Goal: Task Accomplishment & Management: Manage account settings

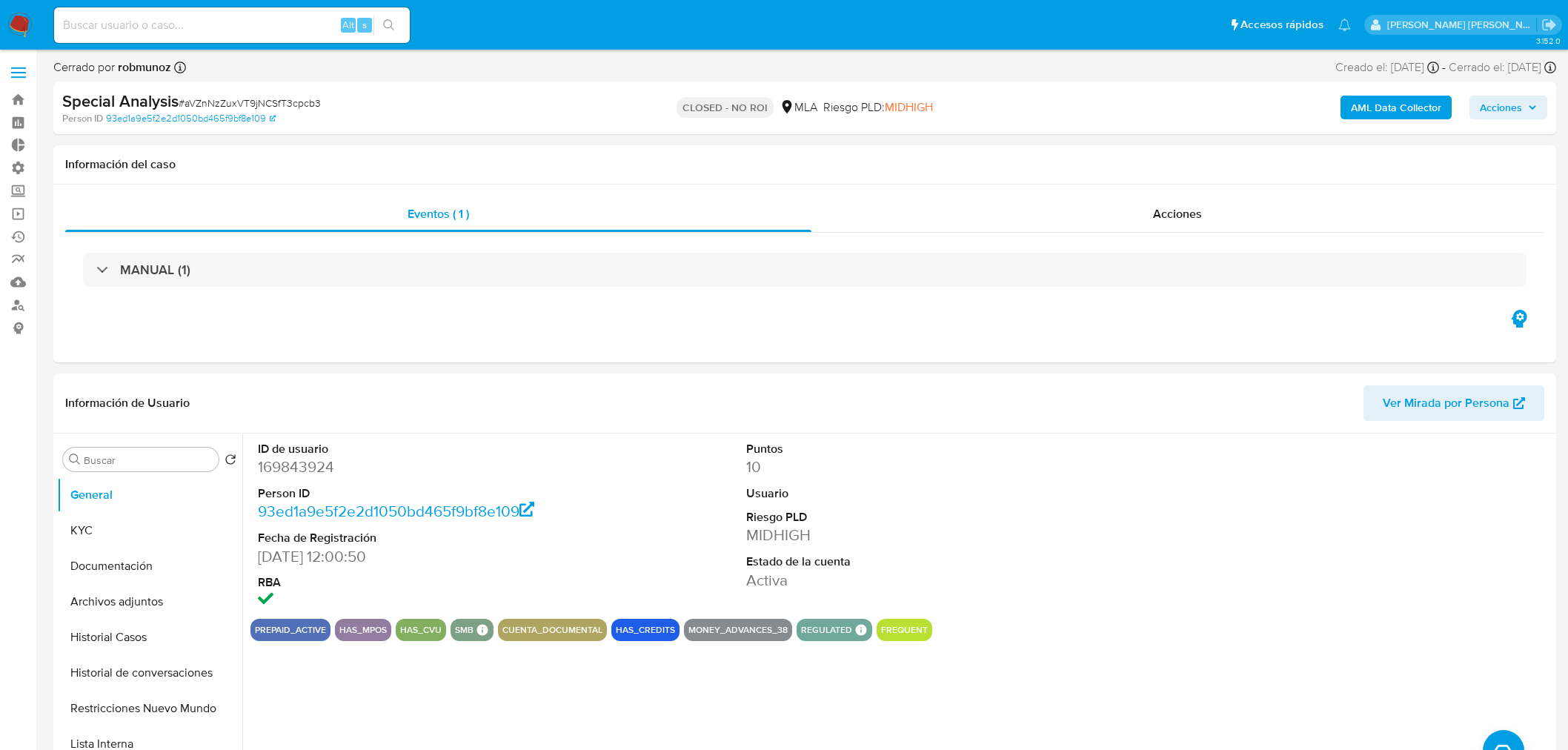
select select "10"
click at [23, 23] on img at bounding box center [20, 25] width 25 height 25
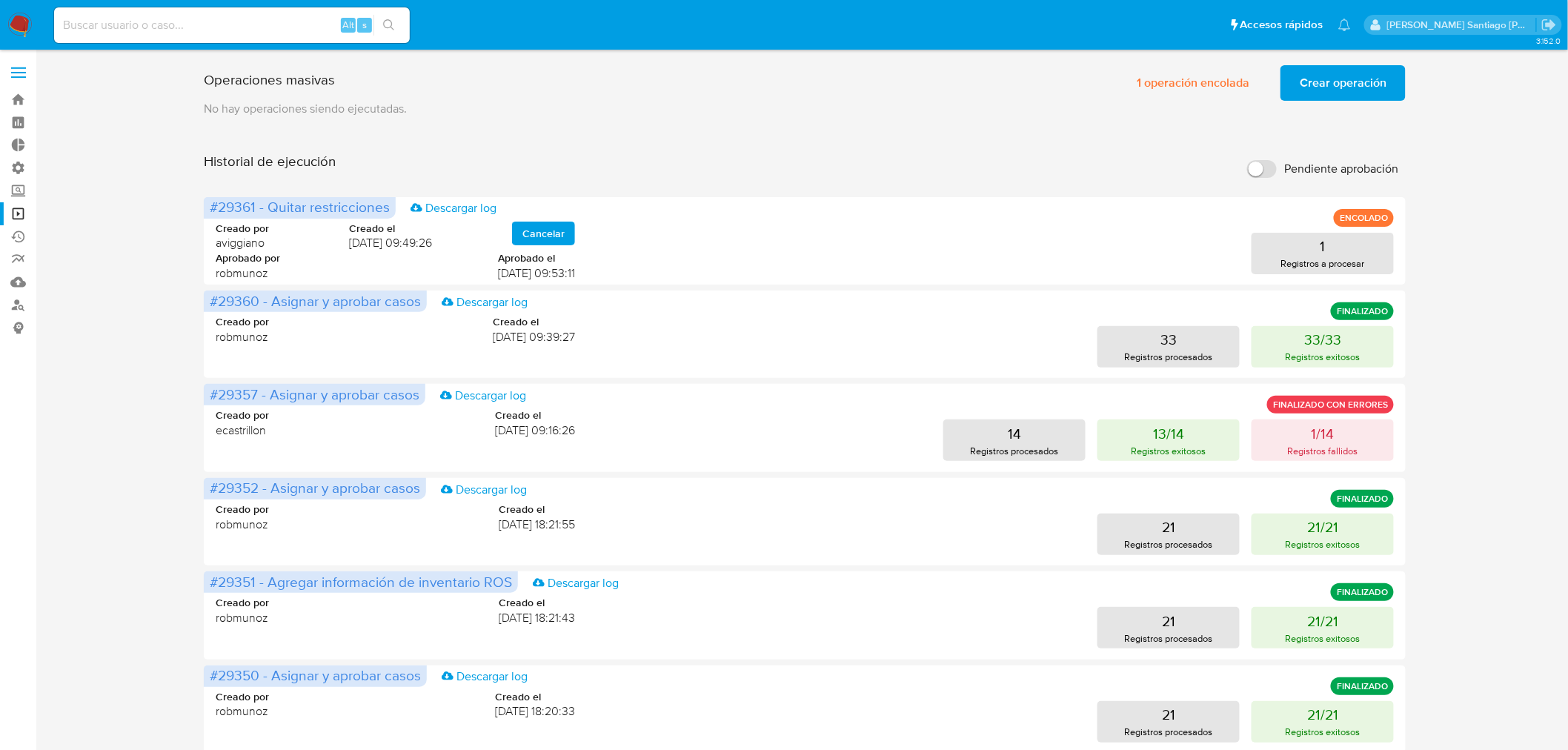
click at [1369, 77] on span "Crear operación" at bounding box center [1343, 83] width 87 height 33
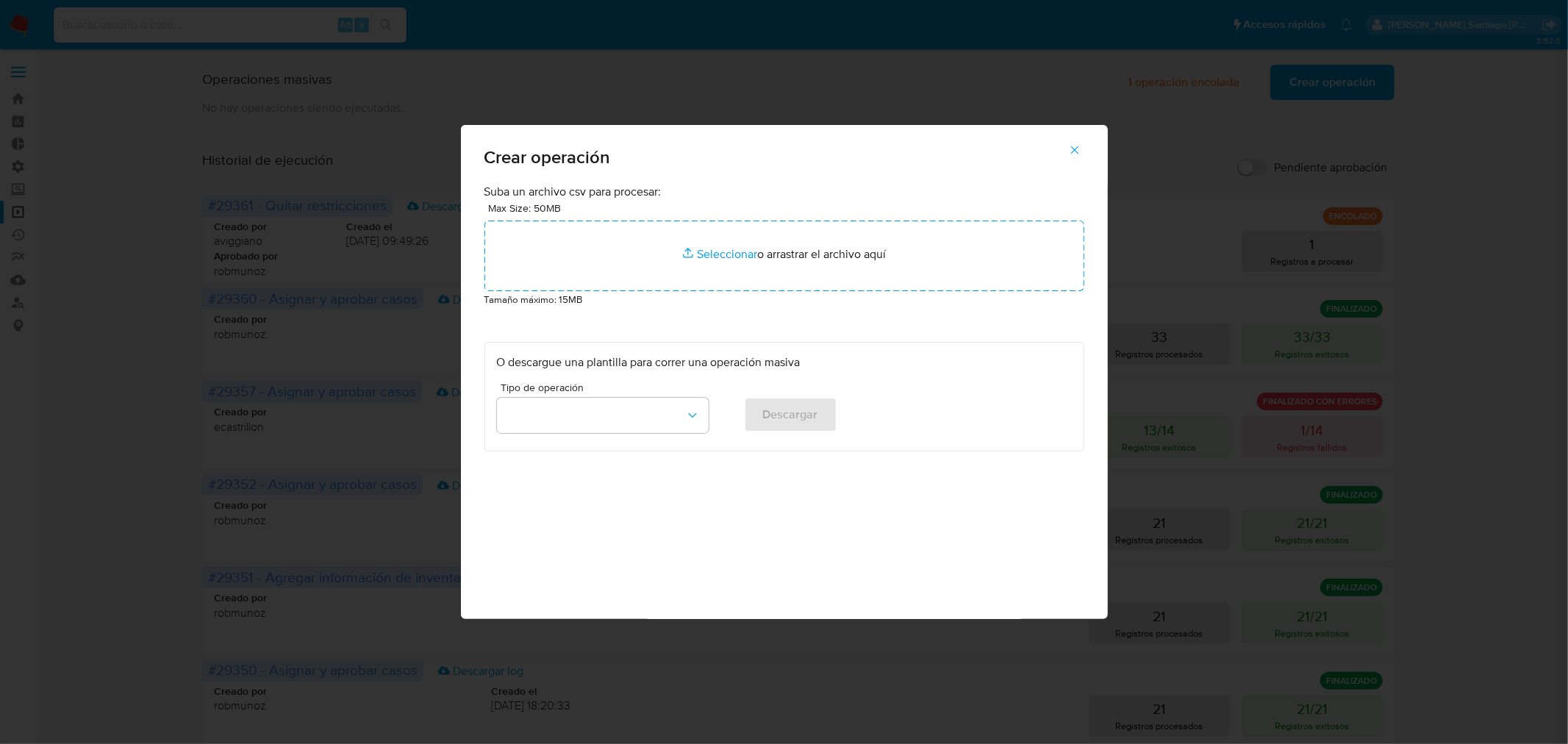
click at [1128, 87] on div "Crear operación Suba un archivo csv para procesar: Max Size: 50MB Seleccionar a…" at bounding box center [784, 372] width 1568 height 744
drag, startPoint x: 1185, startPoint y: 99, endPoint x: 1157, endPoint y: 117, distance: 33.3
click at [1180, 101] on div "Crear operación Suba un archivo csv para procesar: Max Size: 50MB Seleccionar a…" at bounding box center [784, 372] width 1568 height 744
click at [1081, 155] on button "button" at bounding box center [1074, 150] width 51 height 35
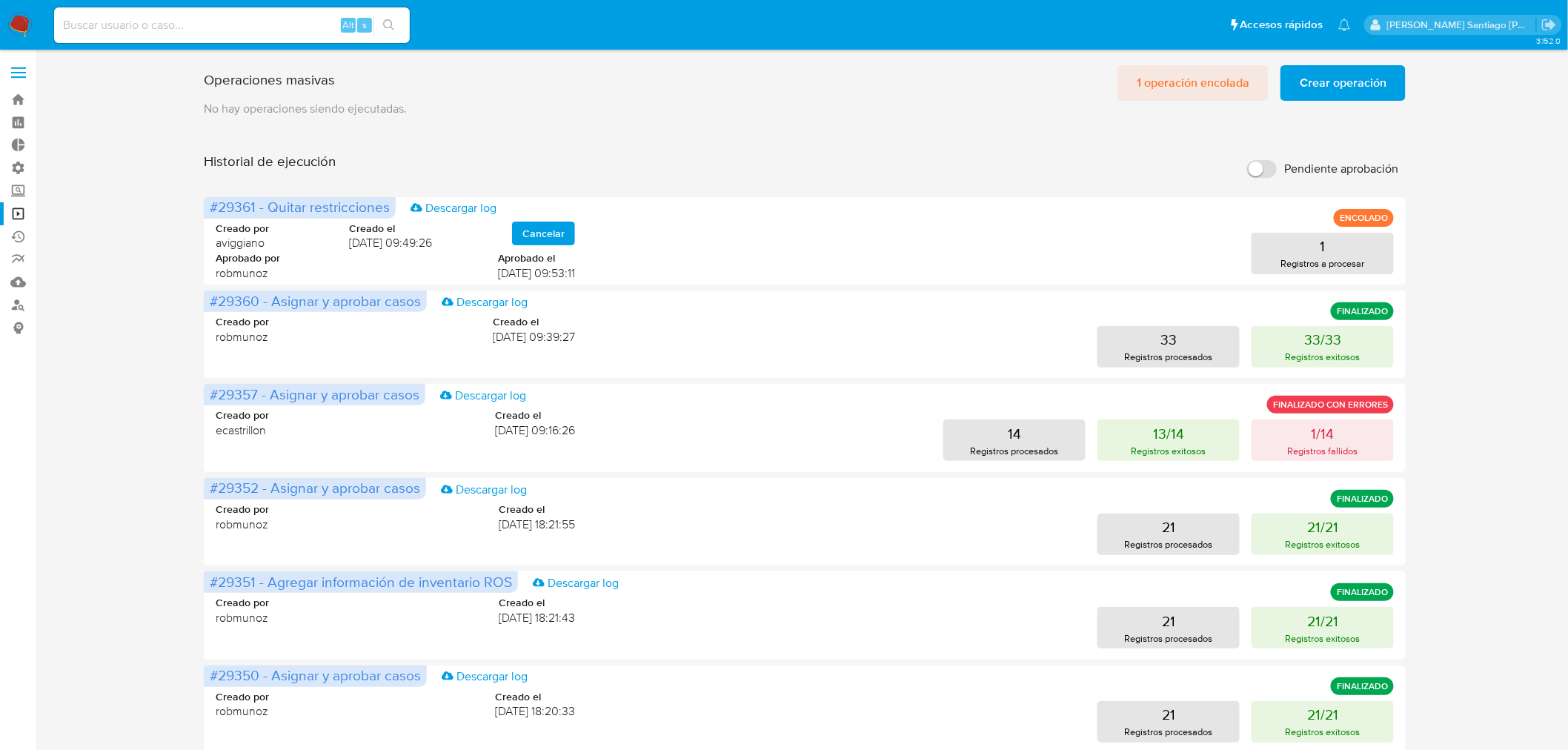
click at [1181, 81] on span "1 operación encolada" at bounding box center [1193, 83] width 113 height 33
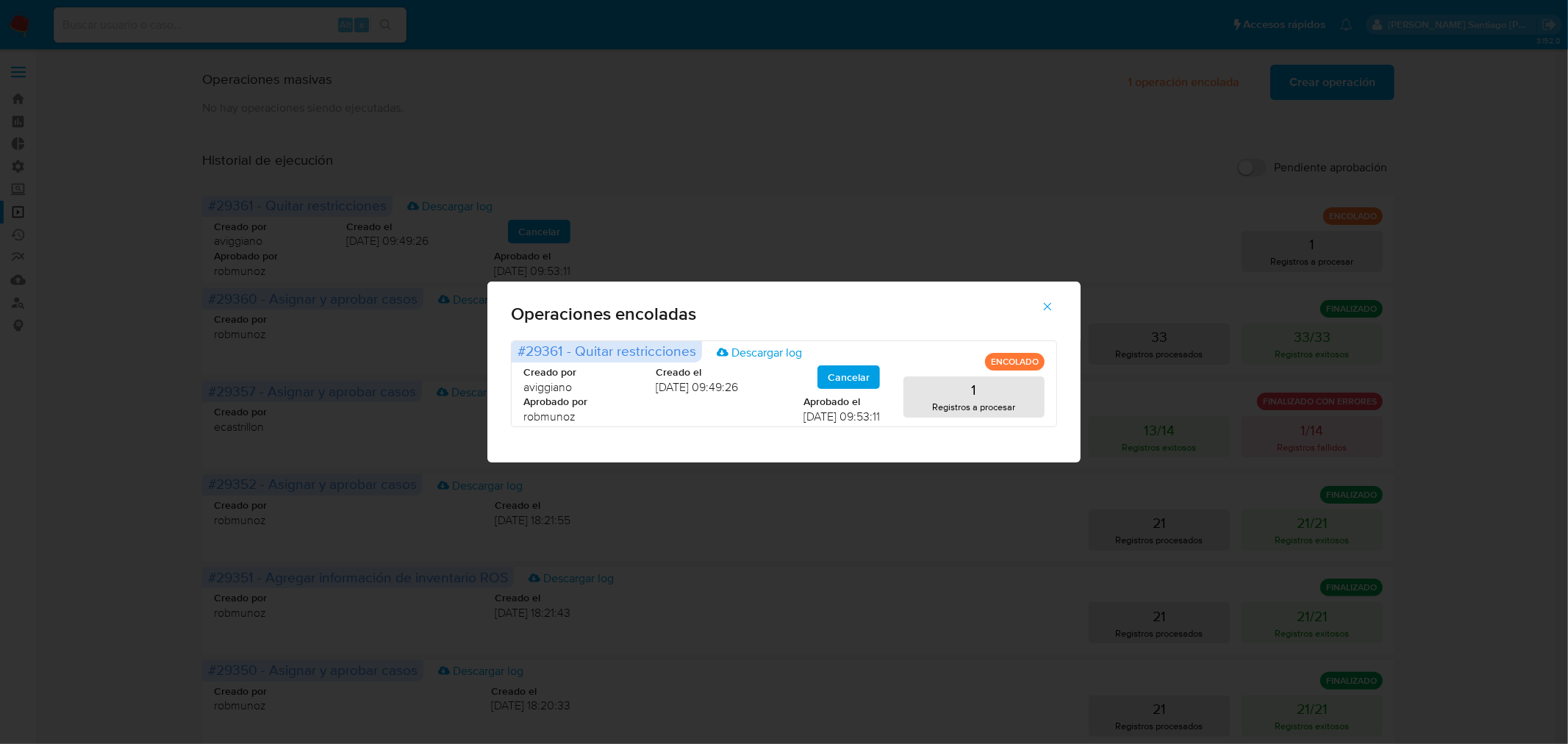
drag, startPoint x: 1391, startPoint y: 143, endPoint x: 1362, endPoint y: 111, distance: 43.2
click at [1388, 141] on div "Operaciones encoladas #29361 - Quitar restricciones Descargar log ENCOLADO Crea…" at bounding box center [784, 372] width 1568 height 744
click at [1350, 90] on div "Operaciones encoladas #29361 - Quitar restricciones Descargar log ENCOLADO Crea…" at bounding box center [784, 372] width 1568 height 744
drag, startPoint x: 1055, startPoint y: 299, endPoint x: 909, endPoint y: 234, distance: 159.8
click at [1055, 300] on button "button" at bounding box center [1047, 306] width 51 height 35
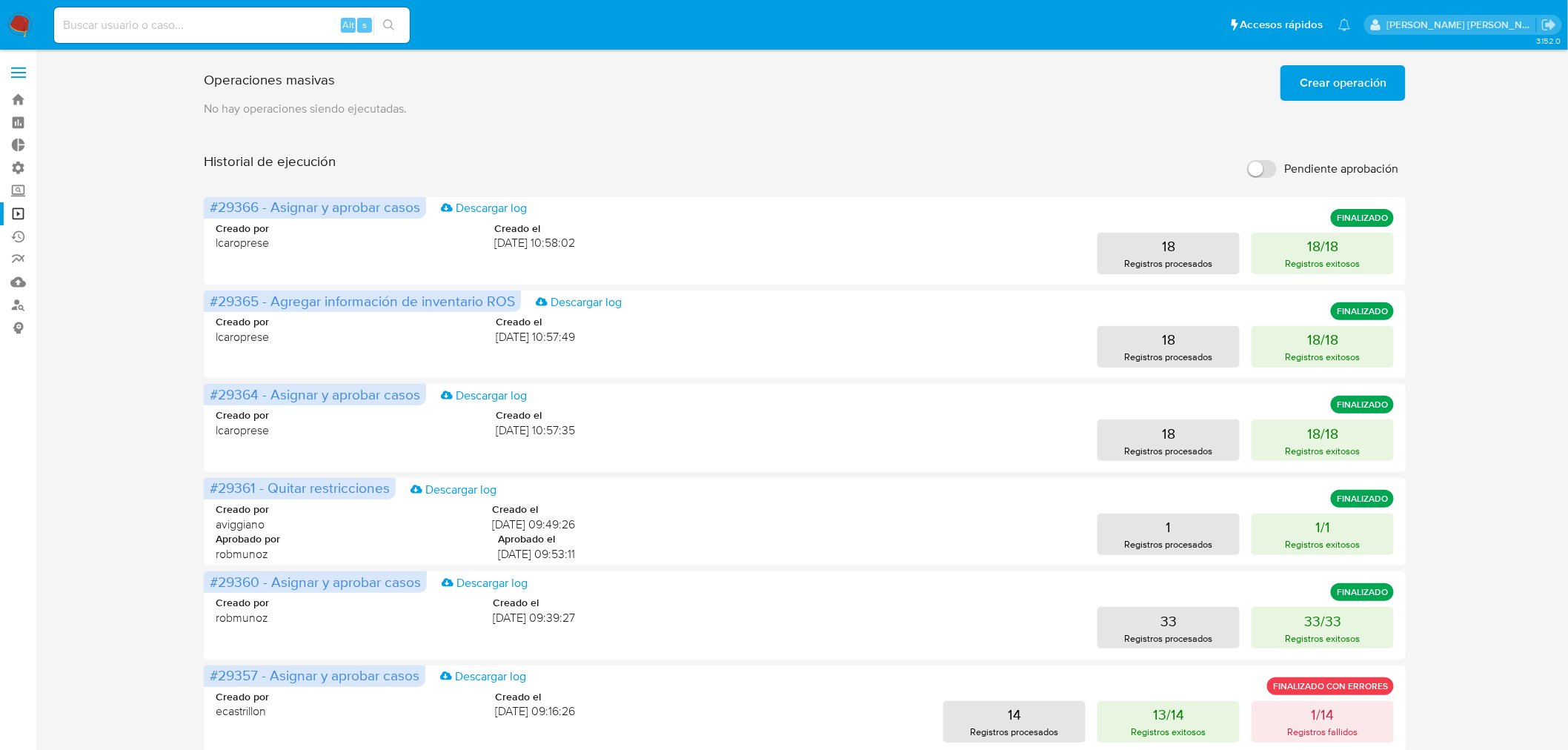
click at [1343, 74] on span "Crear operación" at bounding box center [1343, 83] width 87 height 33
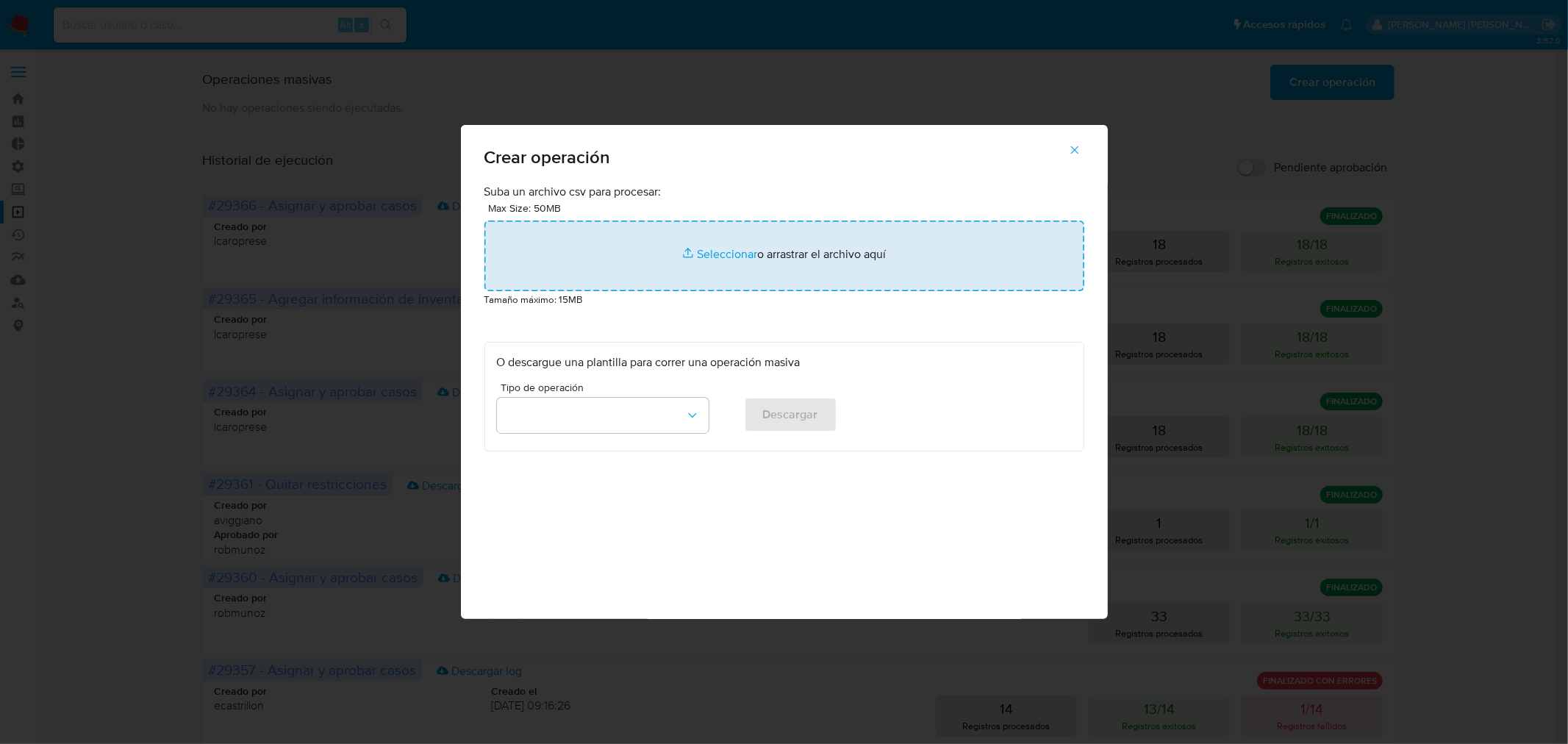
click at [788, 256] on input "file" at bounding box center [785, 255] width 600 height 71
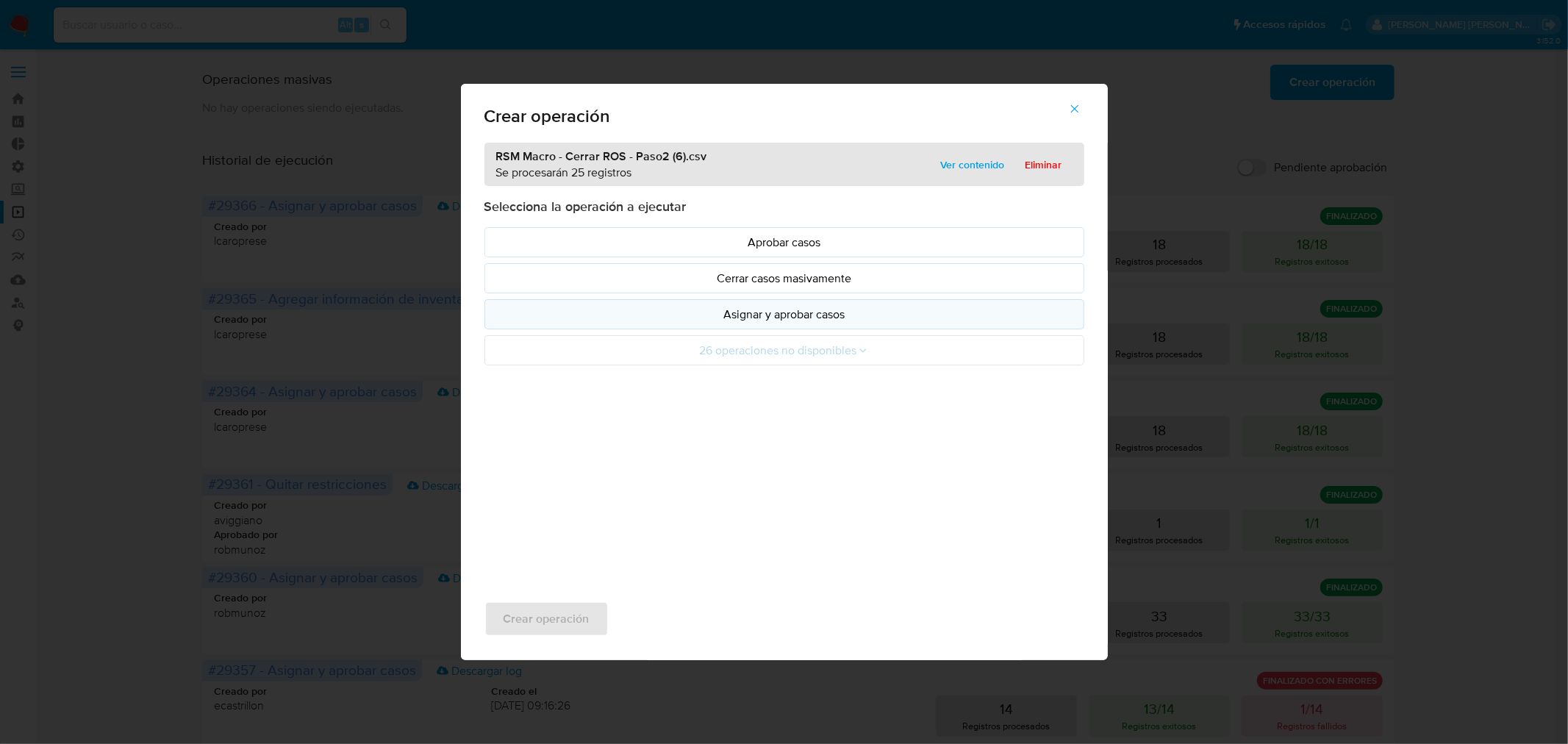
click at [785, 317] on p "Asignar y aprobar casos" at bounding box center [785, 314] width 575 height 17
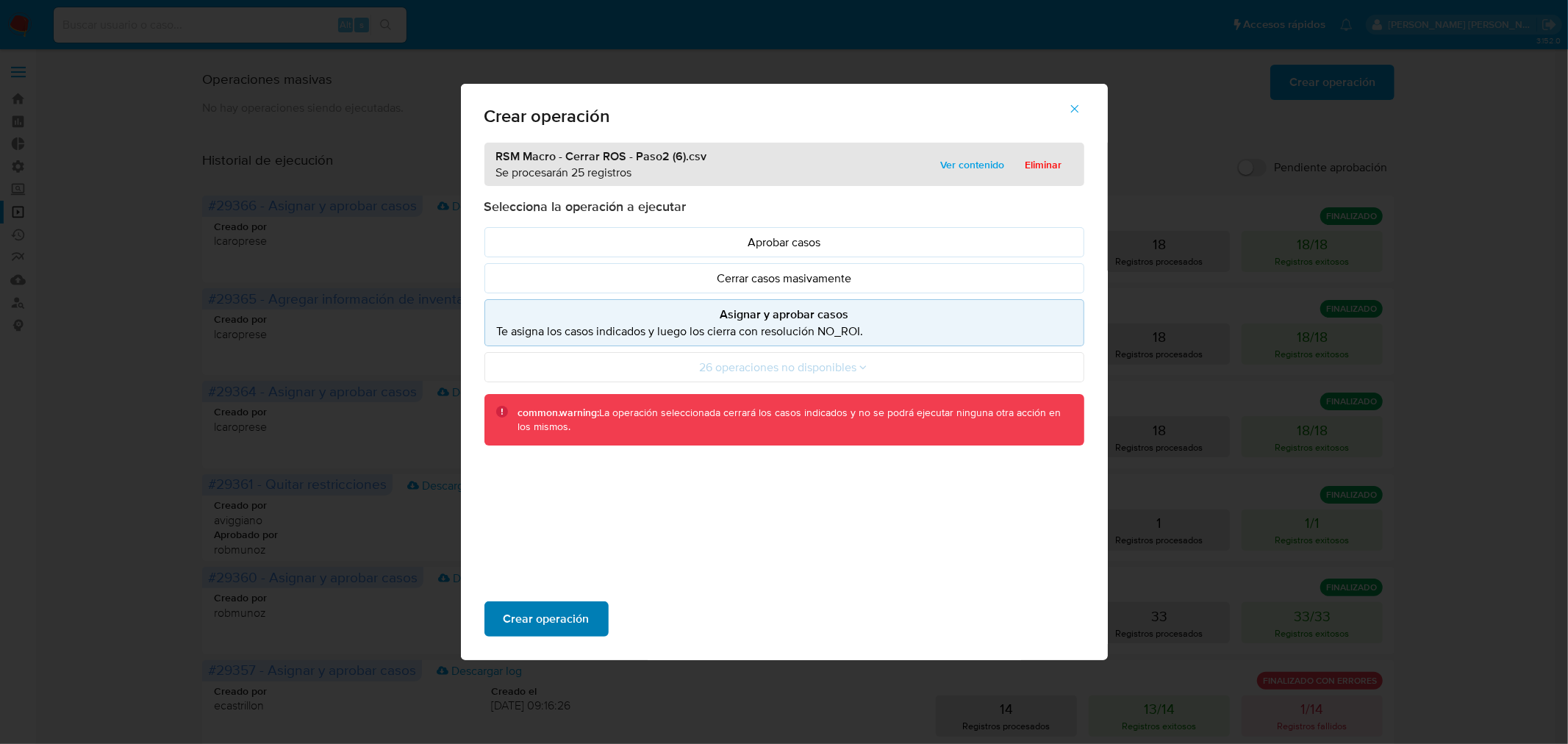
click at [577, 626] on span "Crear operación" at bounding box center [547, 619] width 86 height 32
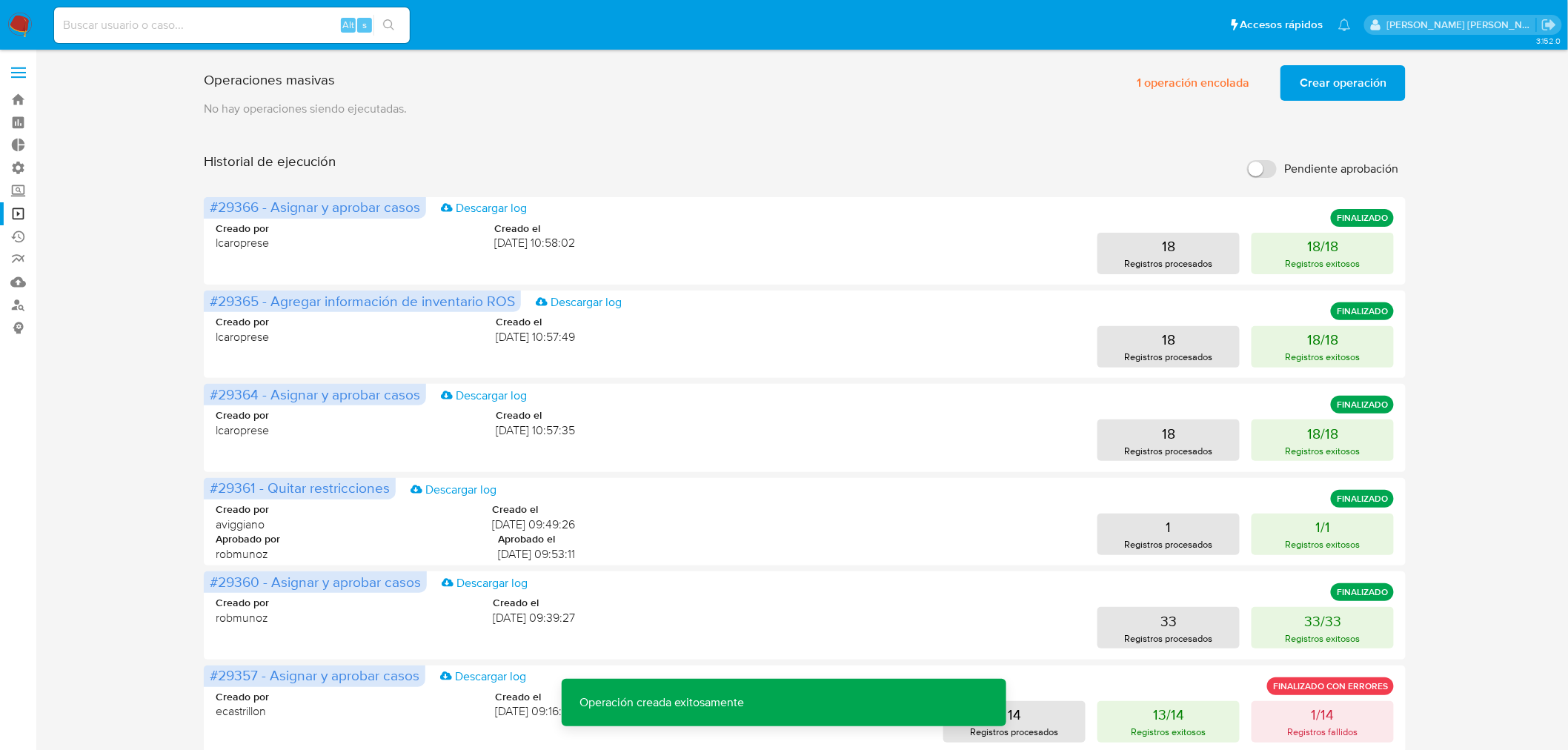
click at [1322, 86] on span "Crear operación" at bounding box center [1343, 83] width 87 height 33
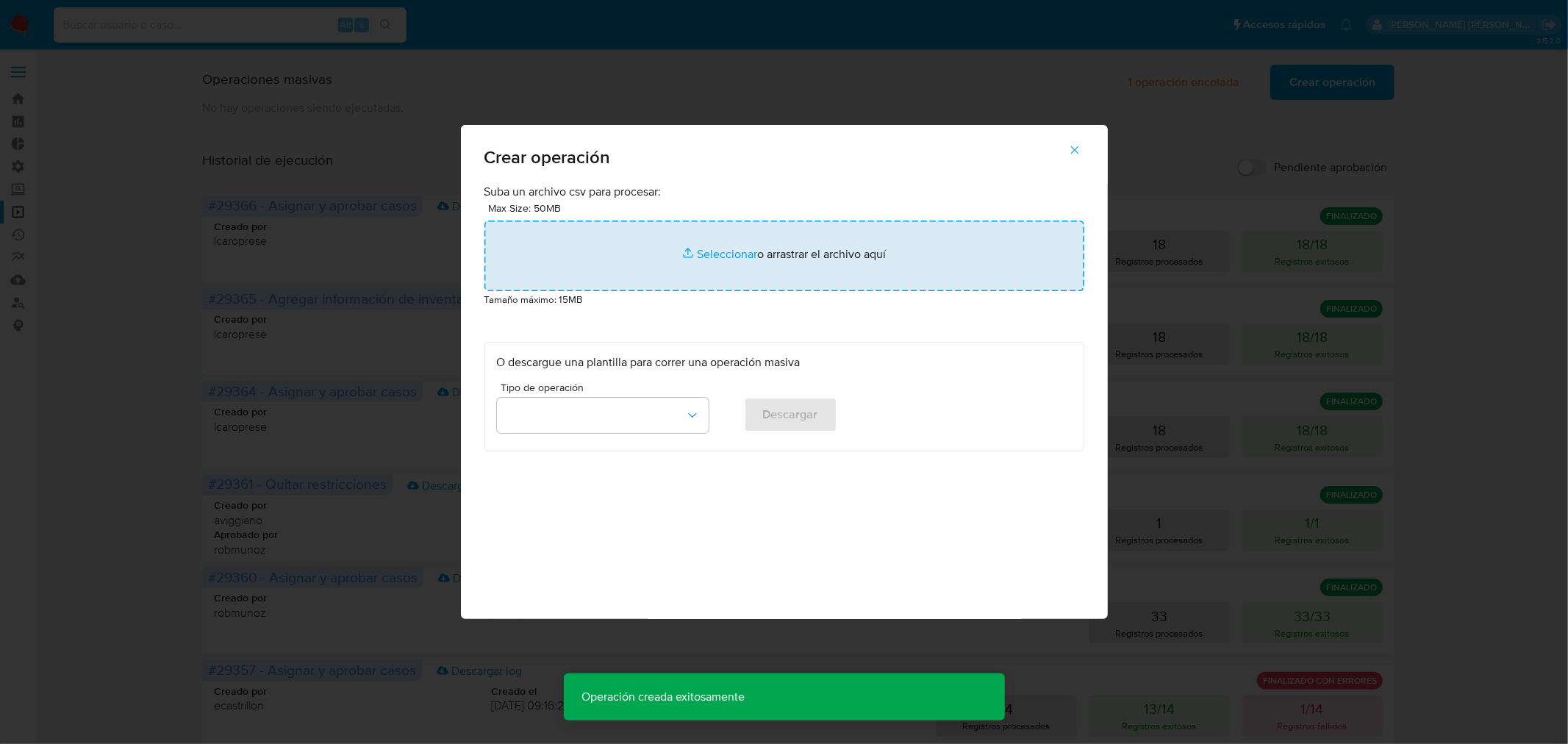
click at [873, 253] on input "file" at bounding box center [785, 255] width 600 height 71
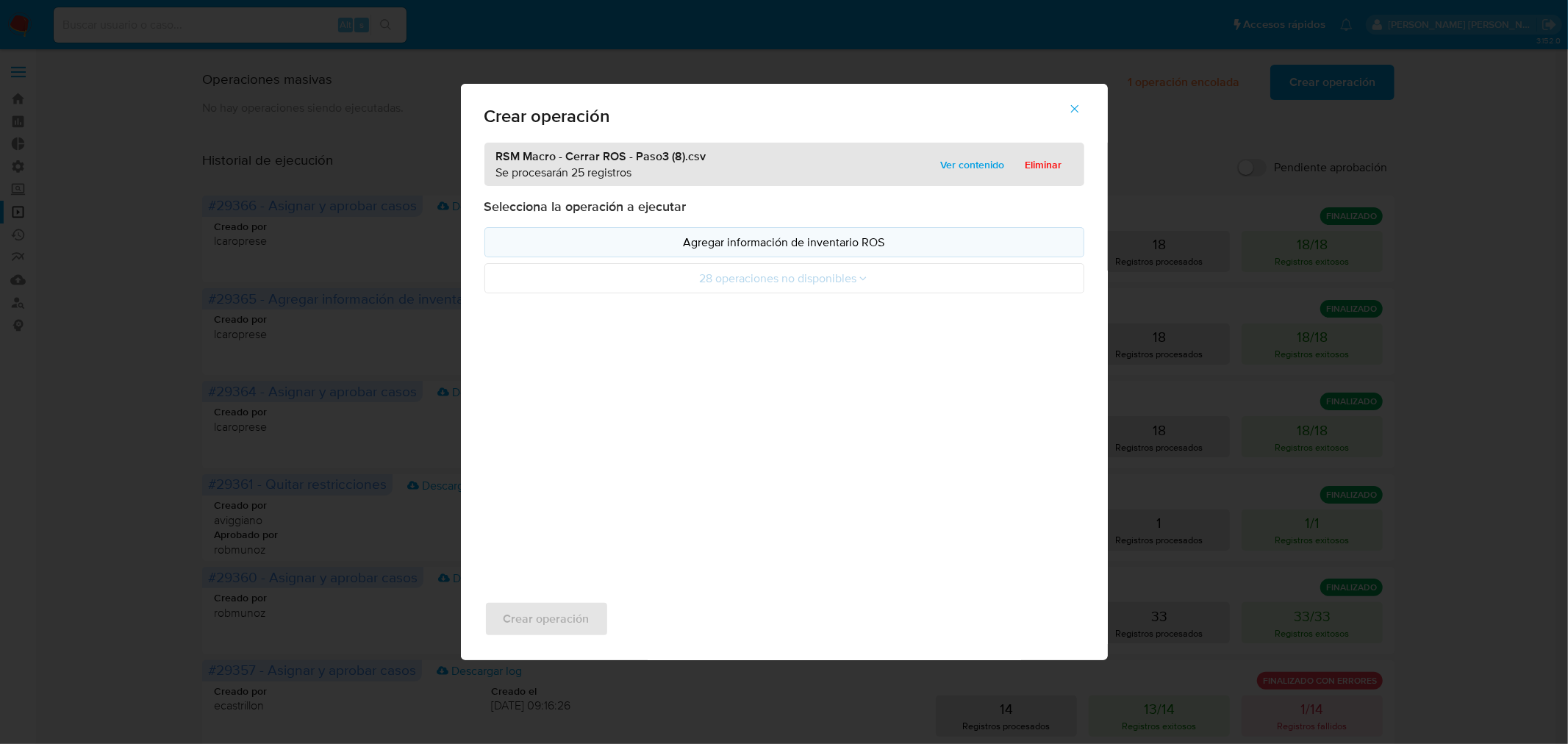
click at [755, 245] on p "Agregar información de inventario ROS" at bounding box center [785, 242] width 575 height 17
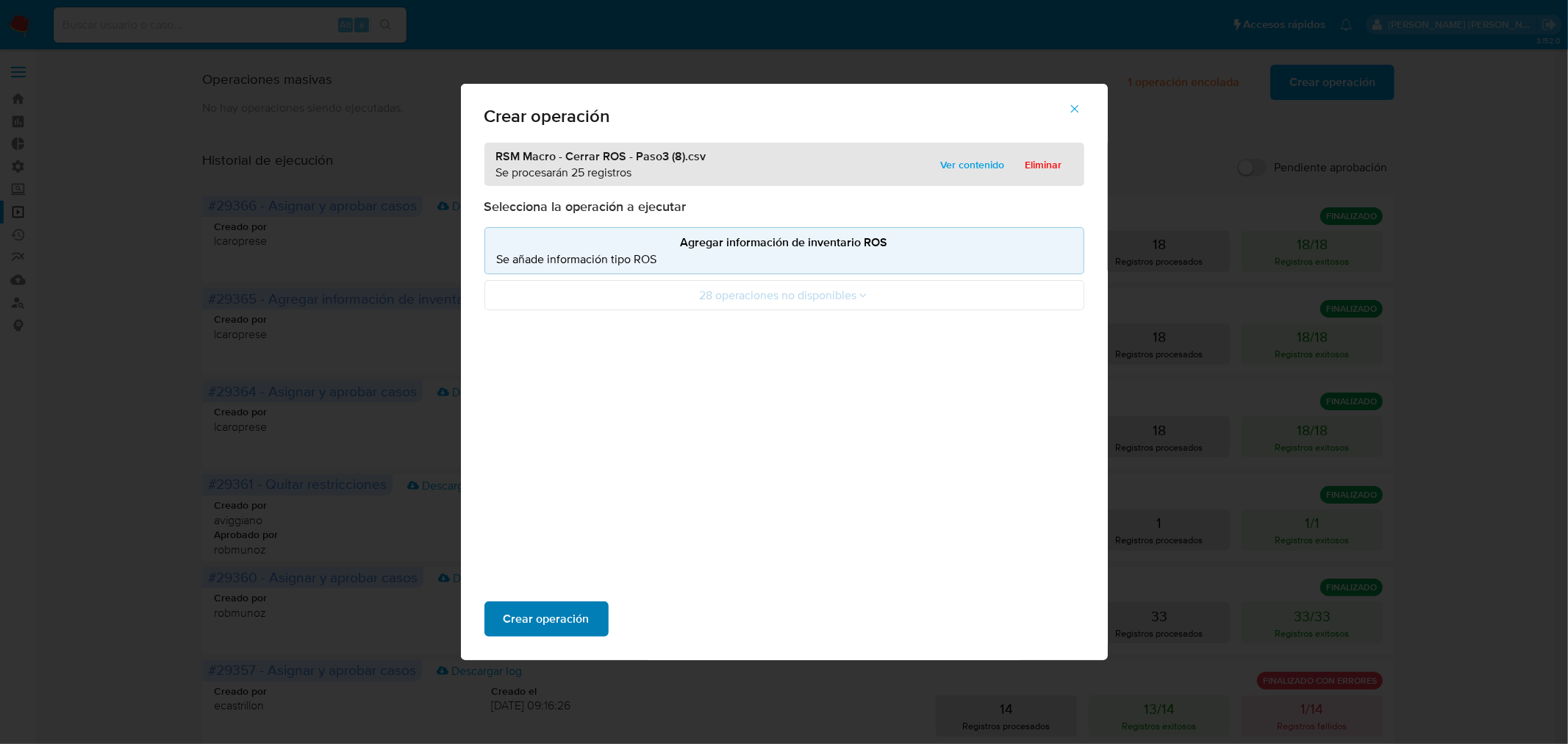
click at [550, 617] on span "Crear operación" at bounding box center [547, 619] width 86 height 32
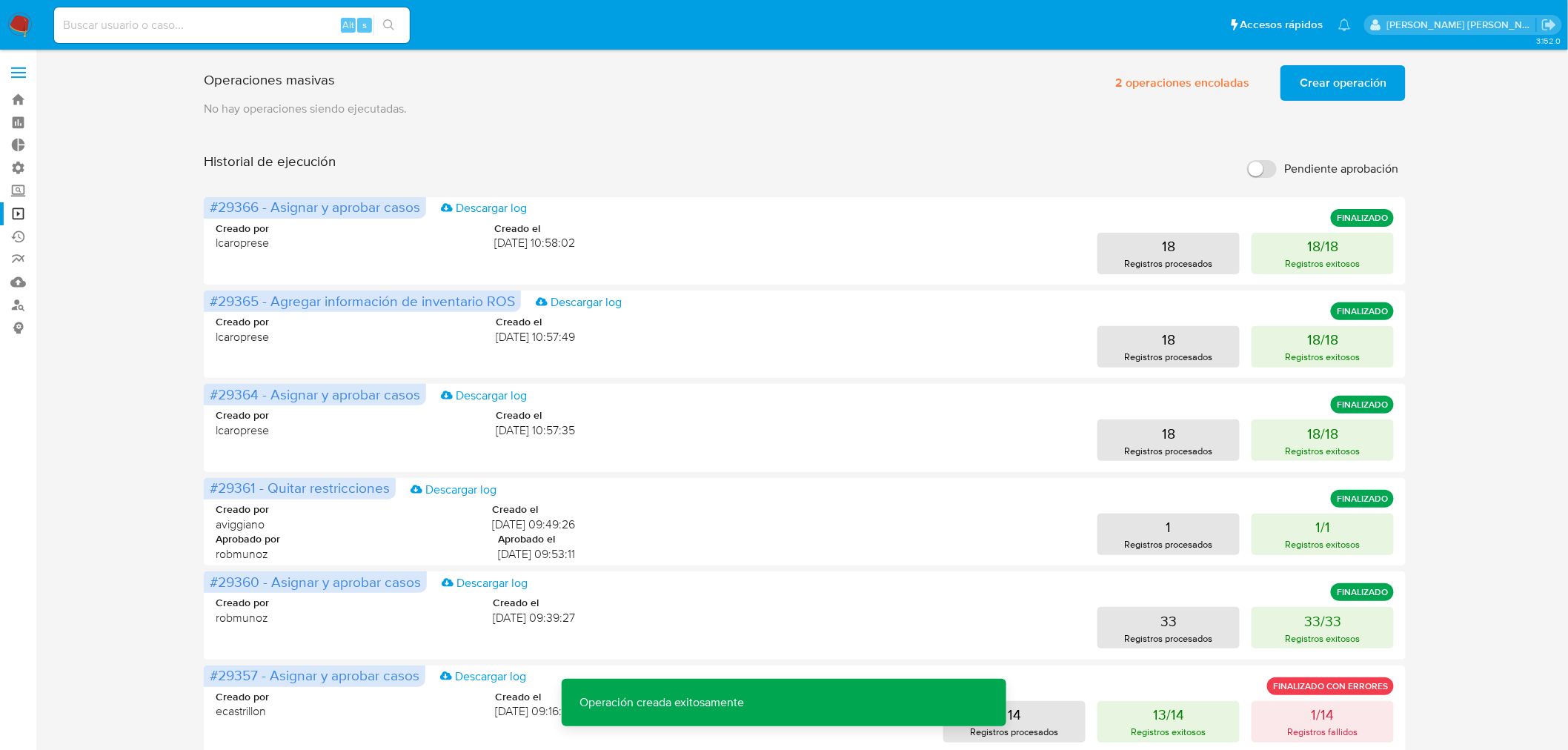
click at [1311, 97] on span "Crear operación" at bounding box center [1343, 83] width 87 height 33
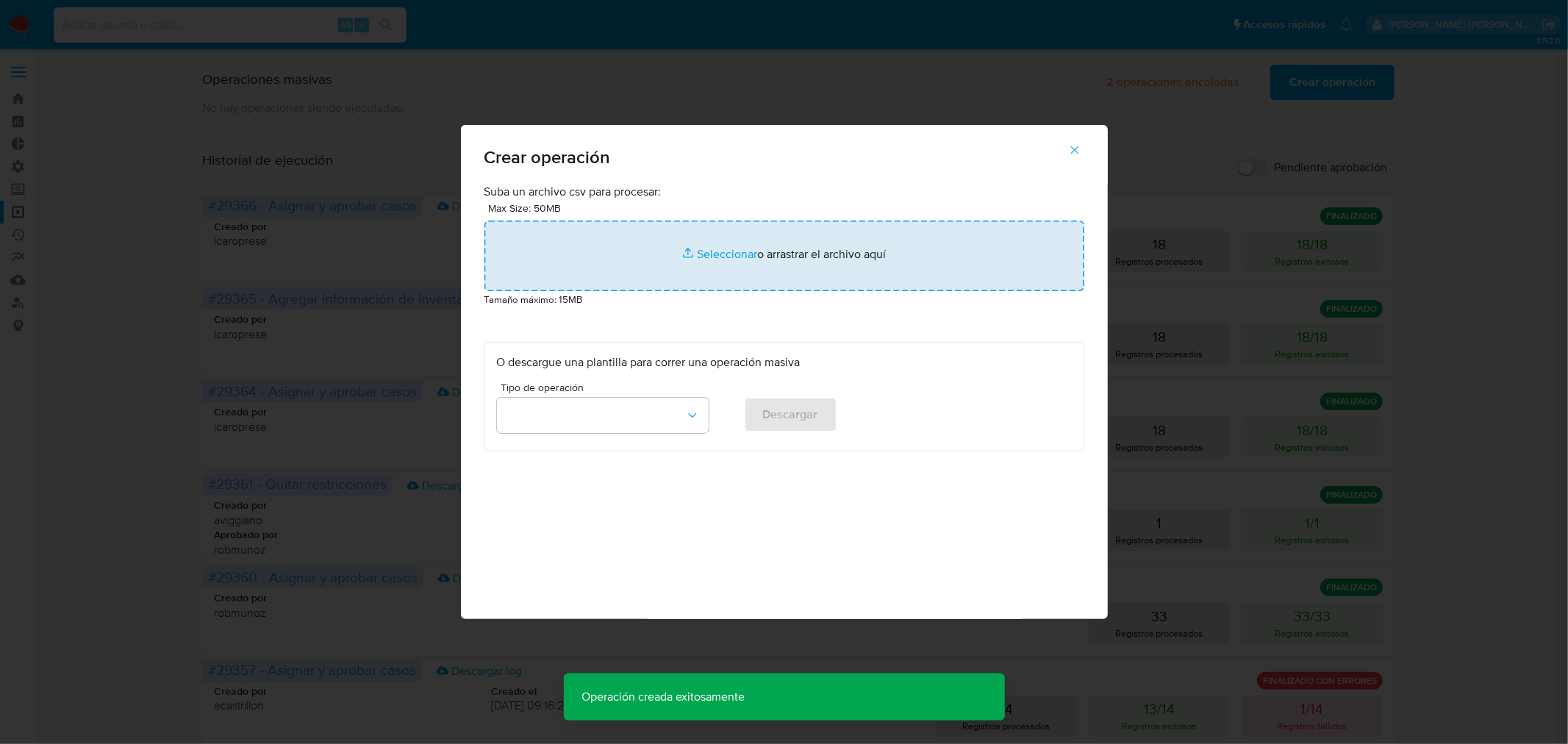
click at [796, 273] on input "file" at bounding box center [785, 255] width 600 height 71
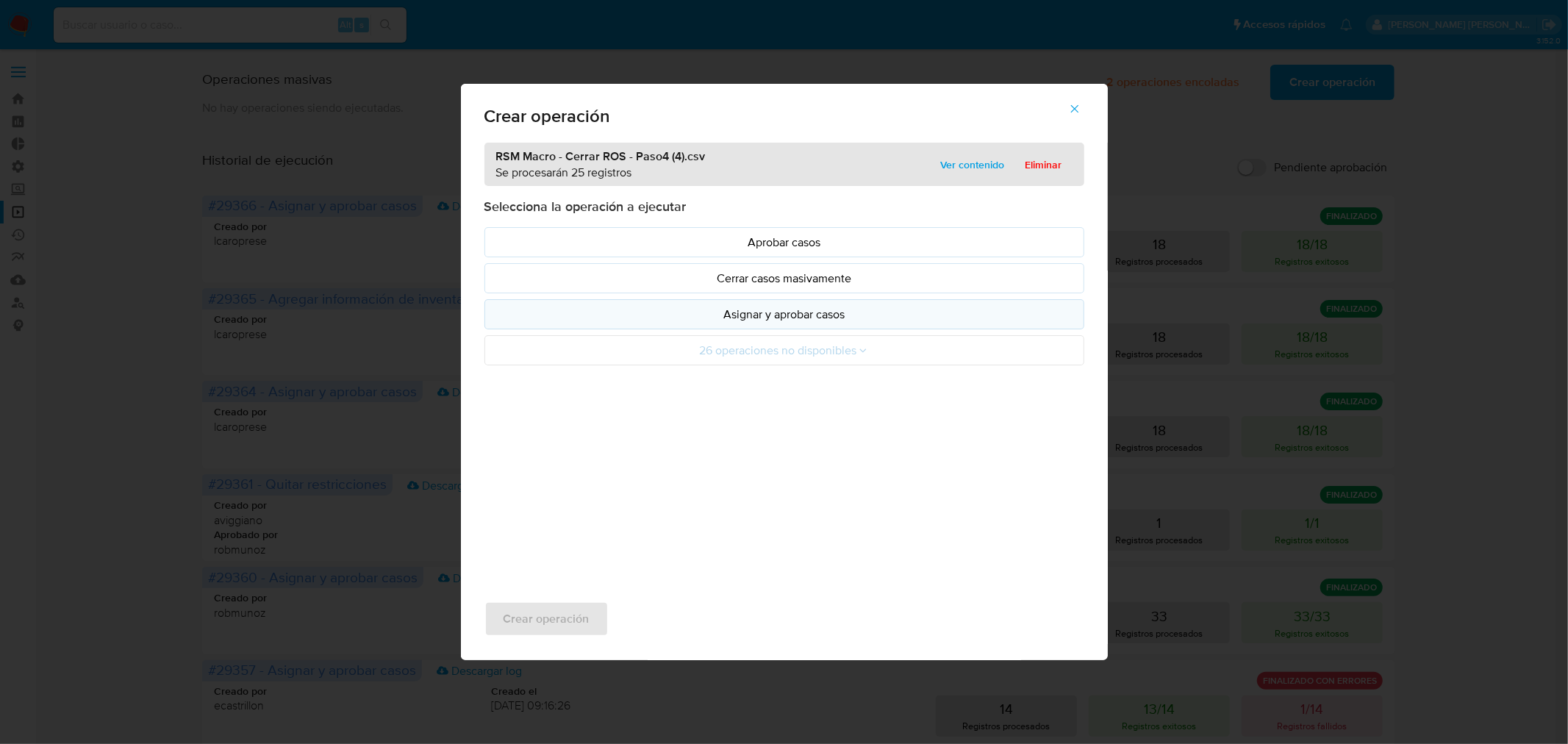
click at [762, 312] on p "Asignar y aprobar casos" at bounding box center [785, 314] width 575 height 17
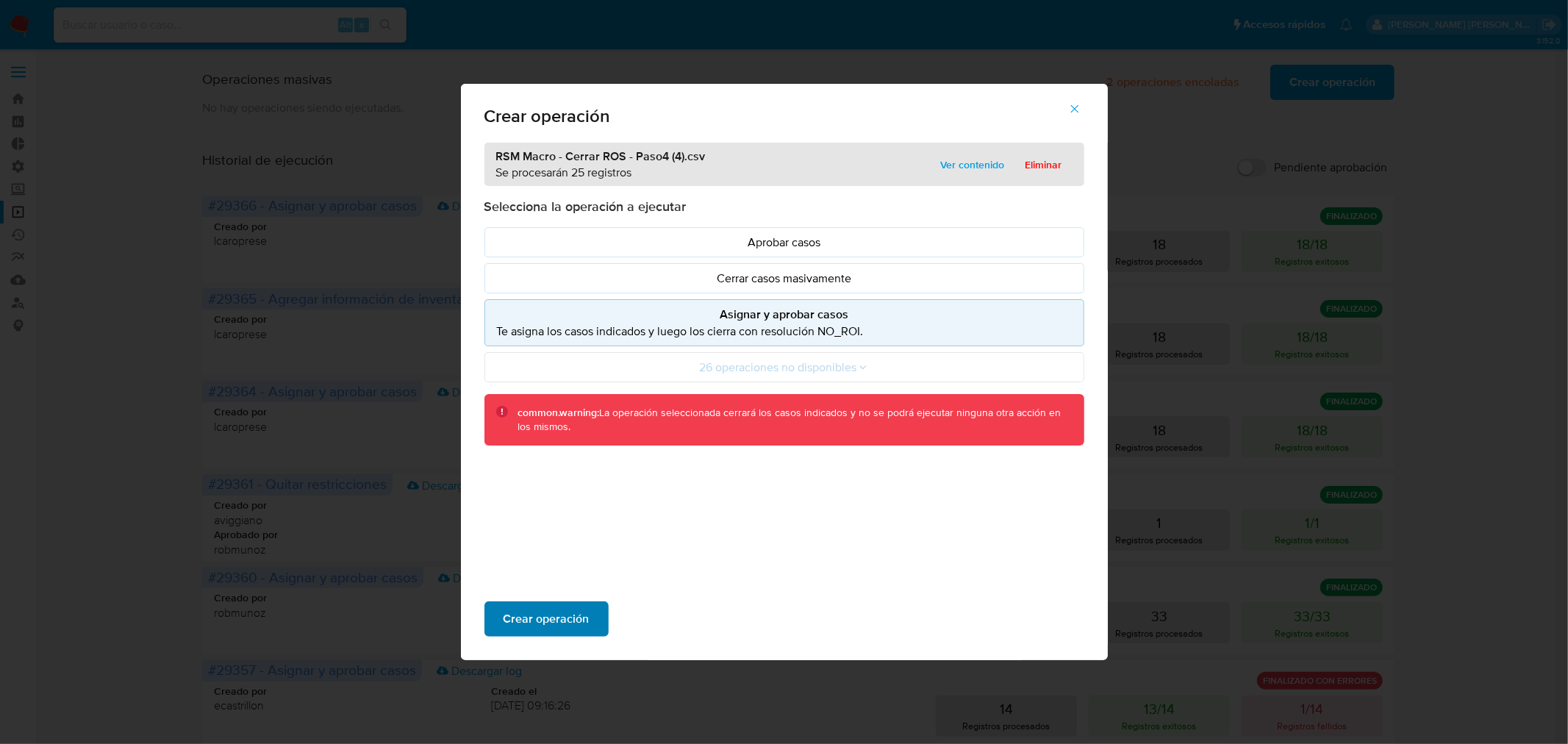
click at [590, 613] on button "Crear operación" at bounding box center [547, 619] width 125 height 35
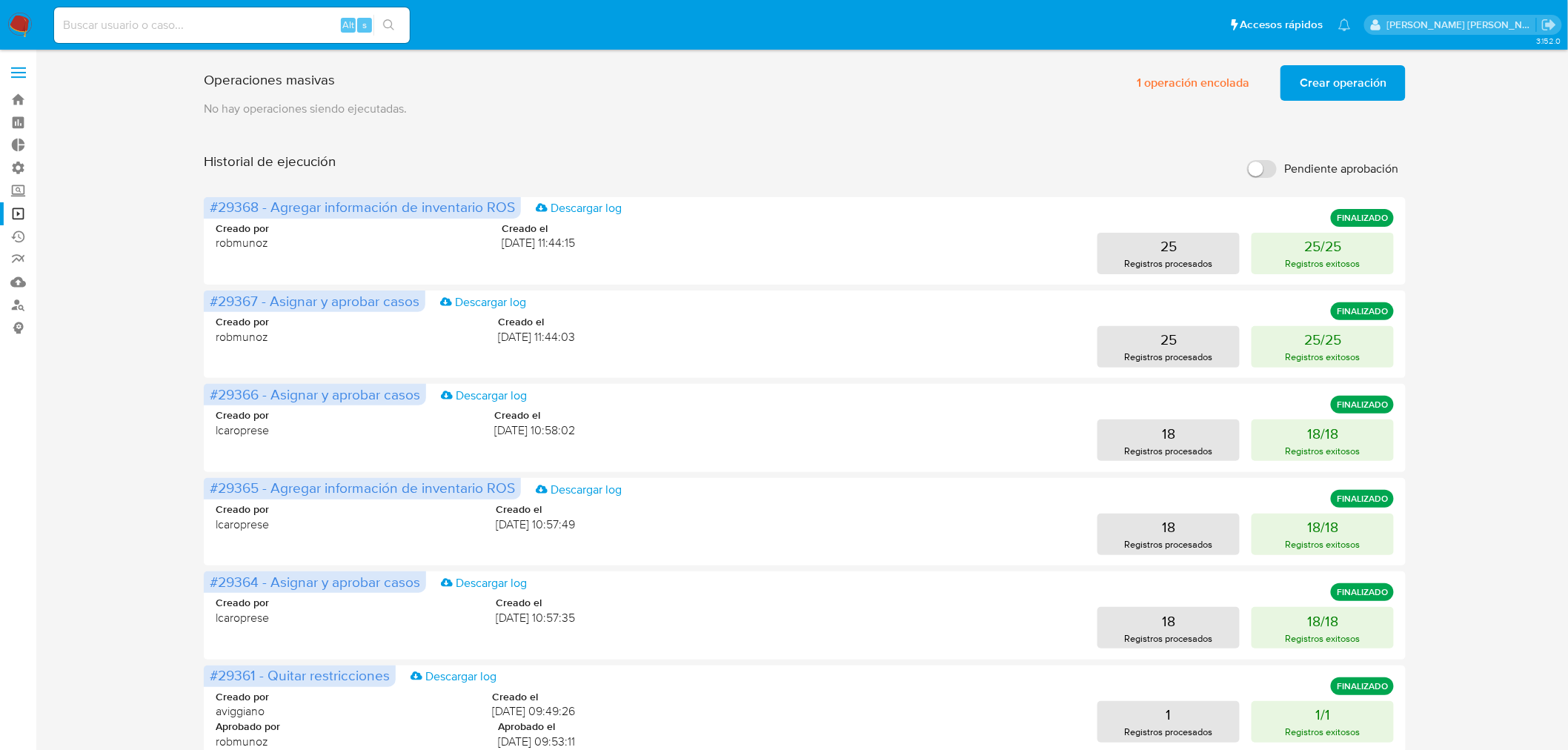
click at [8, 75] on label at bounding box center [18, 72] width 37 height 31
click at [0, 0] on input "checkbox" at bounding box center [0, 0] width 0 height 0
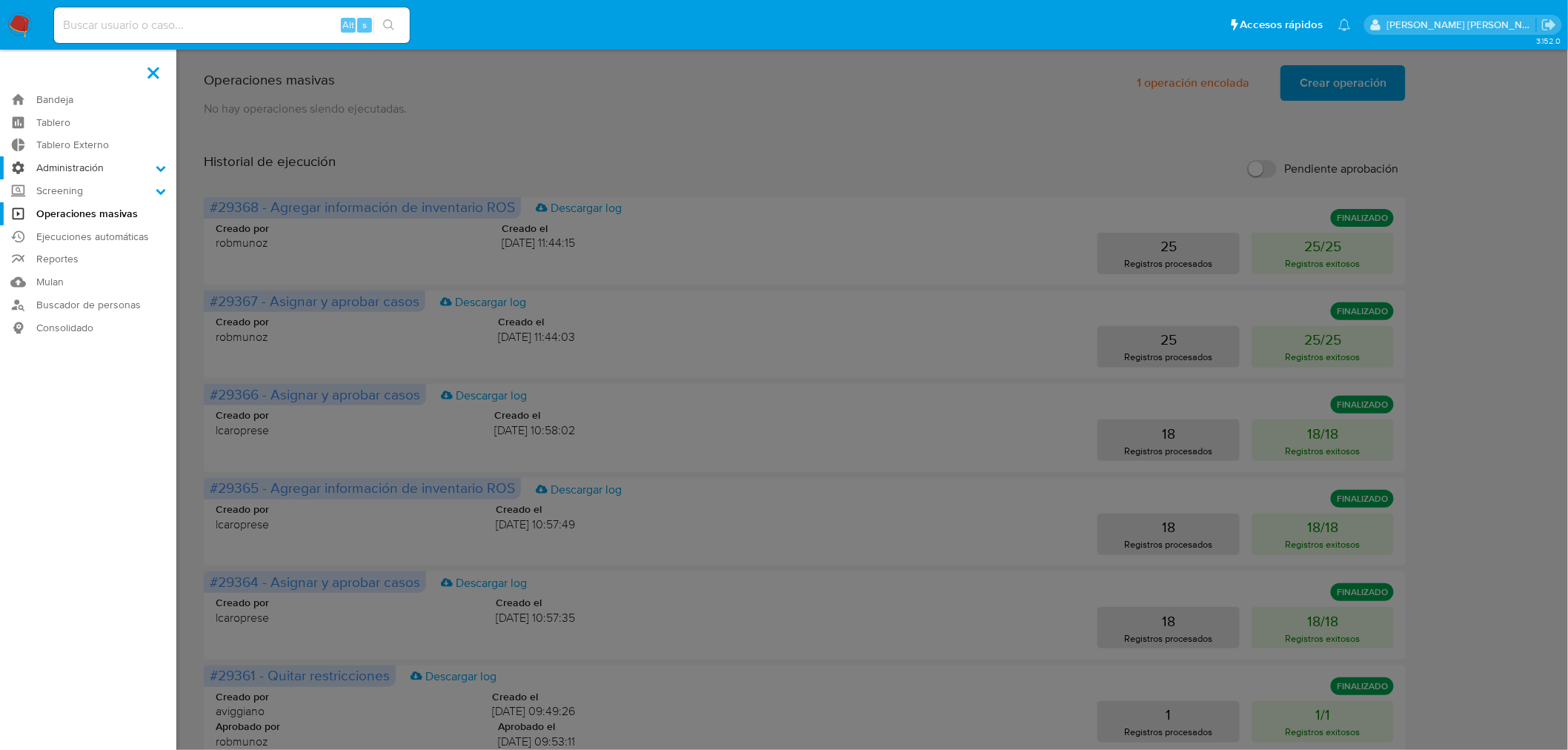
click at [160, 165] on icon at bounding box center [160, 168] width 10 height 10
click at [0, 0] on input "Administración" at bounding box center [0, 0] width 0 height 0
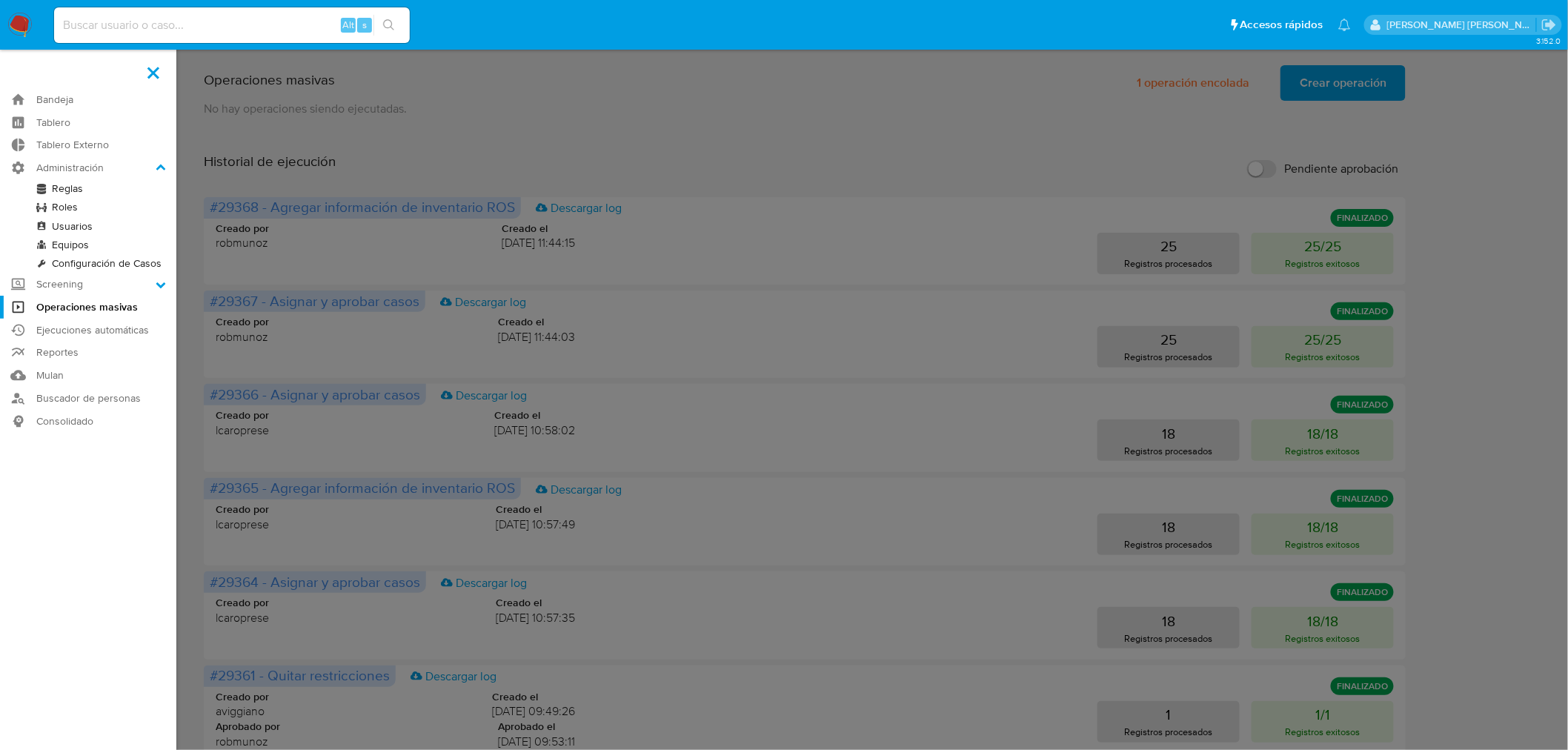
click at [132, 267] on link "Configuración de Casos" at bounding box center [88, 263] width 176 height 19
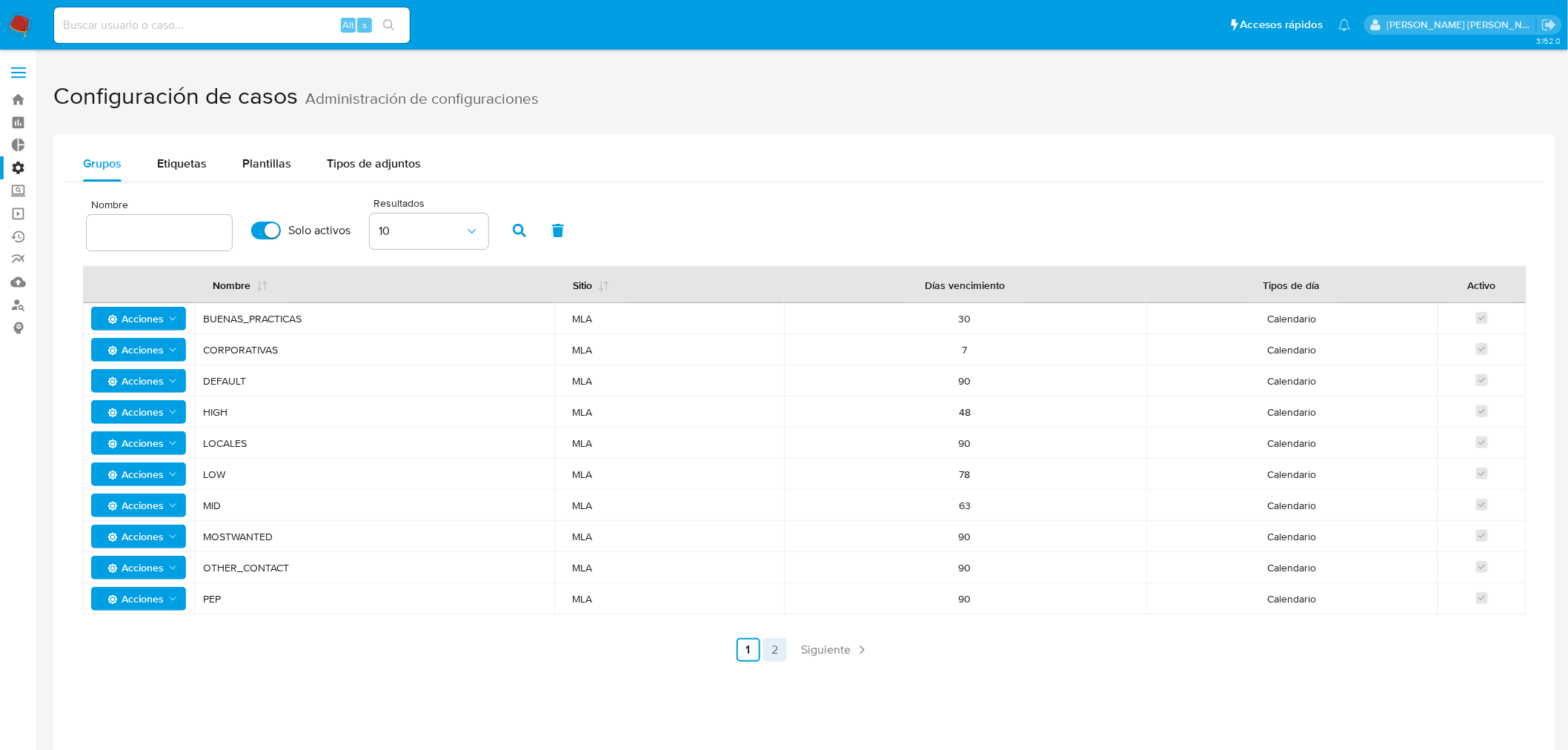
click at [775, 650] on link "2" at bounding box center [775, 650] width 23 height 23
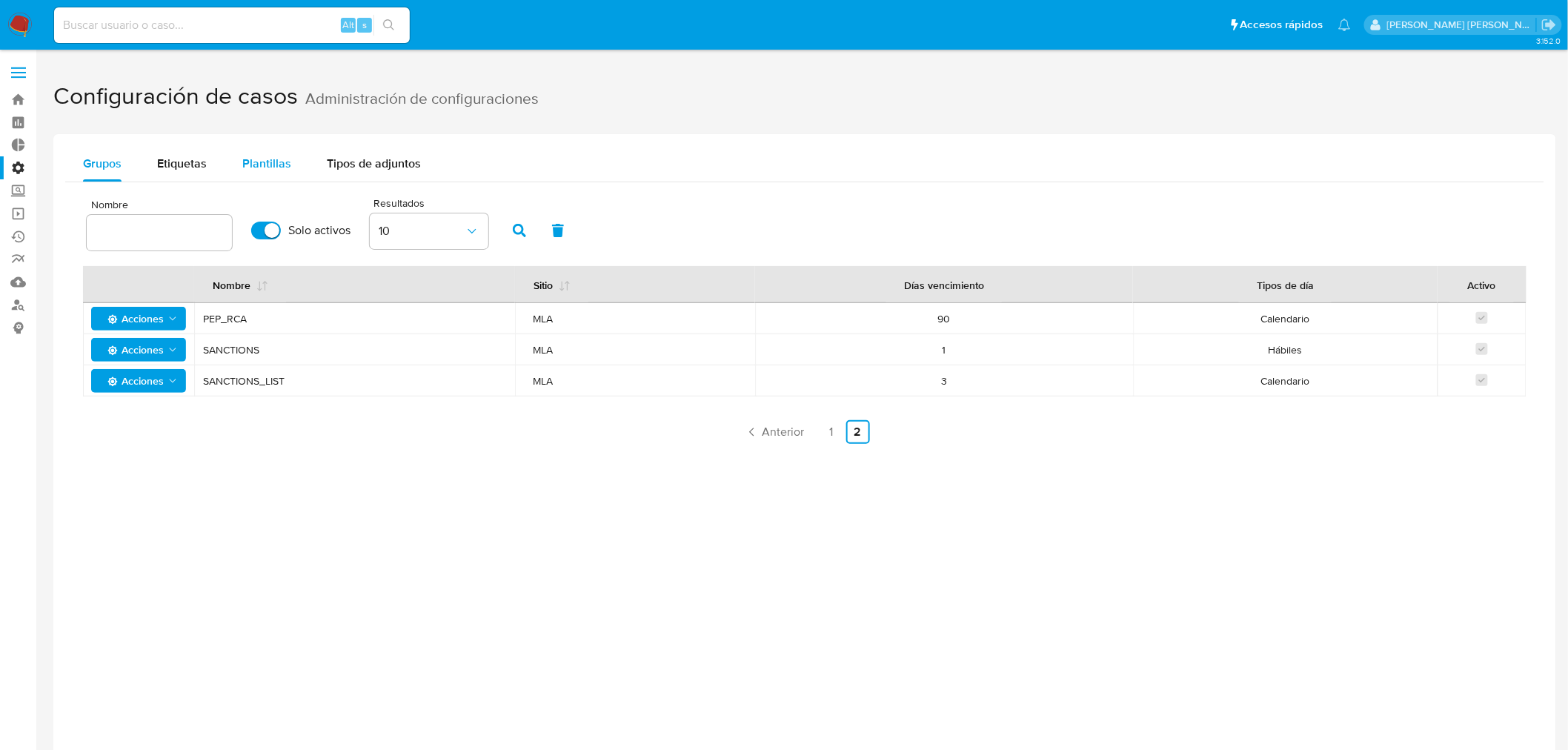
click at [275, 155] on span "Plantillas" at bounding box center [266, 163] width 49 height 17
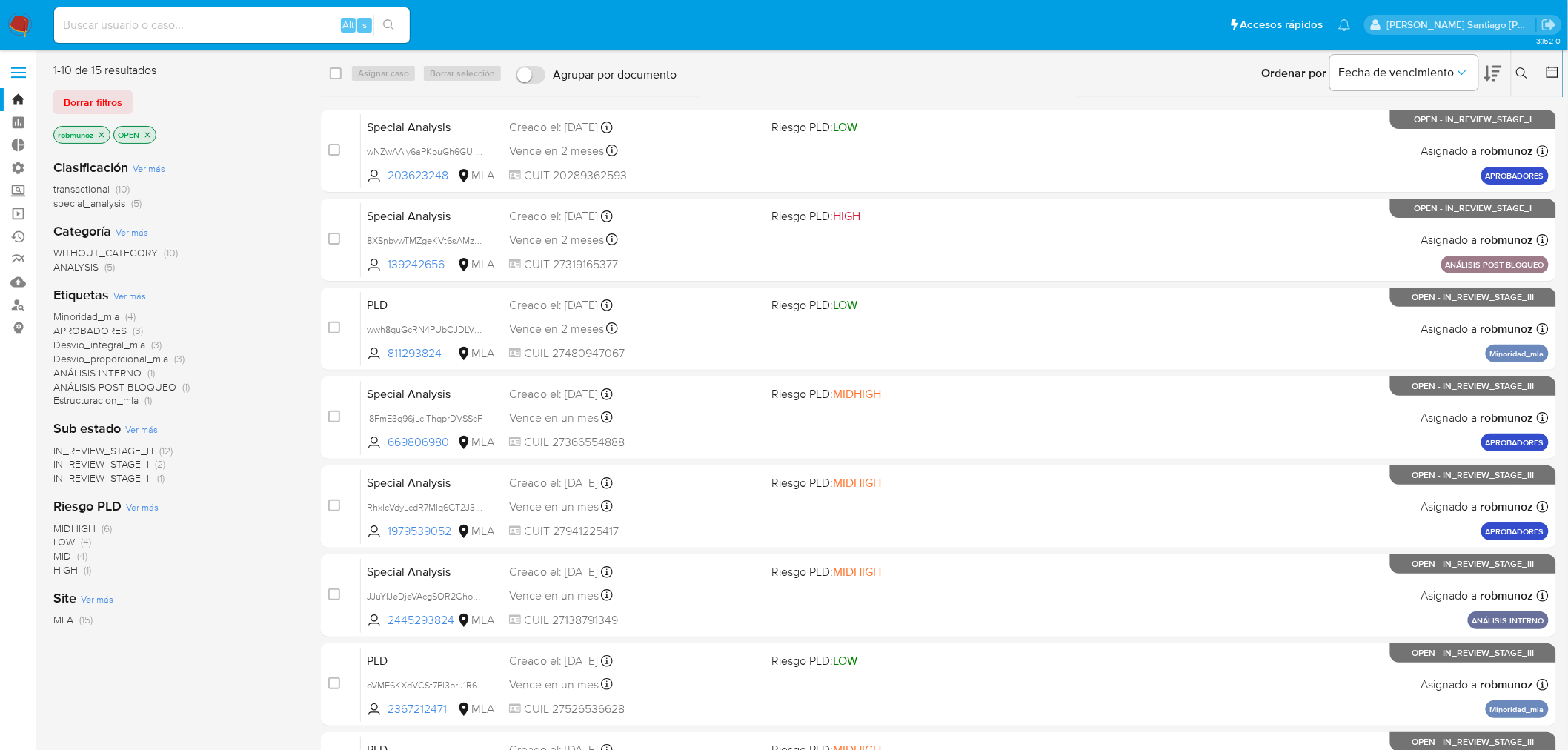
click at [17, 69] on label at bounding box center [18, 72] width 37 height 31
click at [0, 0] on input "checkbox" at bounding box center [0, 0] width 0 height 0
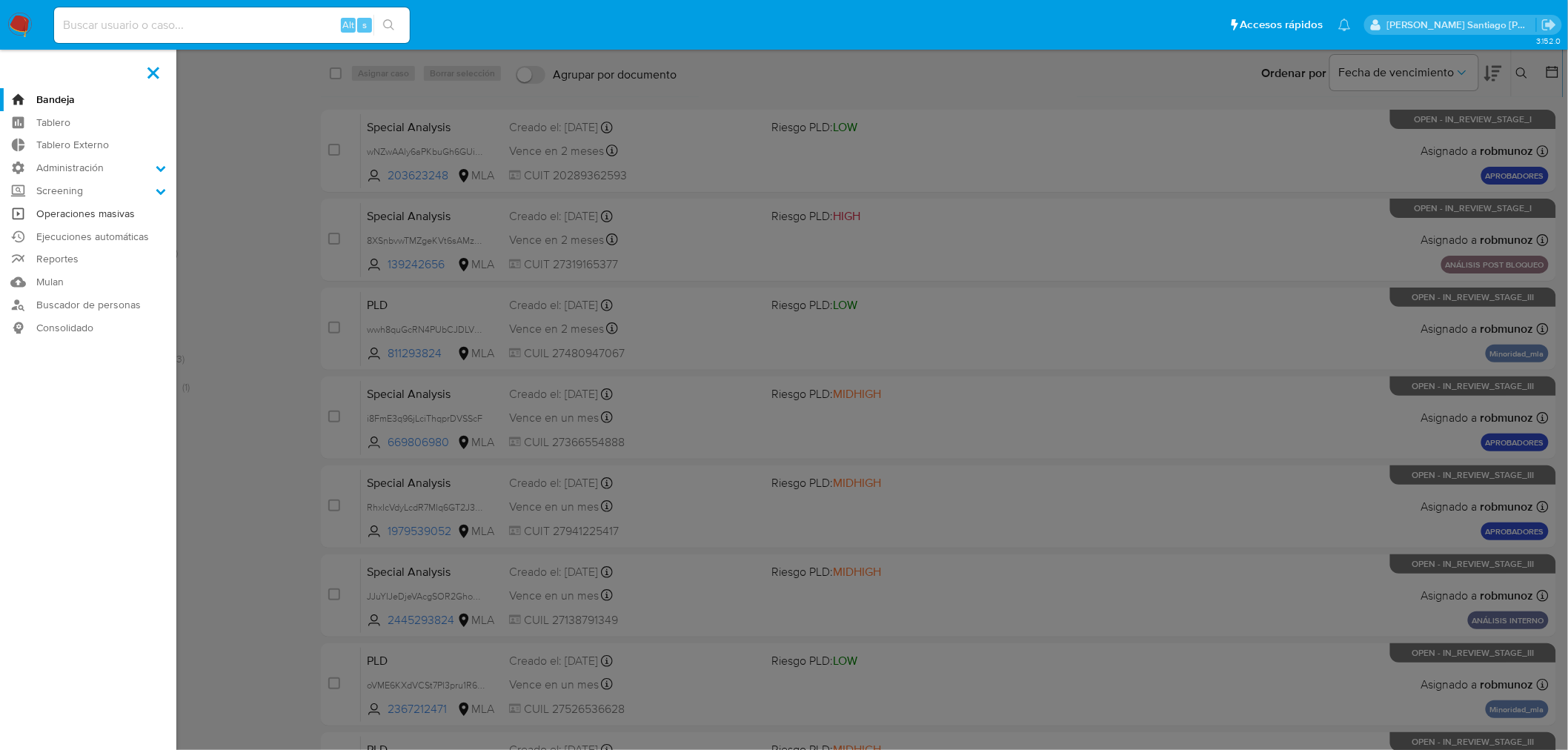
click at [111, 217] on link "Operaciones masivas" at bounding box center [88, 213] width 176 height 23
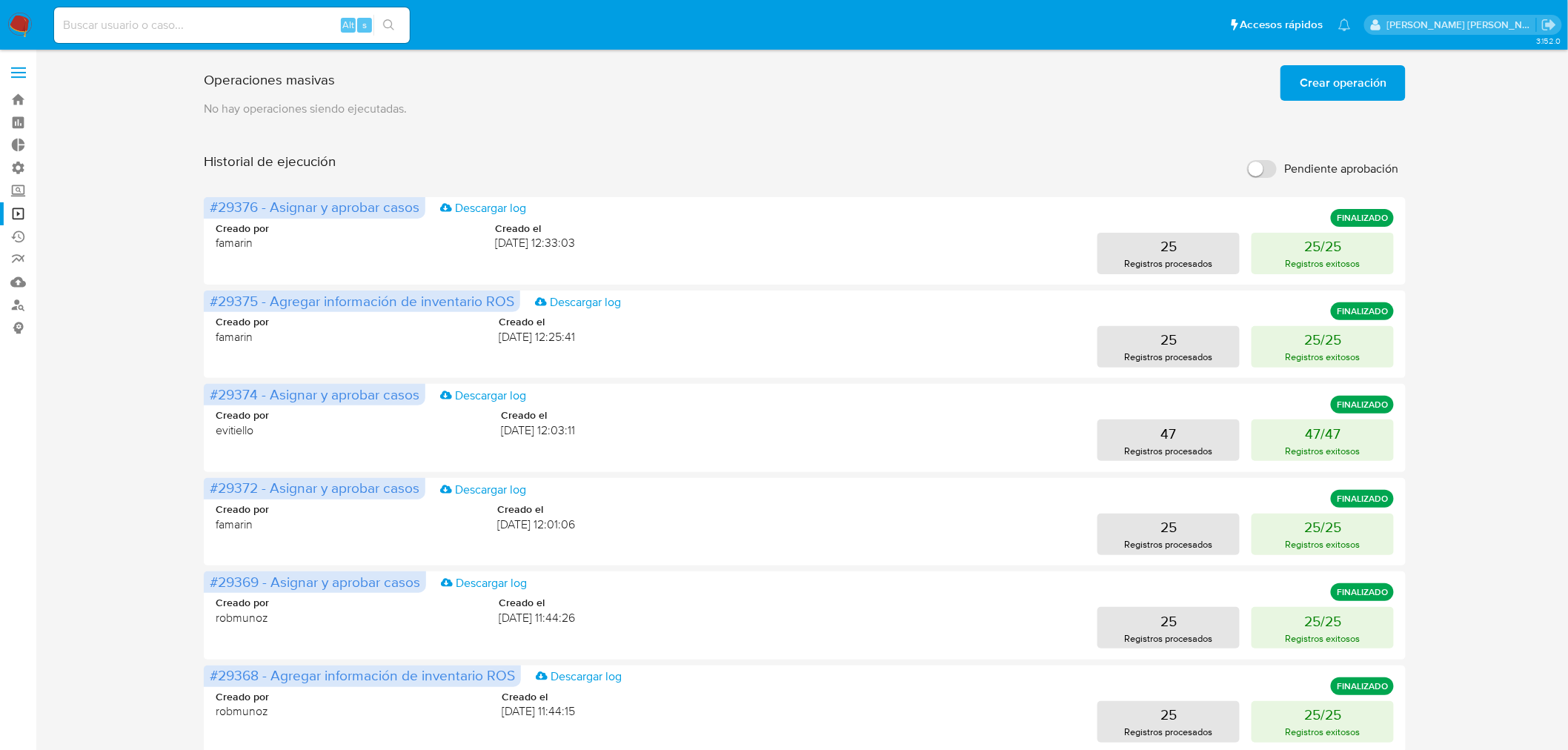
click at [1349, 93] on span "Crear operación" at bounding box center [1343, 83] width 87 height 33
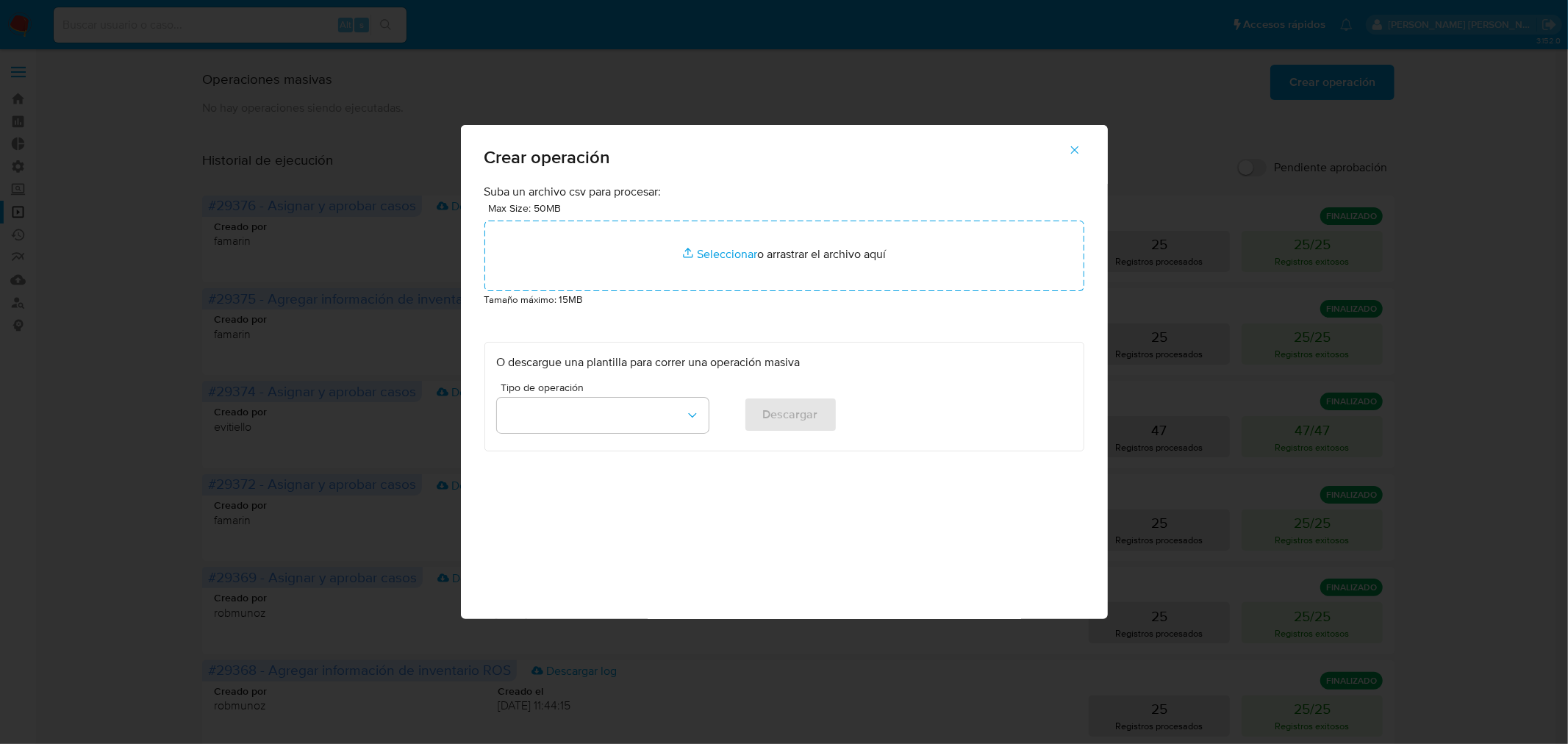
click at [702, 409] on button "button" at bounding box center [603, 415] width 211 height 35
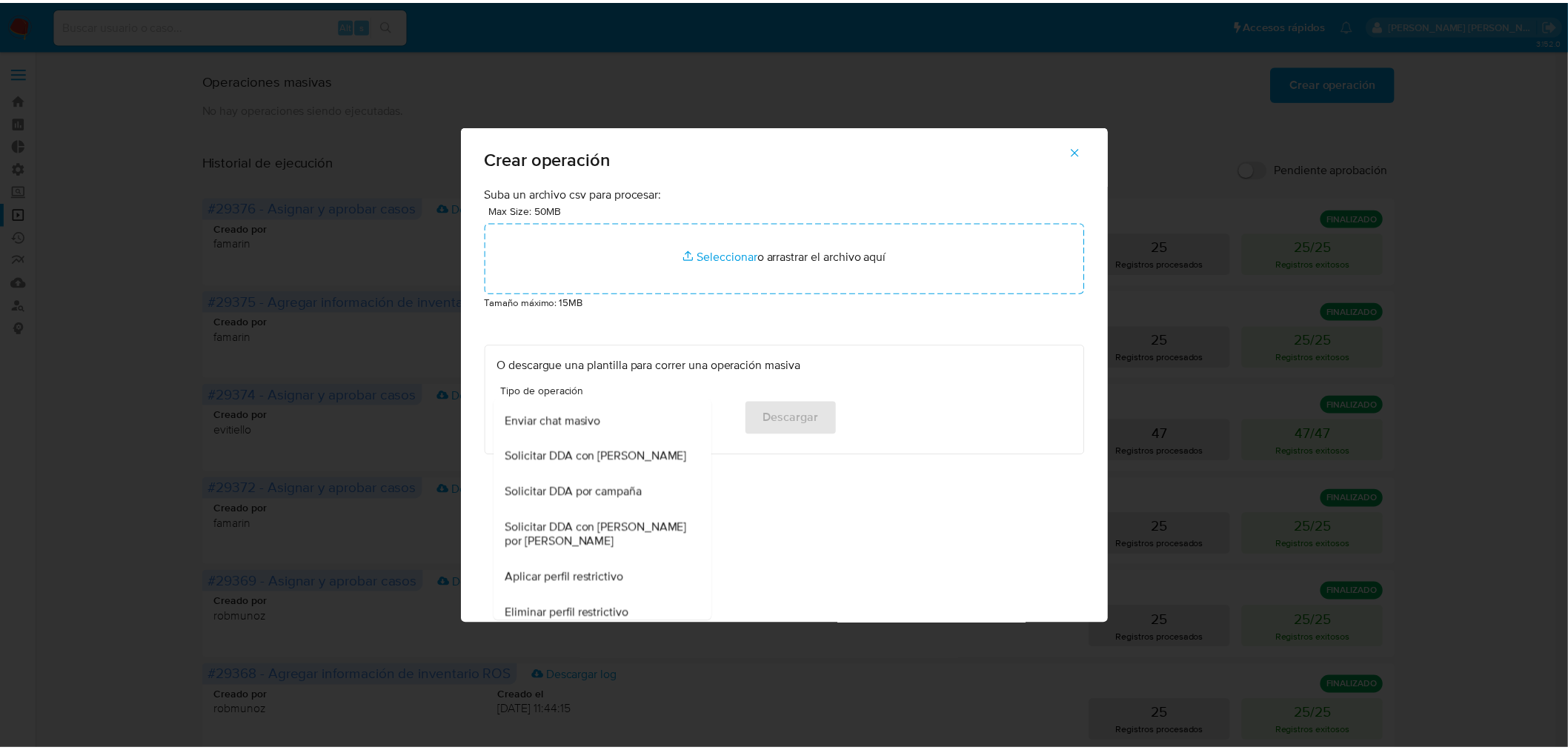
scroll to position [824, 0]
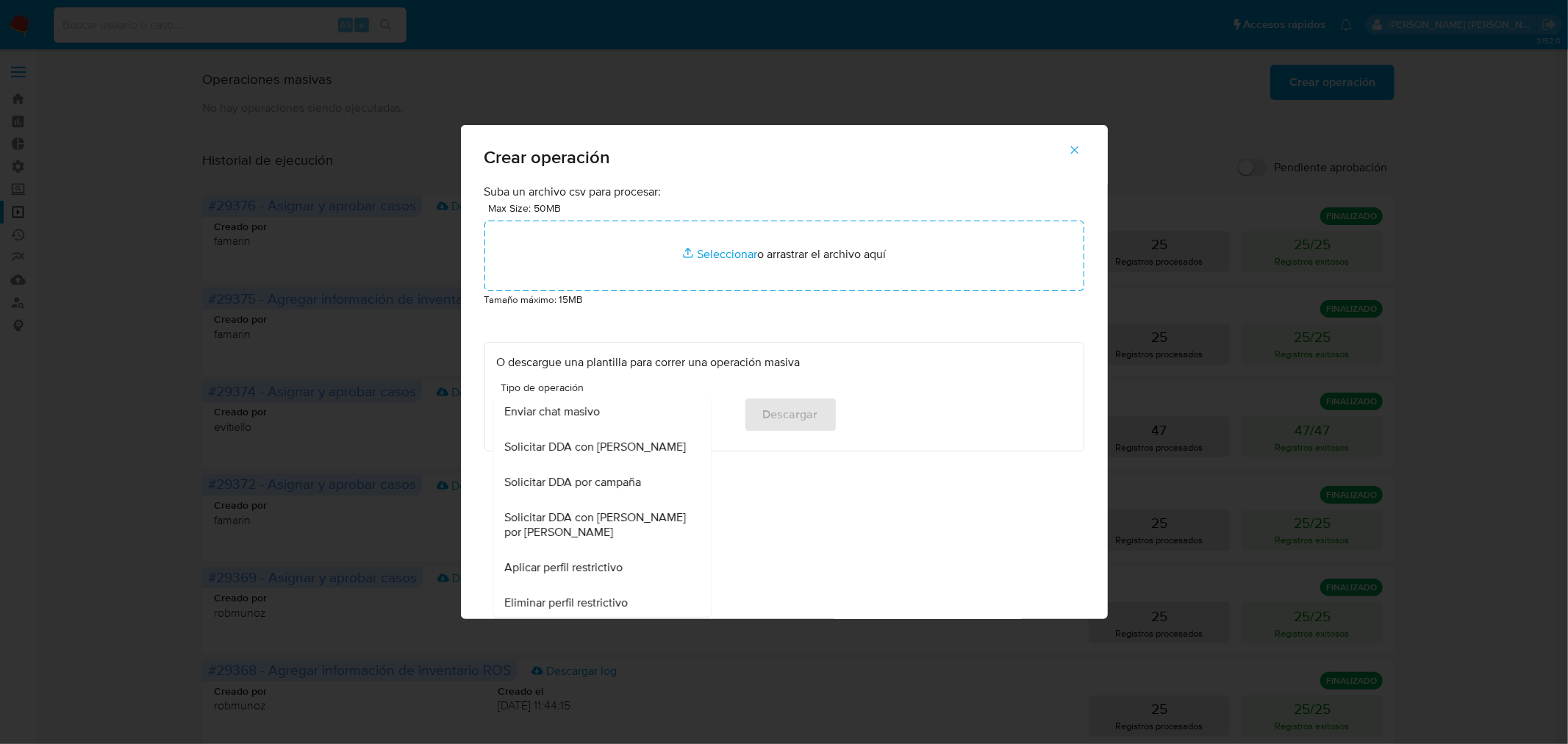
click at [604, 420] on div "Enviar chat masivo" at bounding box center [598, 411] width 185 height 35
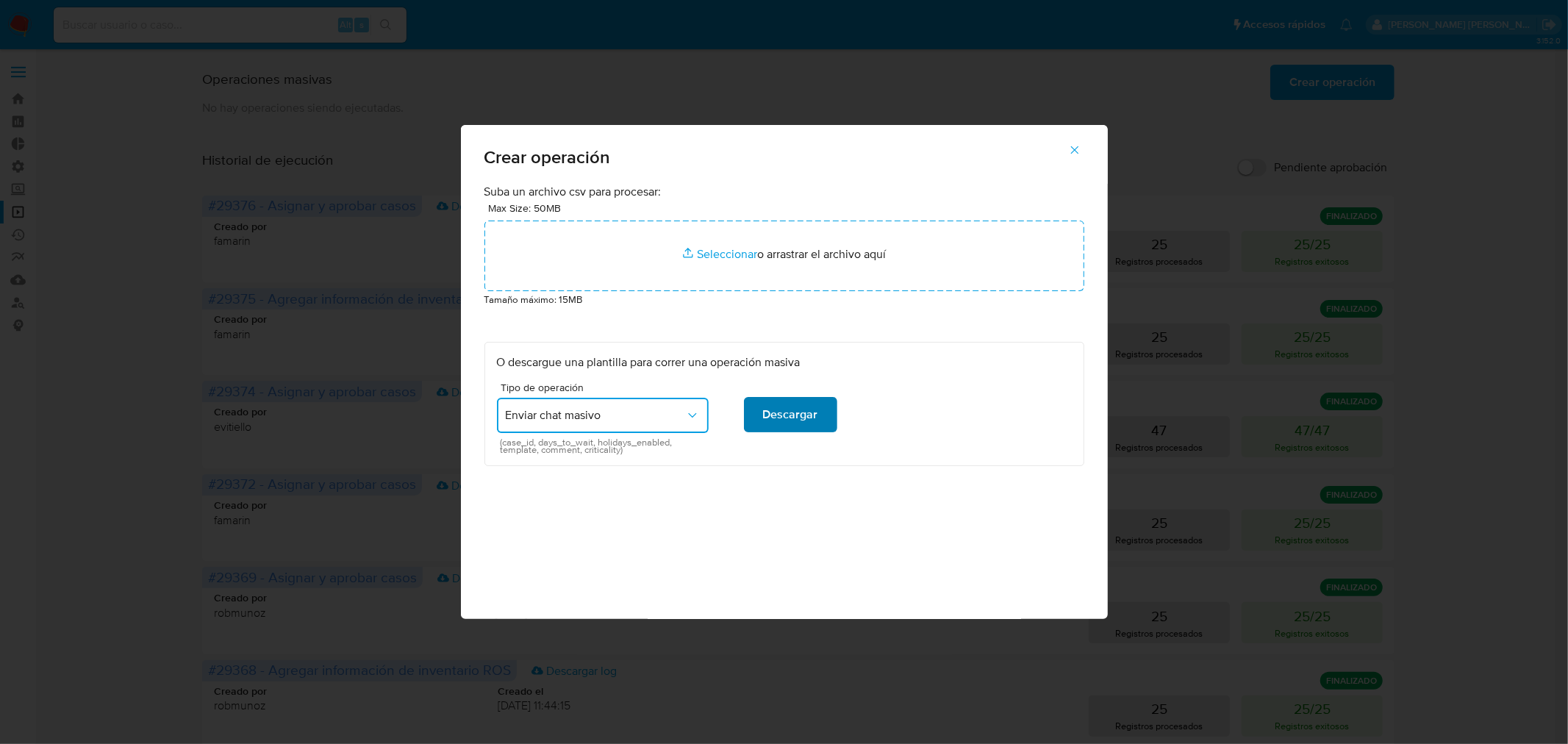
click at [792, 417] on span "Descargar" at bounding box center [791, 415] width 56 height 32
click at [1081, 155] on icon "button" at bounding box center [1074, 150] width 13 height 13
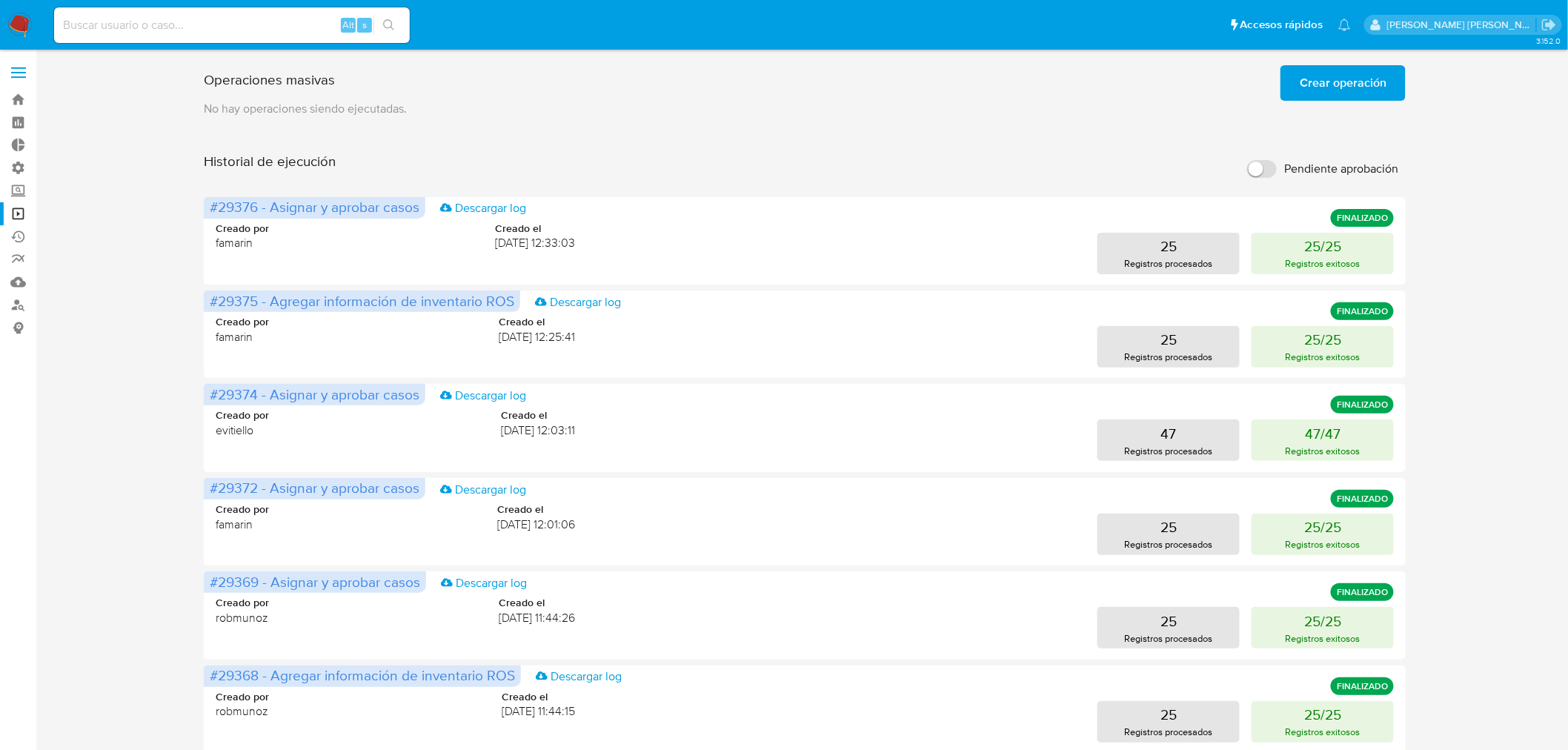
click at [1317, 74] on span "Crear operación" at bounding box center [1343, 83] width 87 height 33
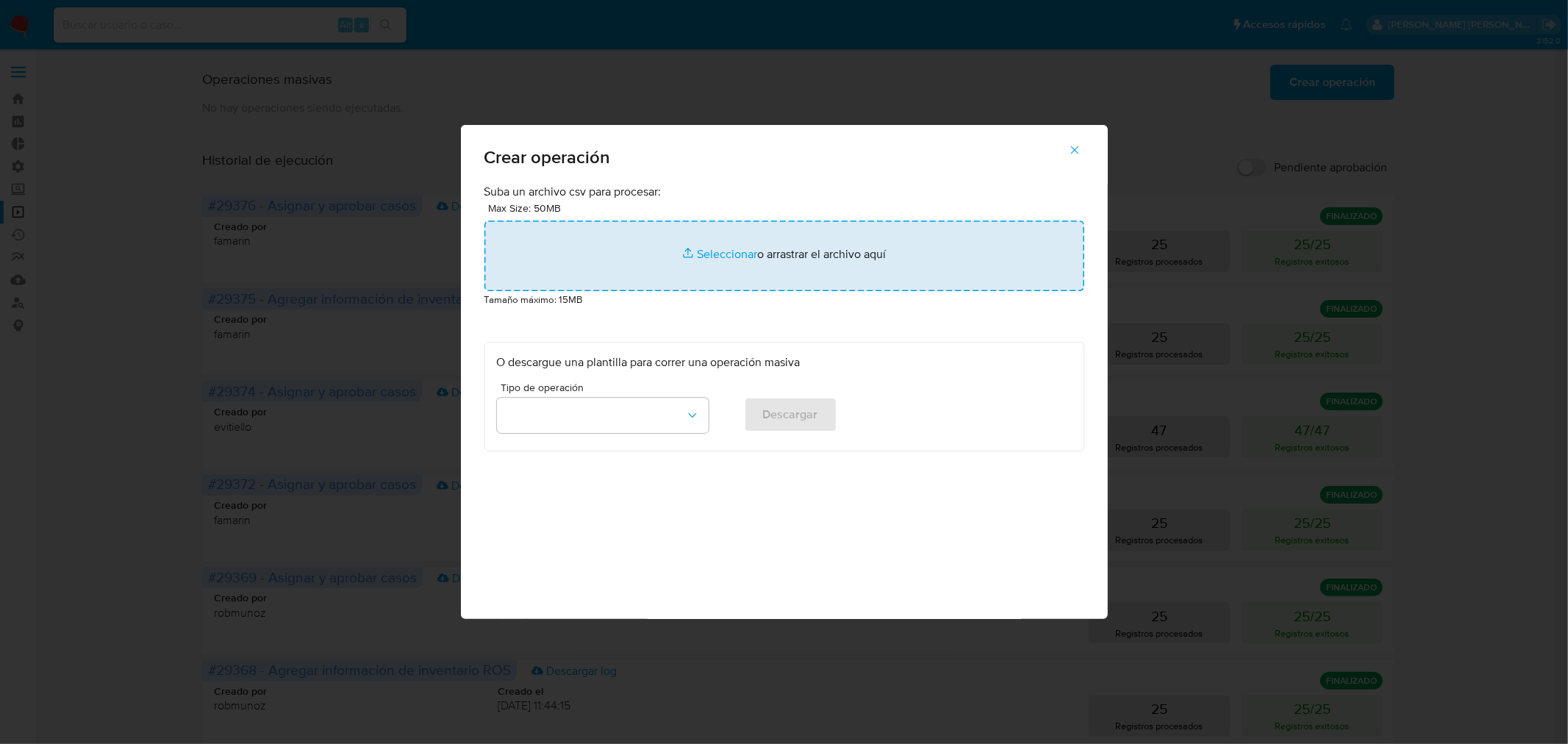
click at [772, 264] on input "file" at bounding box center [785, 255] width 600 height 71
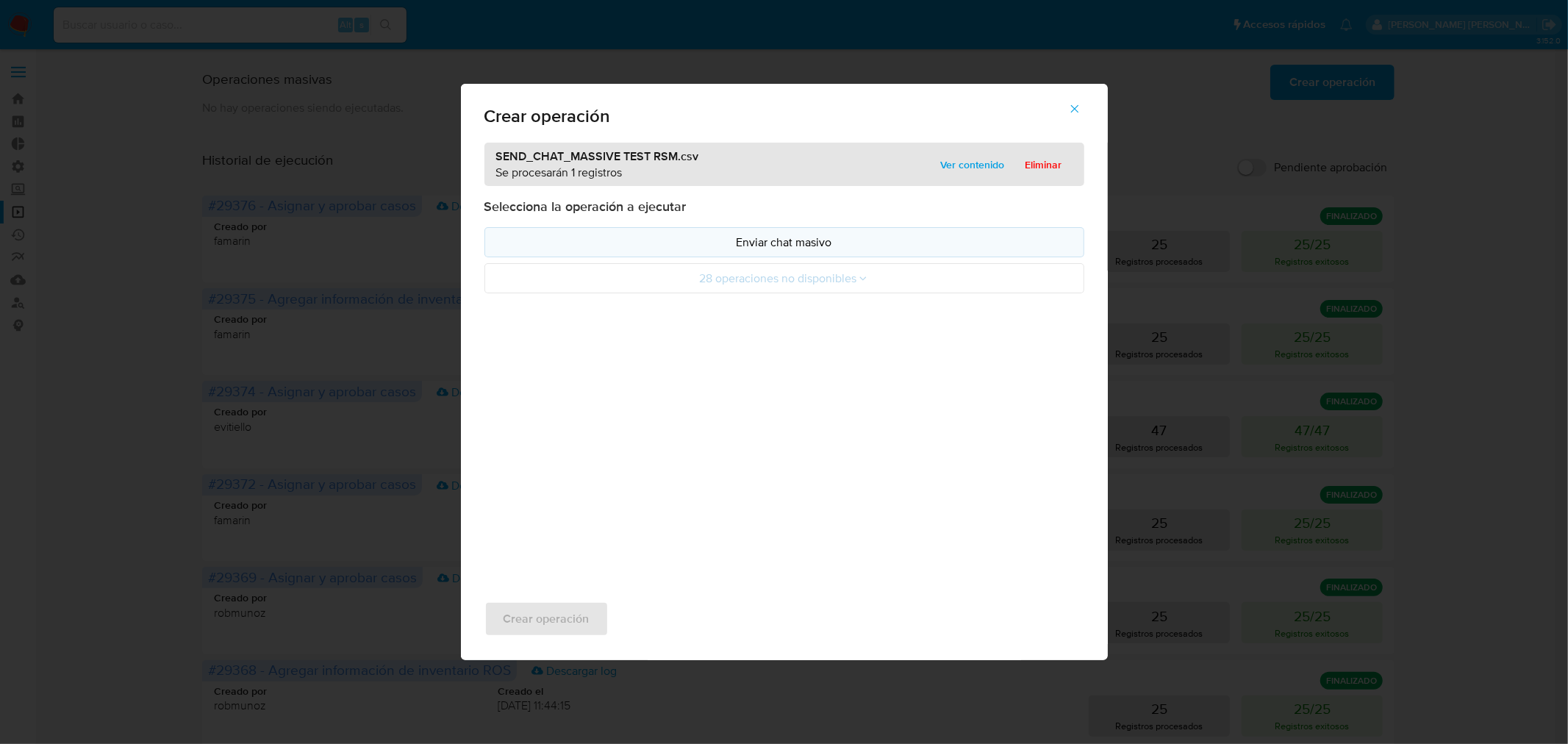
drag, startPoint x: 772, startPoint y: 264, endPoint x: 899, endPoint y: 244, distance: 128.6
click at [899, 244] on p "Enviar chat masivo" at bounding box center [785, 242] width 575 height 17
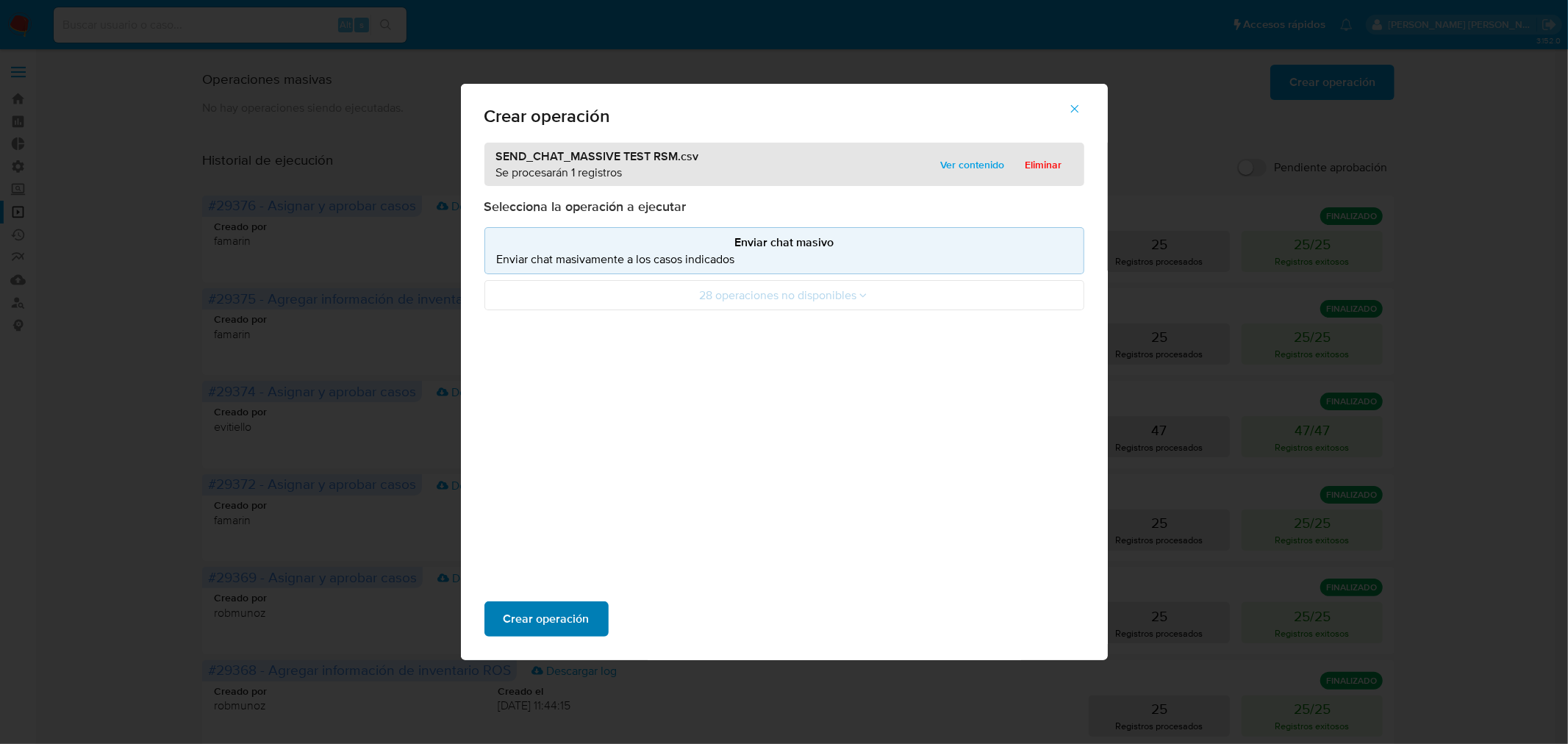
click at [572, 614] on span "Crear operación" at bounding box center [547, 619] width 86 height 32
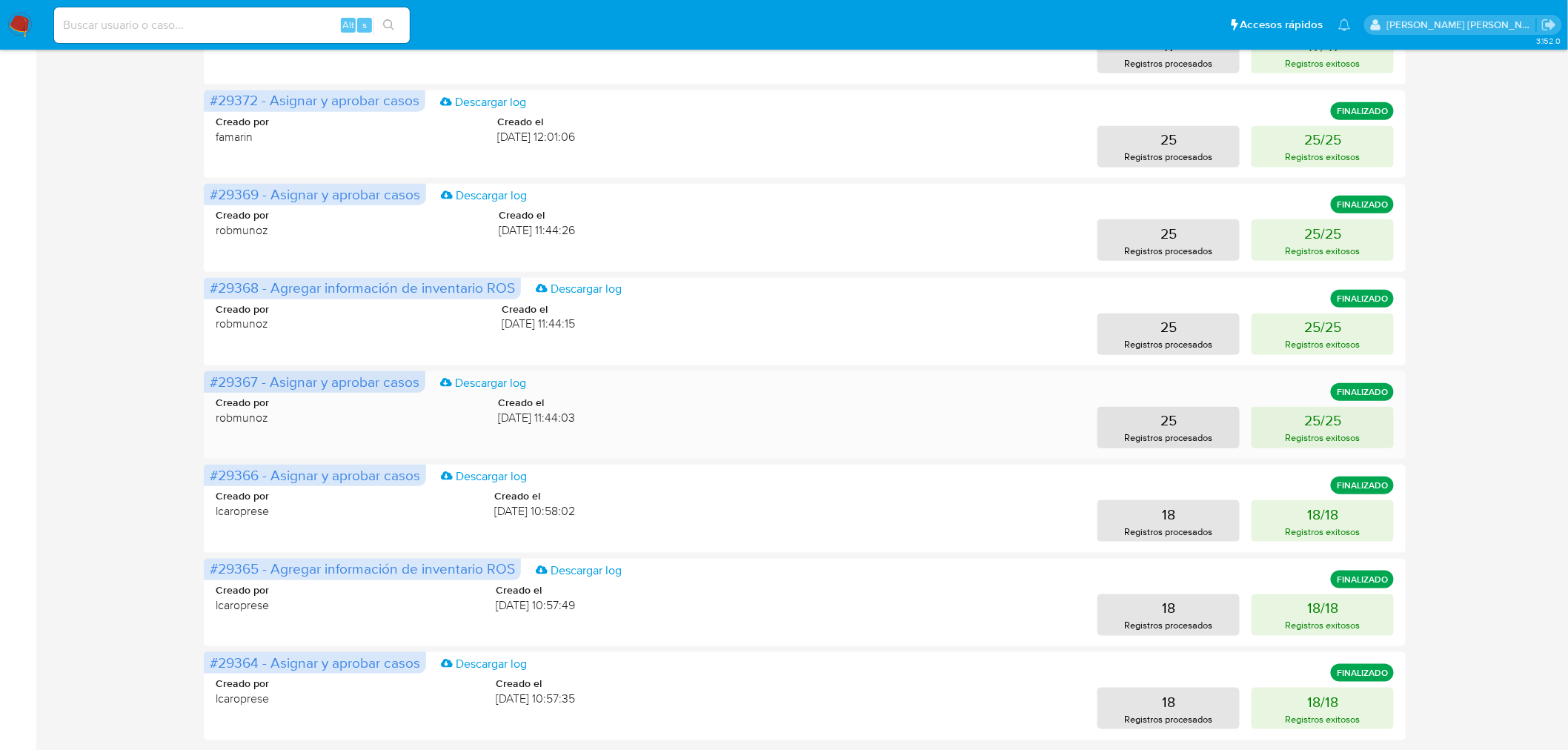
scroll to position [434, 0]
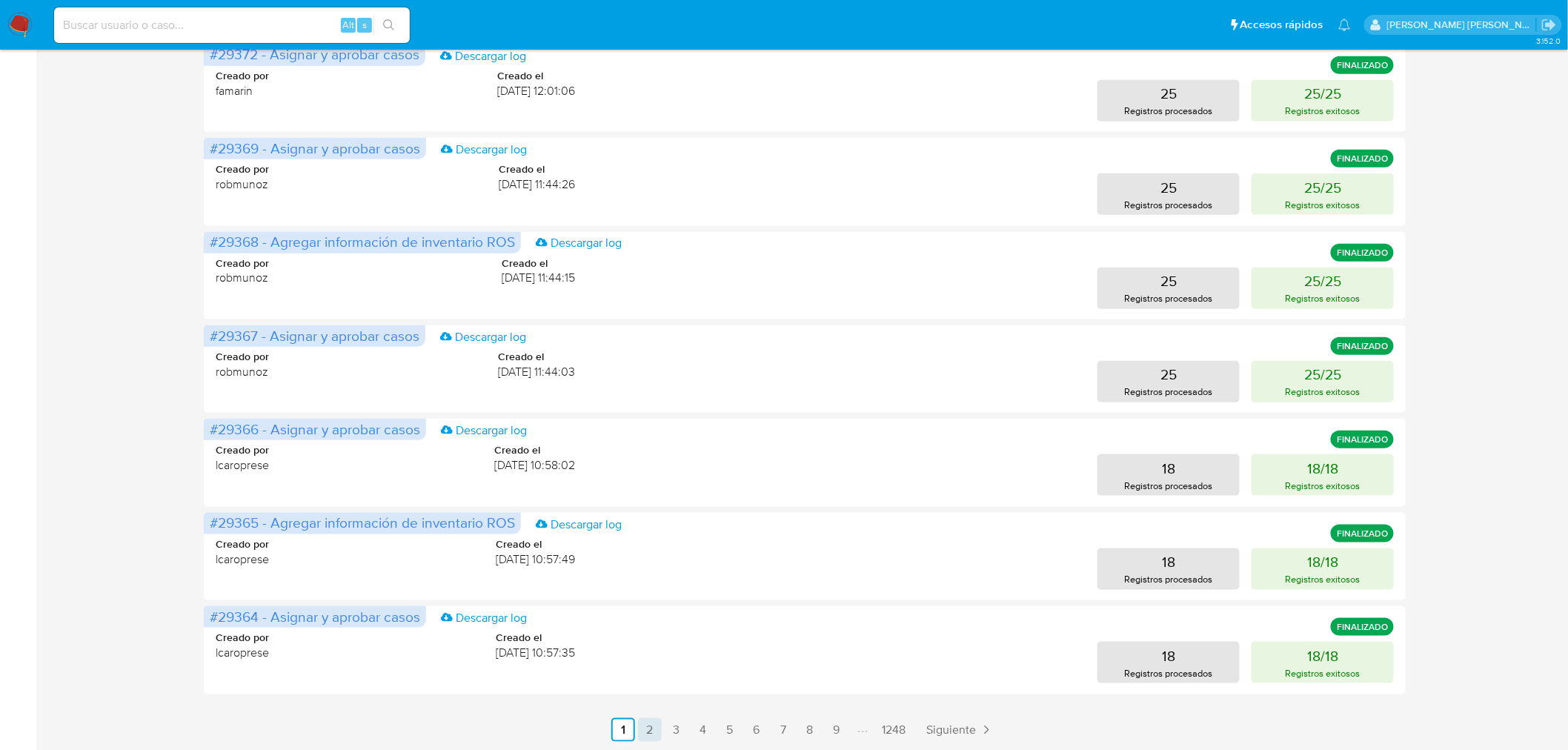
click at [641, 724] on link "2" at bounding box center [649, 730] width 23 height 23
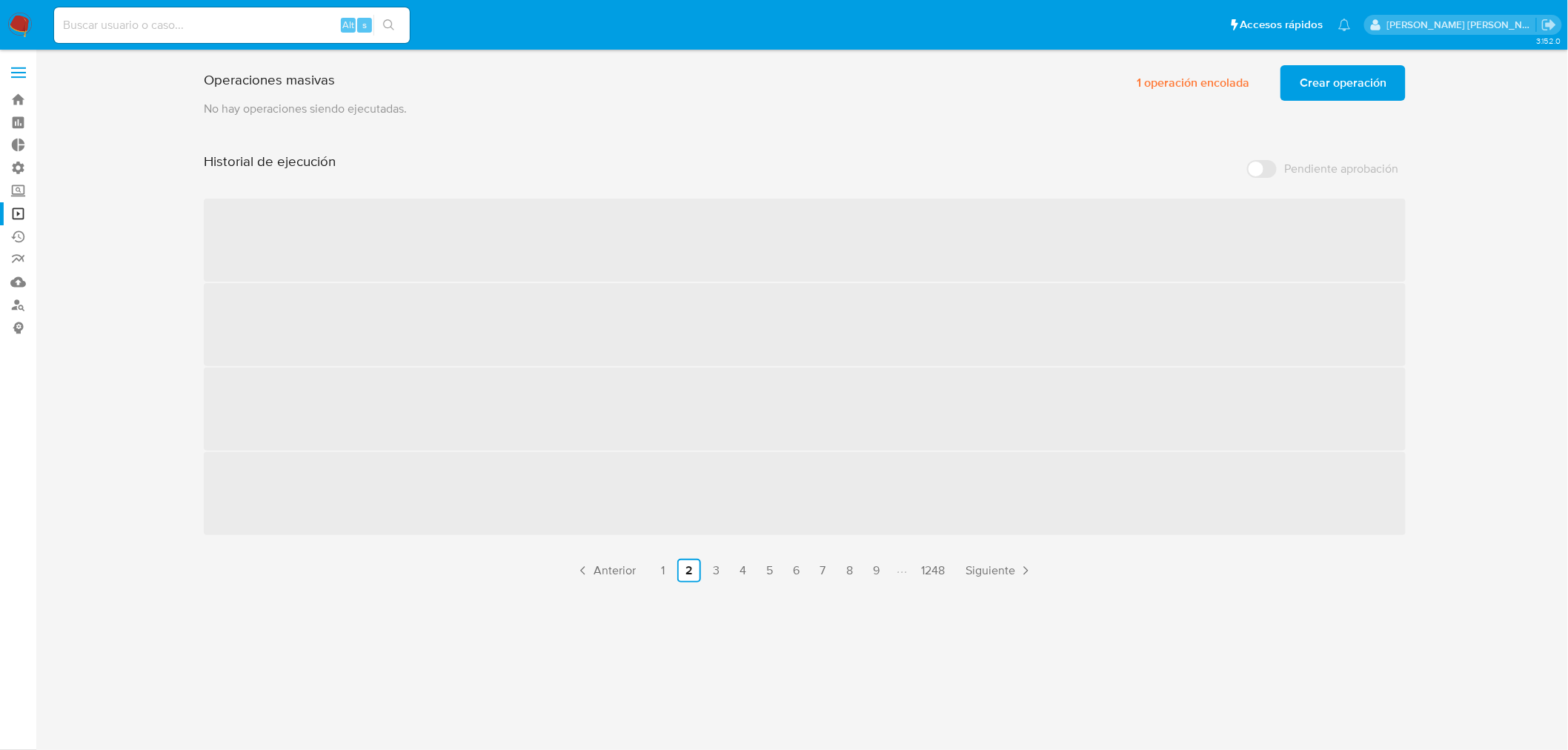
scroll to position [0, 0]
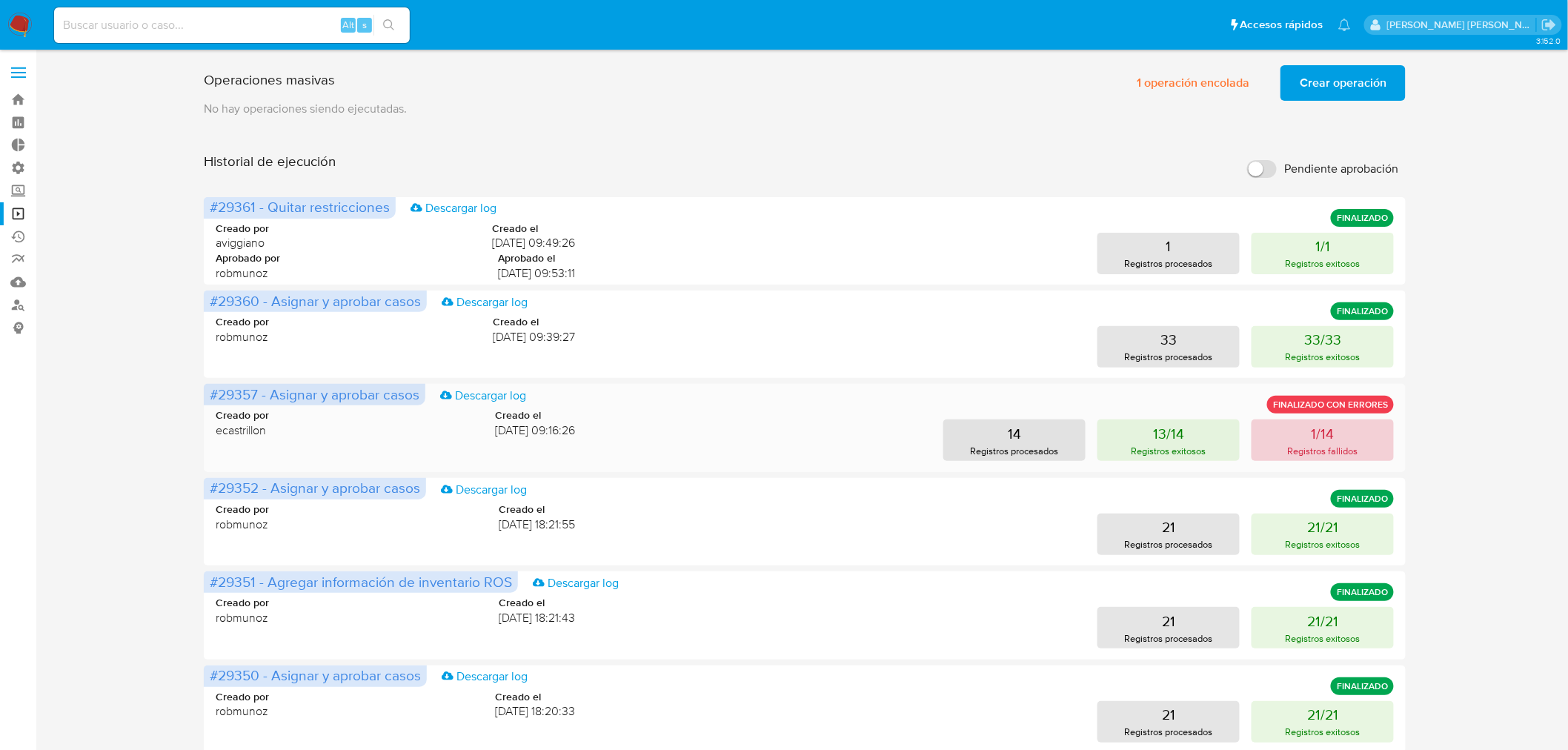
click at [1362, 439] on button "1/14 Registros fallidos" at bounding box center [1323, 440] width 143 height 42
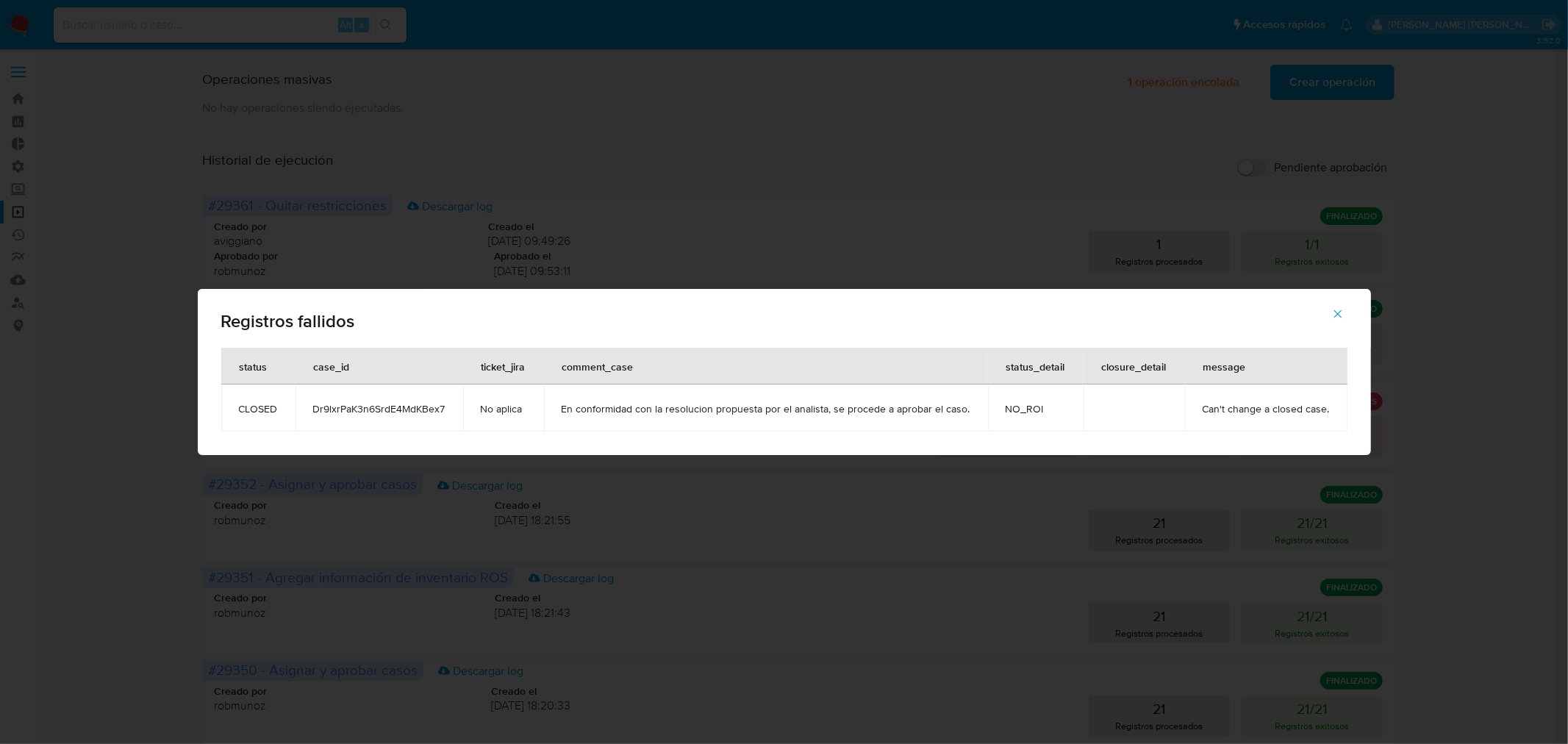
click at [420, 408] on span "Dr9lxrPaK3n6SrdE4MdKBex7" at bounding box center [380, 409] width 133 height 13
drag, startPoint x: 1193, startPoint y: 398, endPoint x: 1207, endPoint y: 405, distance: 15.7
click at [1195, 398] on td "Can't change a closed case." at bounding box center [1266, 408] width 162 height 48
drag, startPoint x: 1201, startPoint y: 411, endPoint x: 1348, endPoint y: 414, distance: 147.0
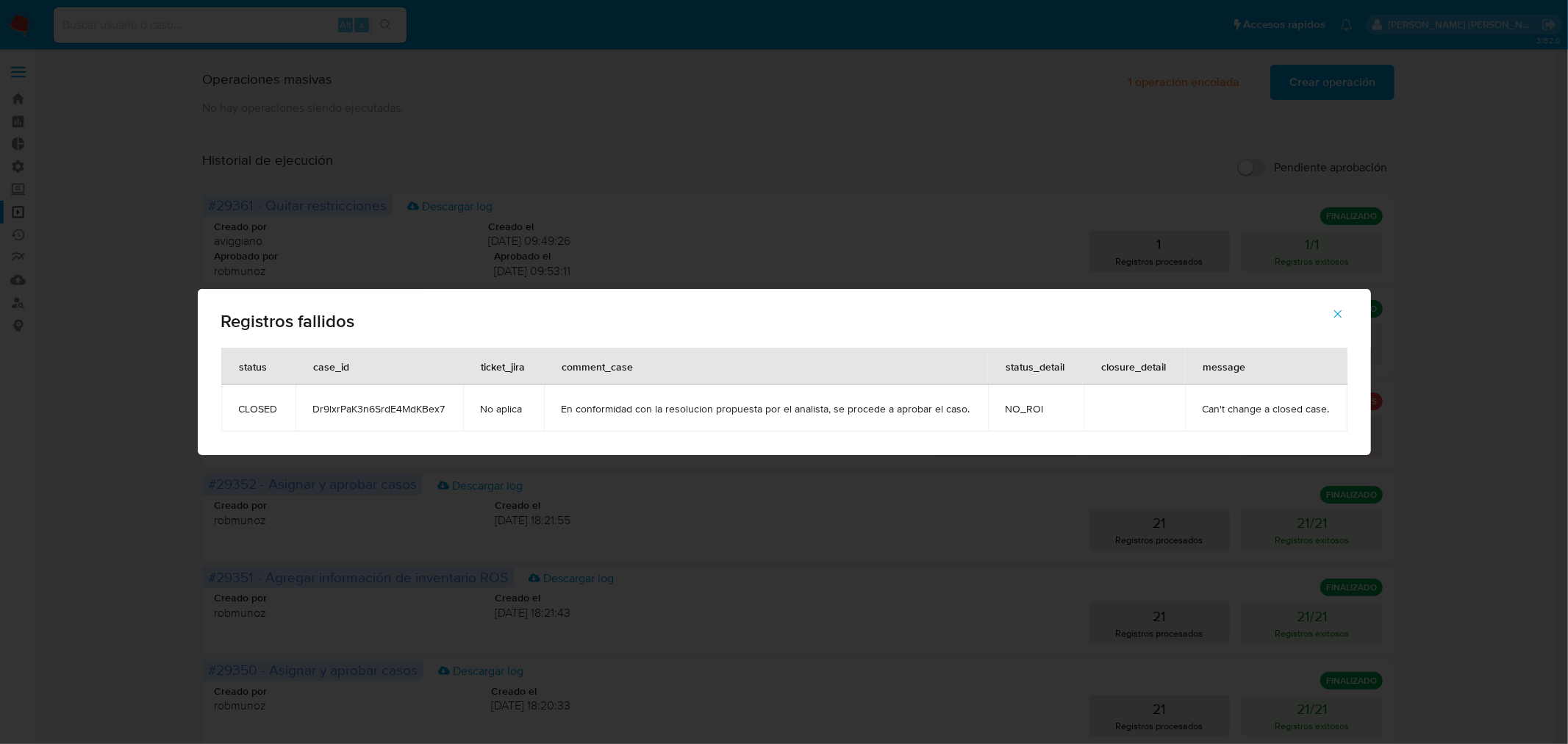
click at [1348, 414] on div "status case_id ticket_jira comment_case status_detail closure_detail message CL…" at bounding box center [785, 402] width 1174 height 108
click at [1331, 318] on icon "button" at bounding box center [1338, 314] width 13 height 13
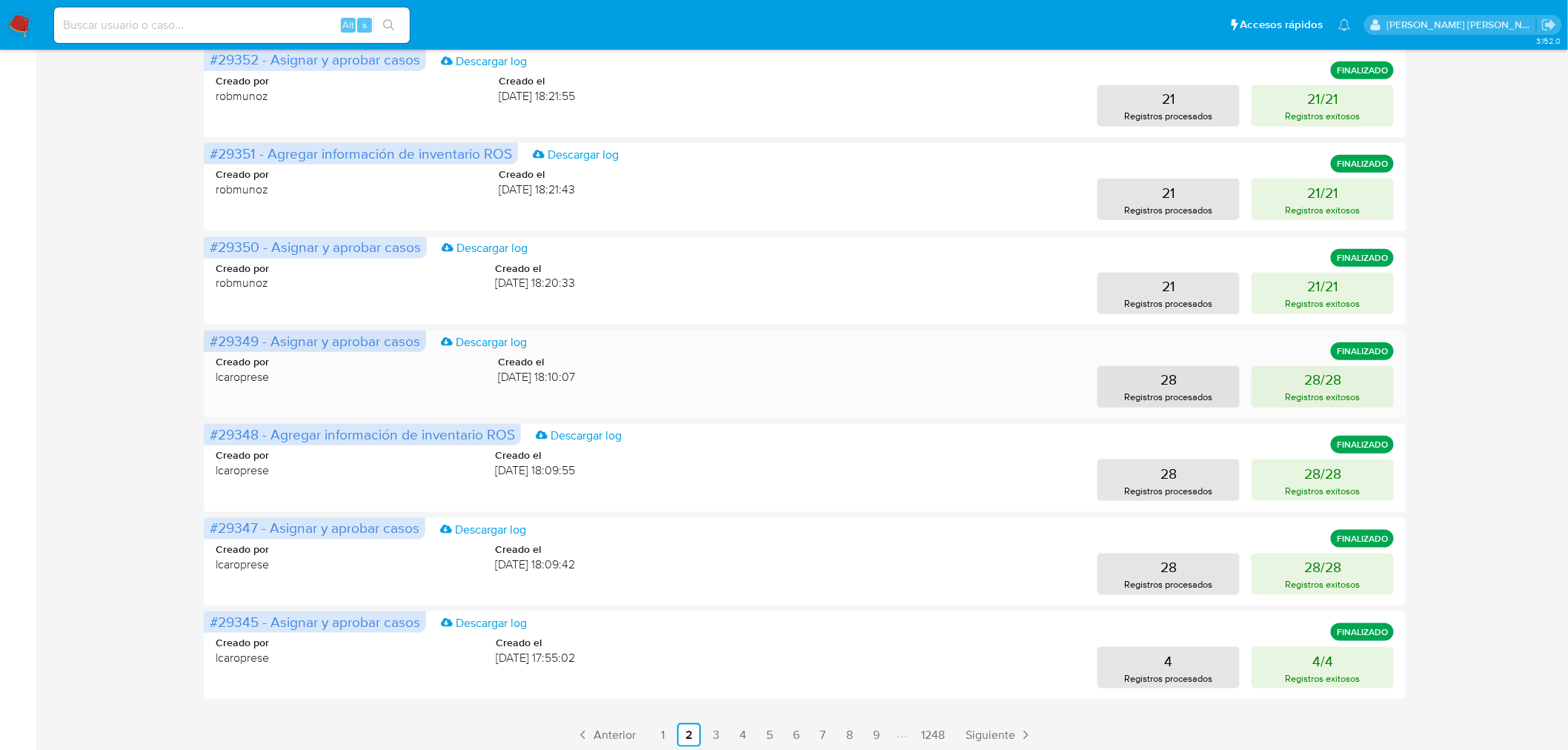
scroll to position [434, 0]
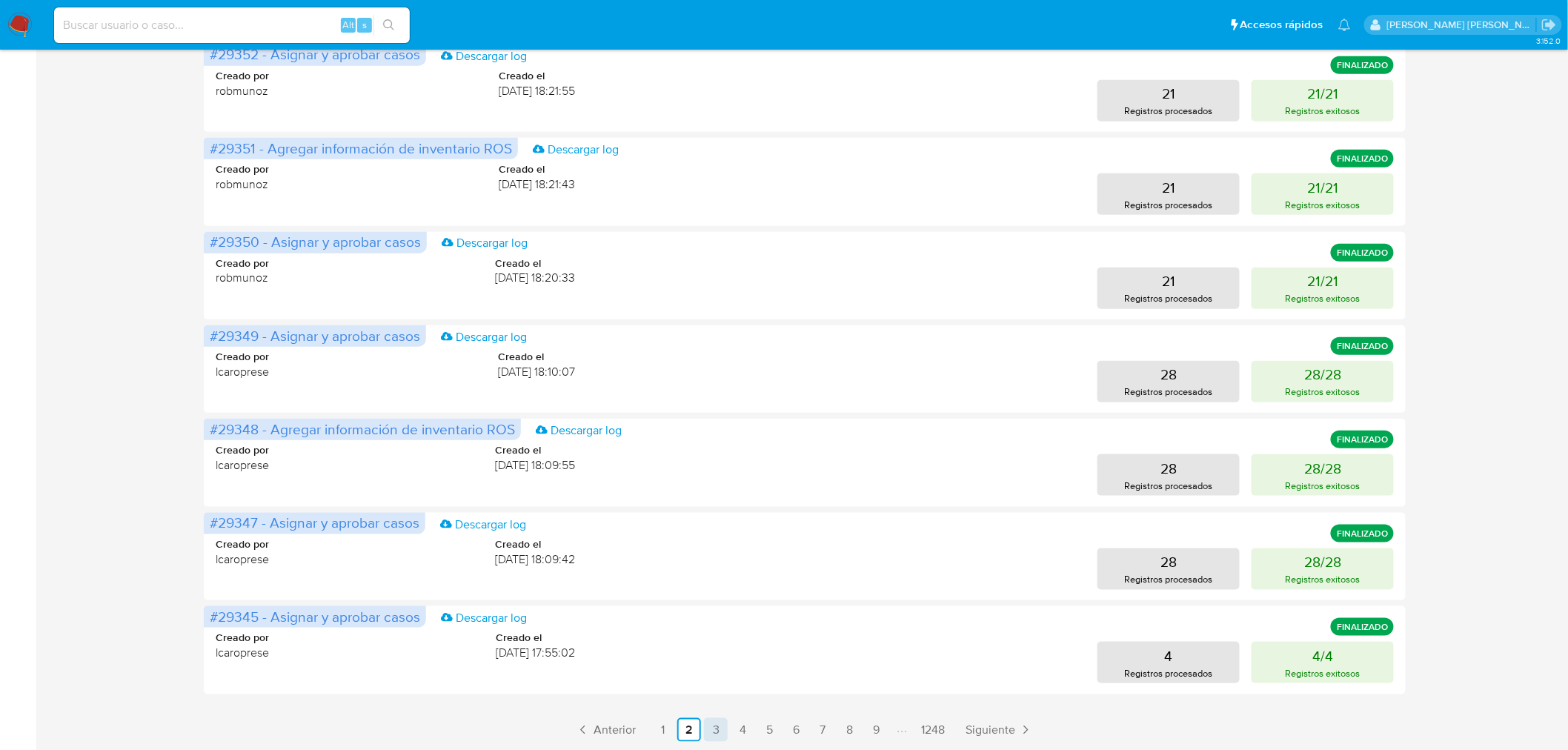
click at [716, 719] on link "3" at bounding box center [715, 730] width 23 height 23
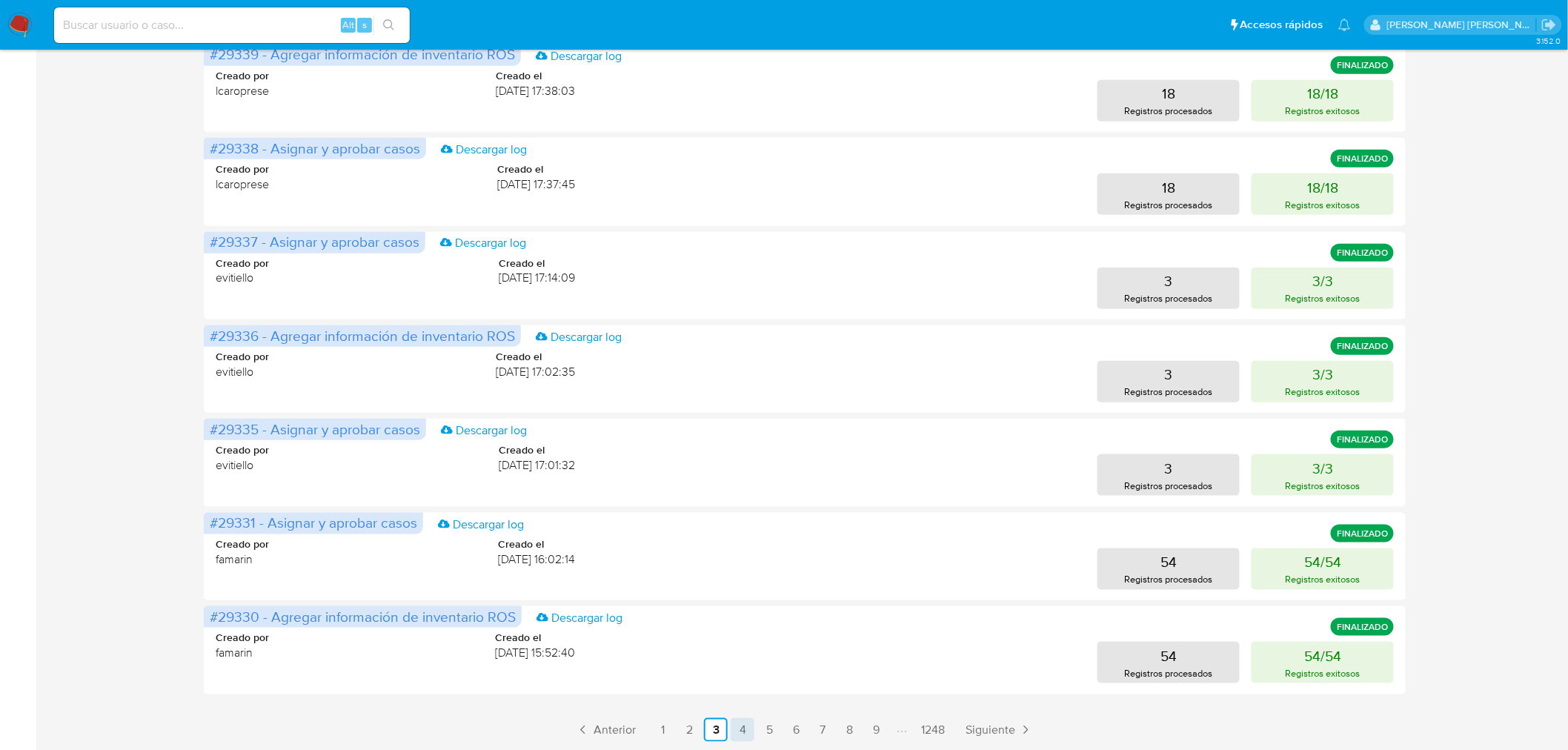
click at [746, 733] on link "4" at bounding box center [742, 730] width 23 height 23
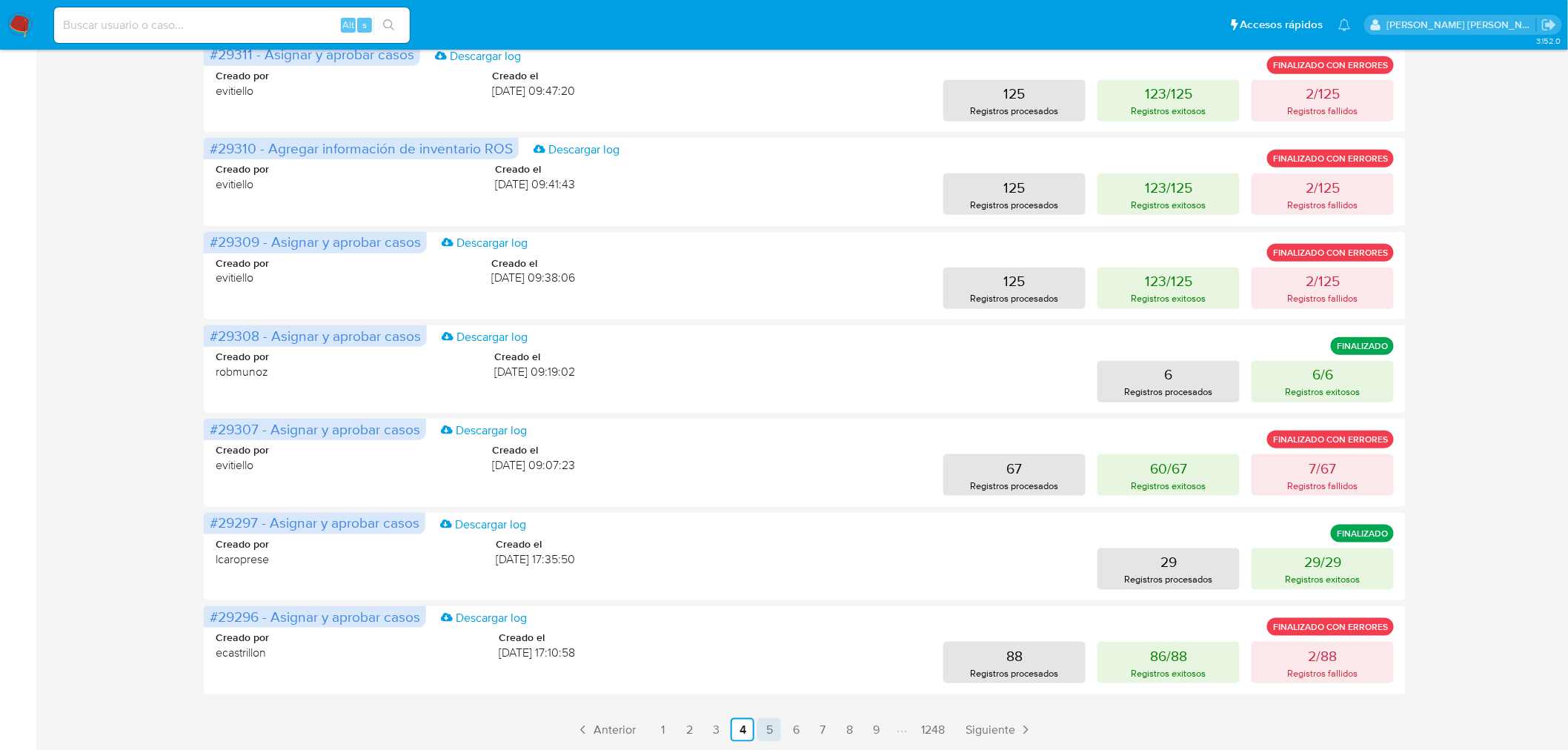
click at [772, 732] on link "5" at bounding box center [770, 730] width 23 height 23
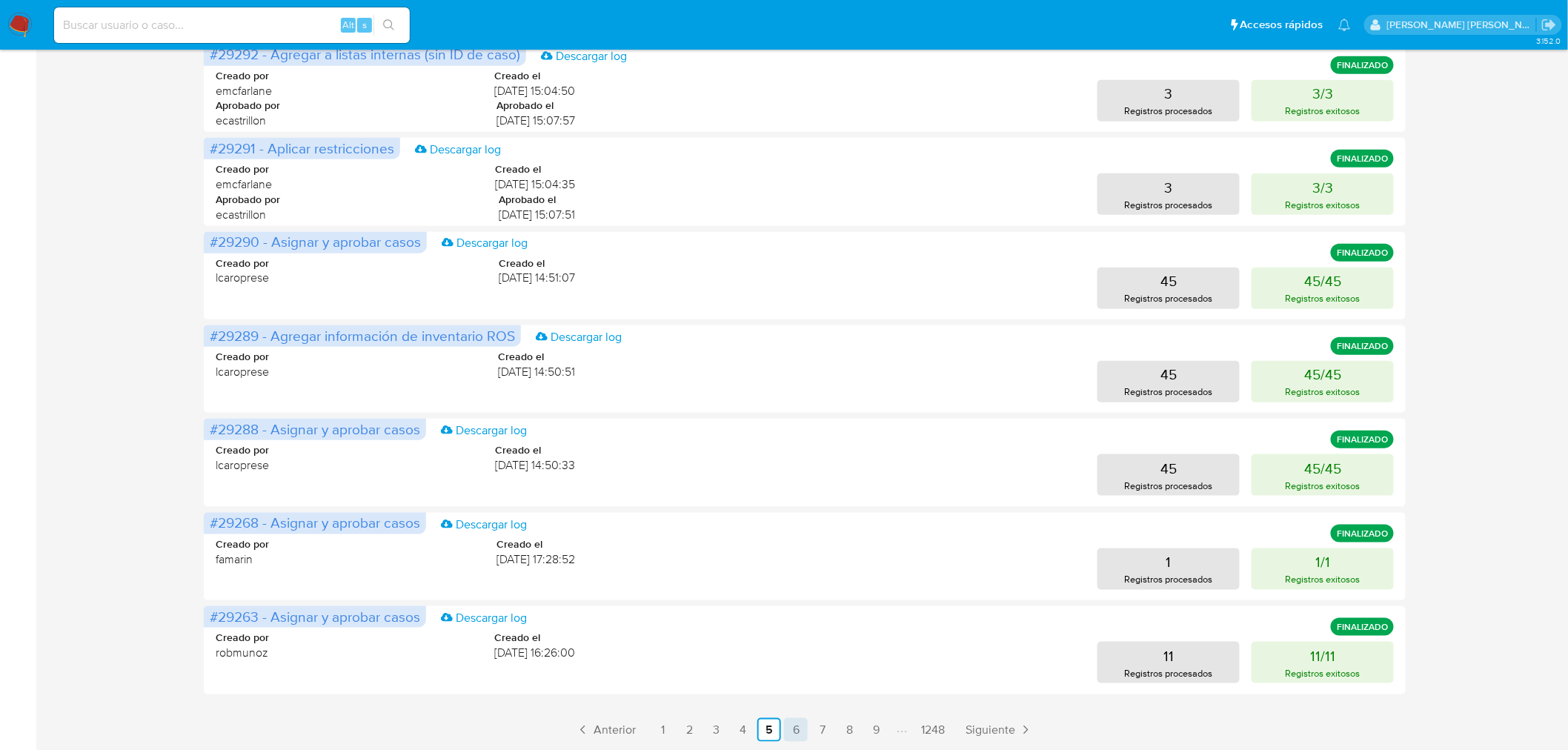
click at [799, 721] on link "6" at bounding box center [796, 730] width 23 height 23
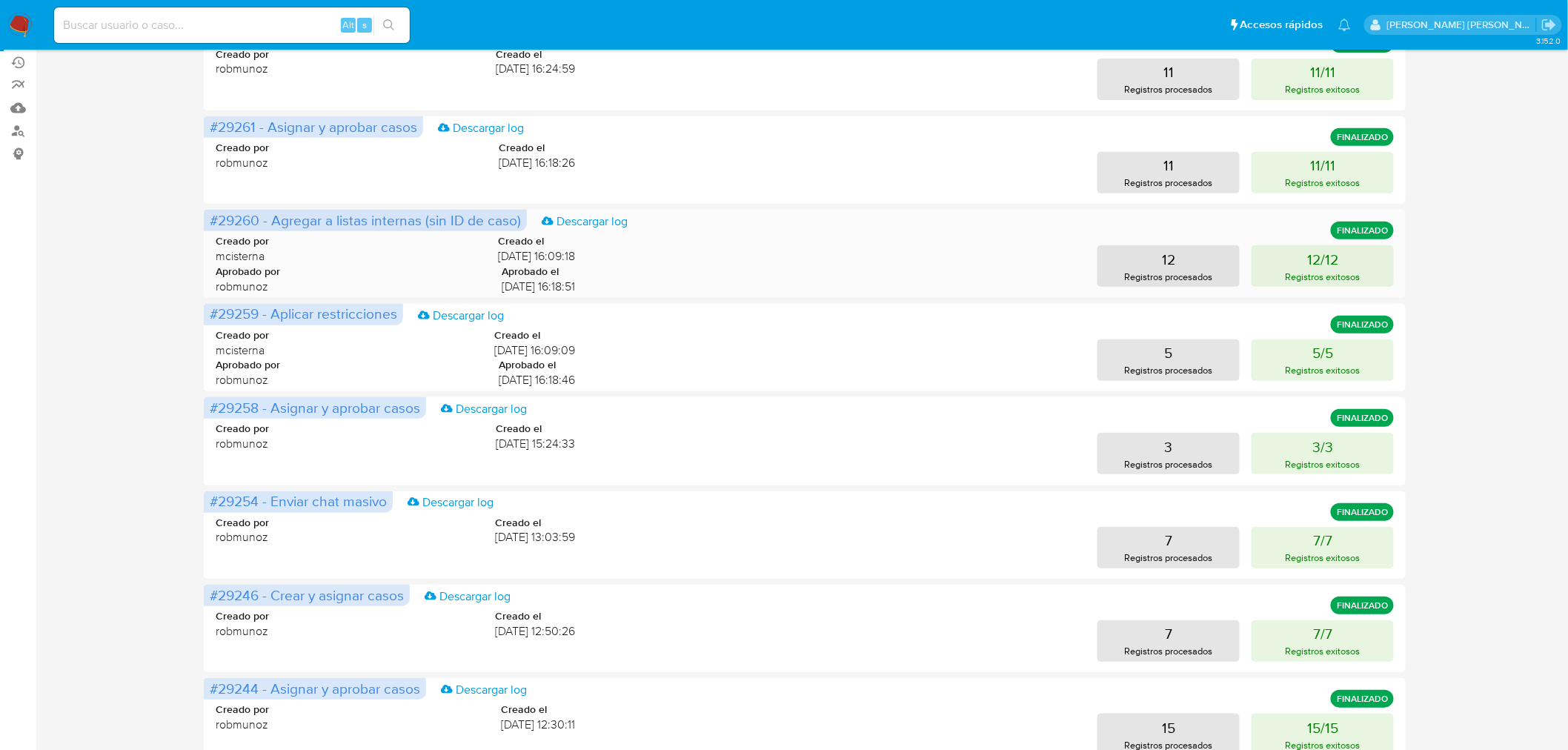
scroll to position [329, 0]
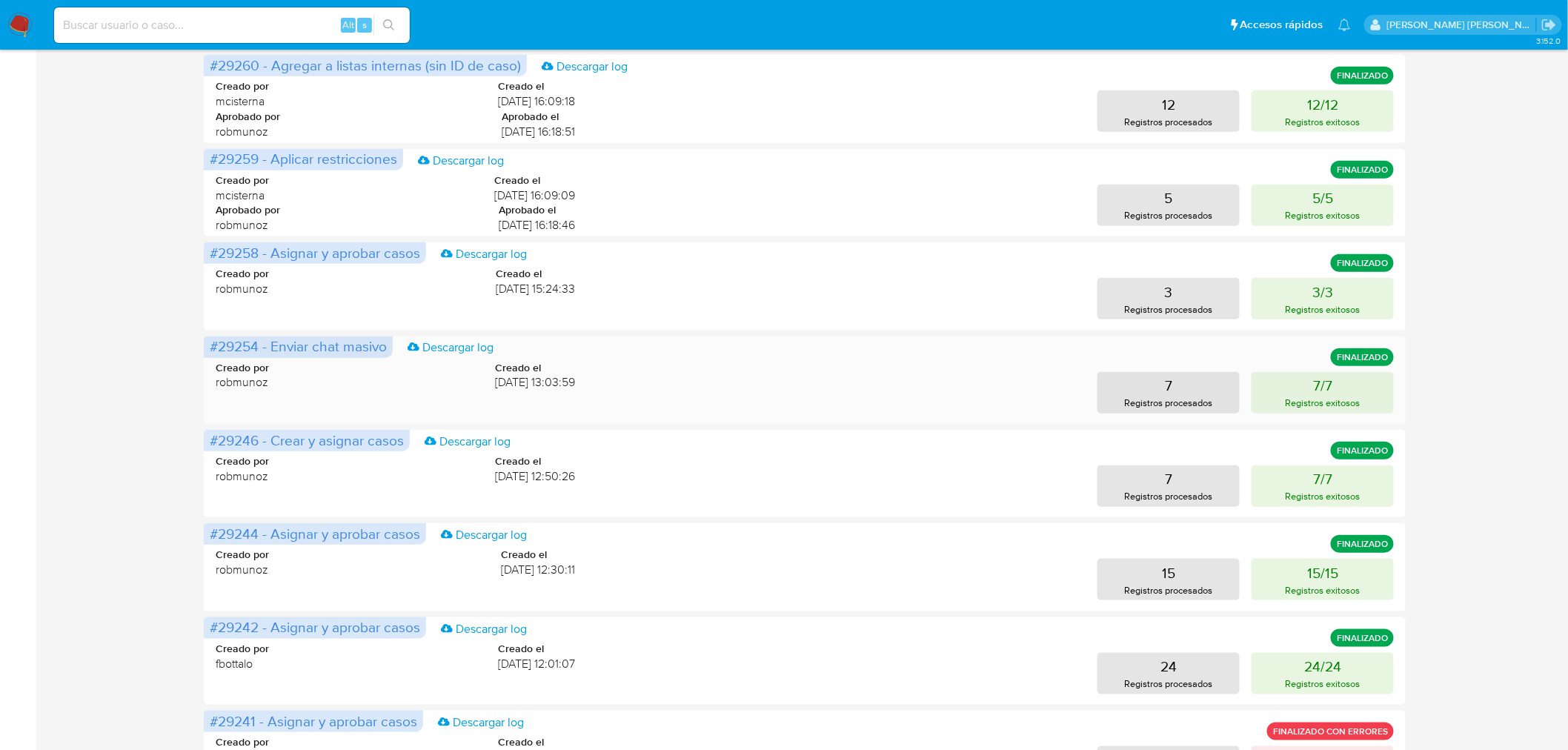
drag, startPoint x: 291, startPoint y: 340, endPoint x: 351, endPoint y: 357, distance: 62.4
click at [351, 357] on div "#29254 - Enviar chat masivo Descargar log FINALIZADO Creado por robmunoz Creado…" at bounding box center [805, 380] width 1202 height 88
click at [353, 358] on div "Creado por robmunoz Creado el 08/08/2025 13:03:59 7 Registros procesados 7/7 Re…" at bounding box center [805, 378] width 1179 height 71
click at [553, 386] on span "08/08/2025 13:03:59" at bounding box center [535, 382] width 80 height 16
drag, startPoint x: 595, startPoint y: 386, endPoint x: 488, endPoint y: 387, distance: 107.0
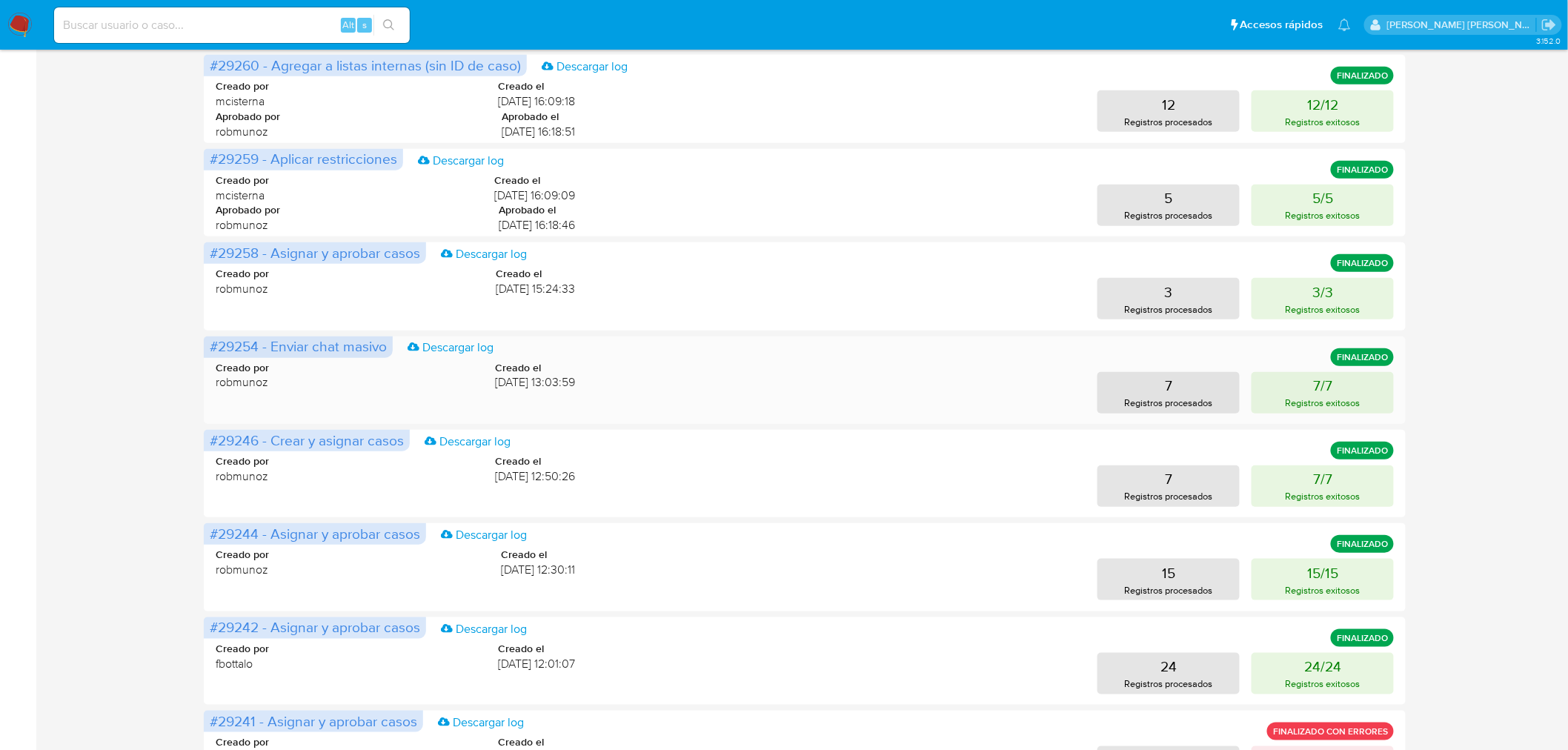
click at [488, 387] on div "Creado por robmunoz Creado el 08/08/2025 13:03:59 7 Registros procesados 7/7 Re…" at bounding box center [805, 378] width 1179 height 71
click at [495, 387] on span "08/08/2025 13:03:59" at bounding box center [535, 382] width 80 height 16
click at [1282, 382] on button "7/7 Registros exitosos" at bounding box center [1323, 393] width 143 height 42
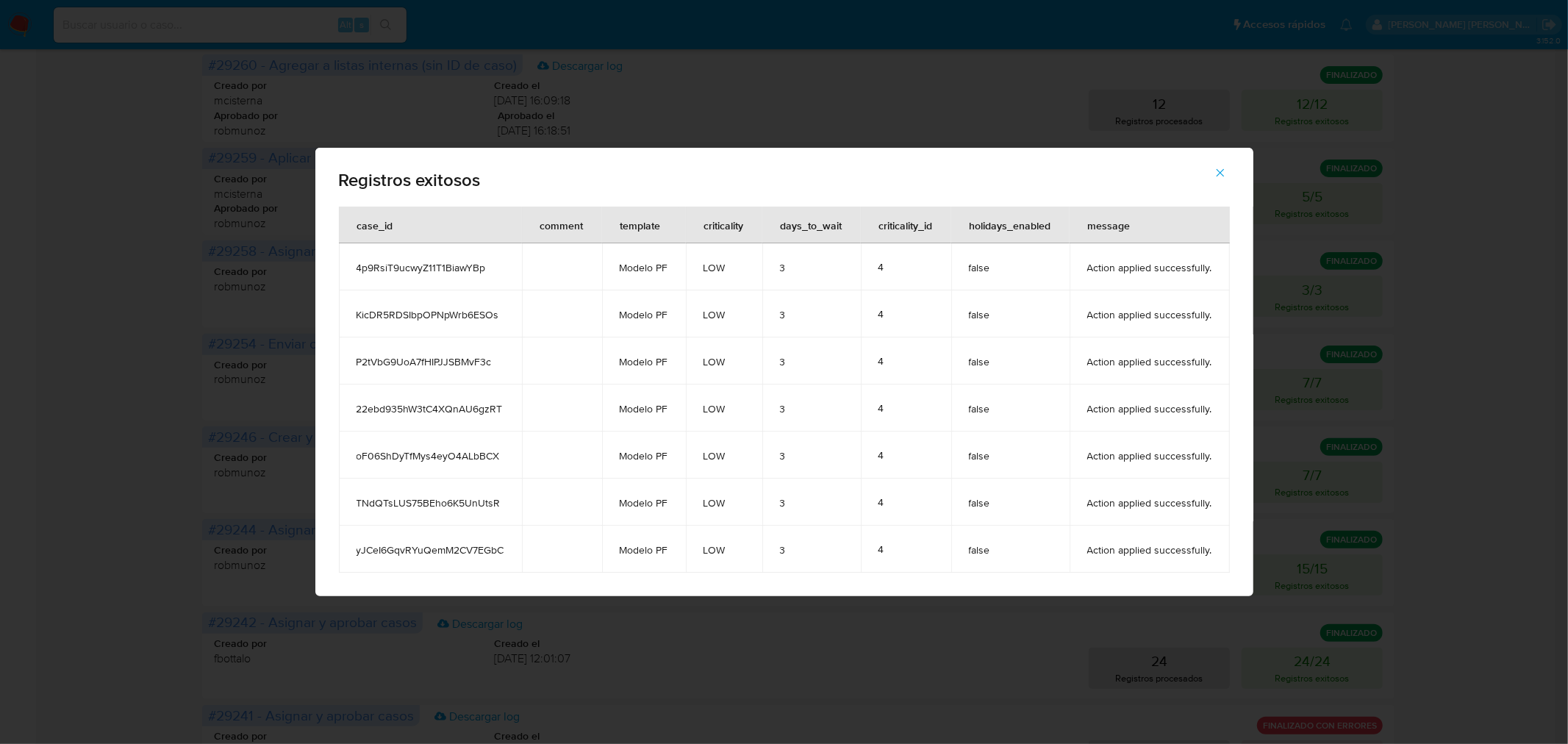
click at [1210, 178] on button "button" at bounding box center [1219, 172] width 51 height 35
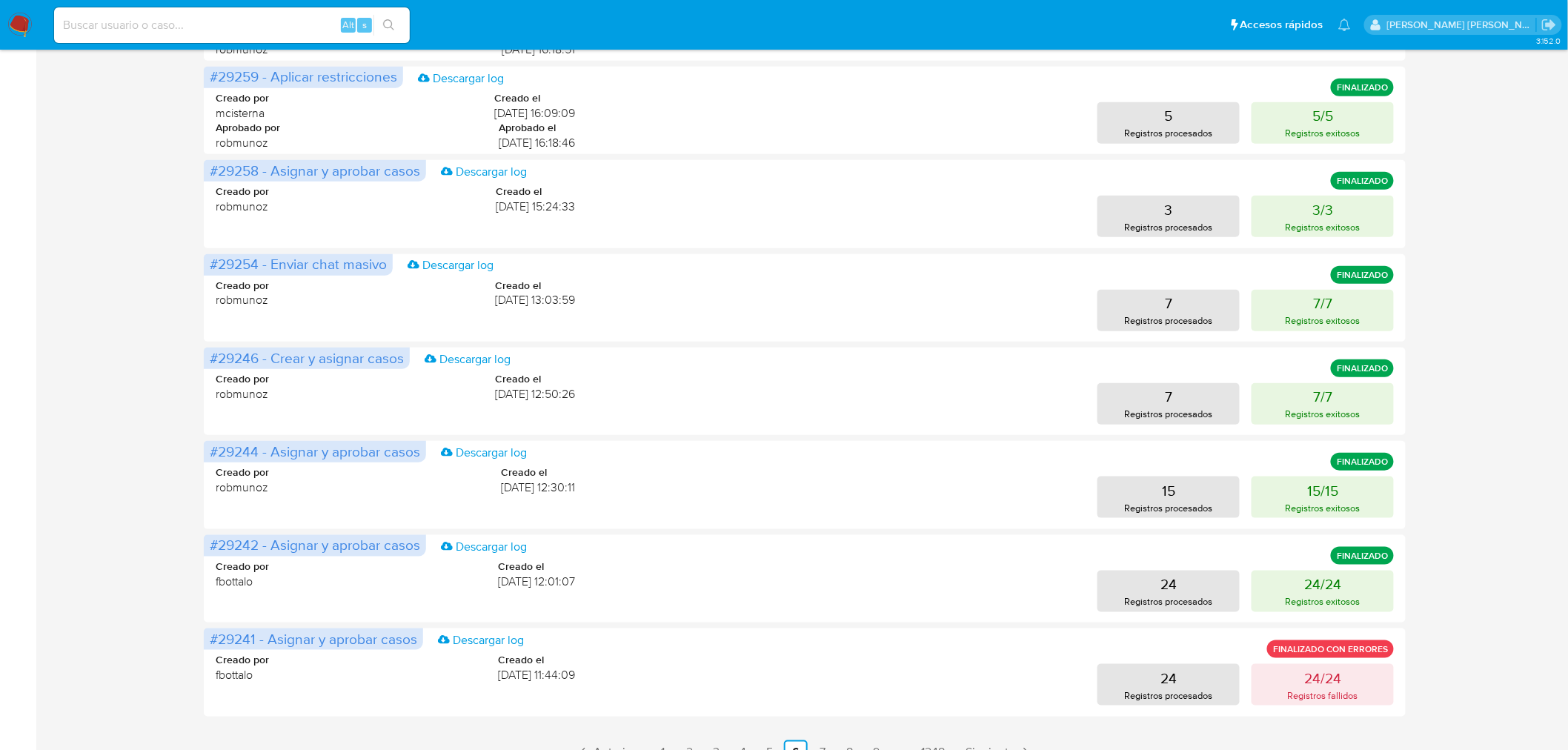
scroll to position [434, 0]
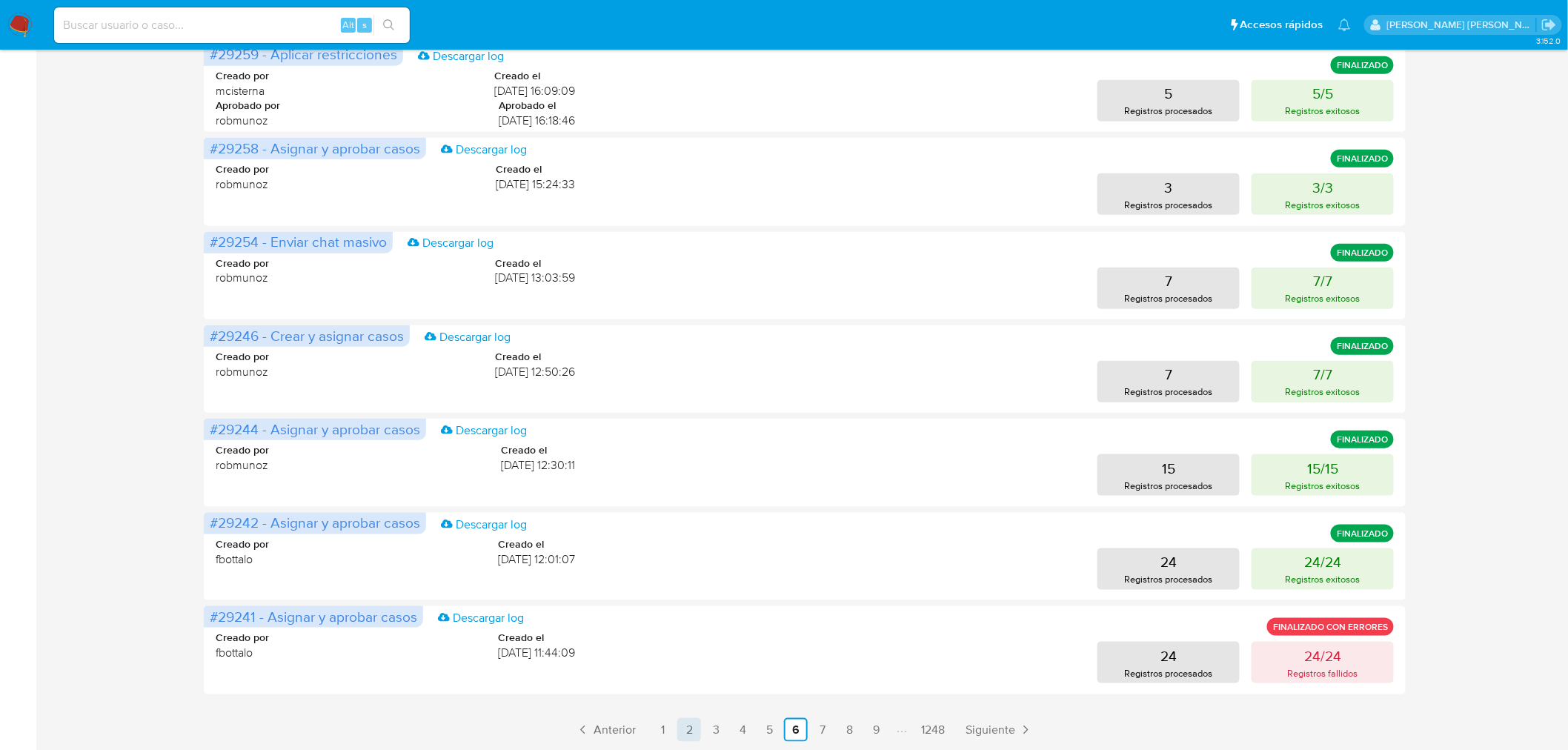
click at [660, 731] on link "1" at bounding box center [662, 730] width 23 height 23
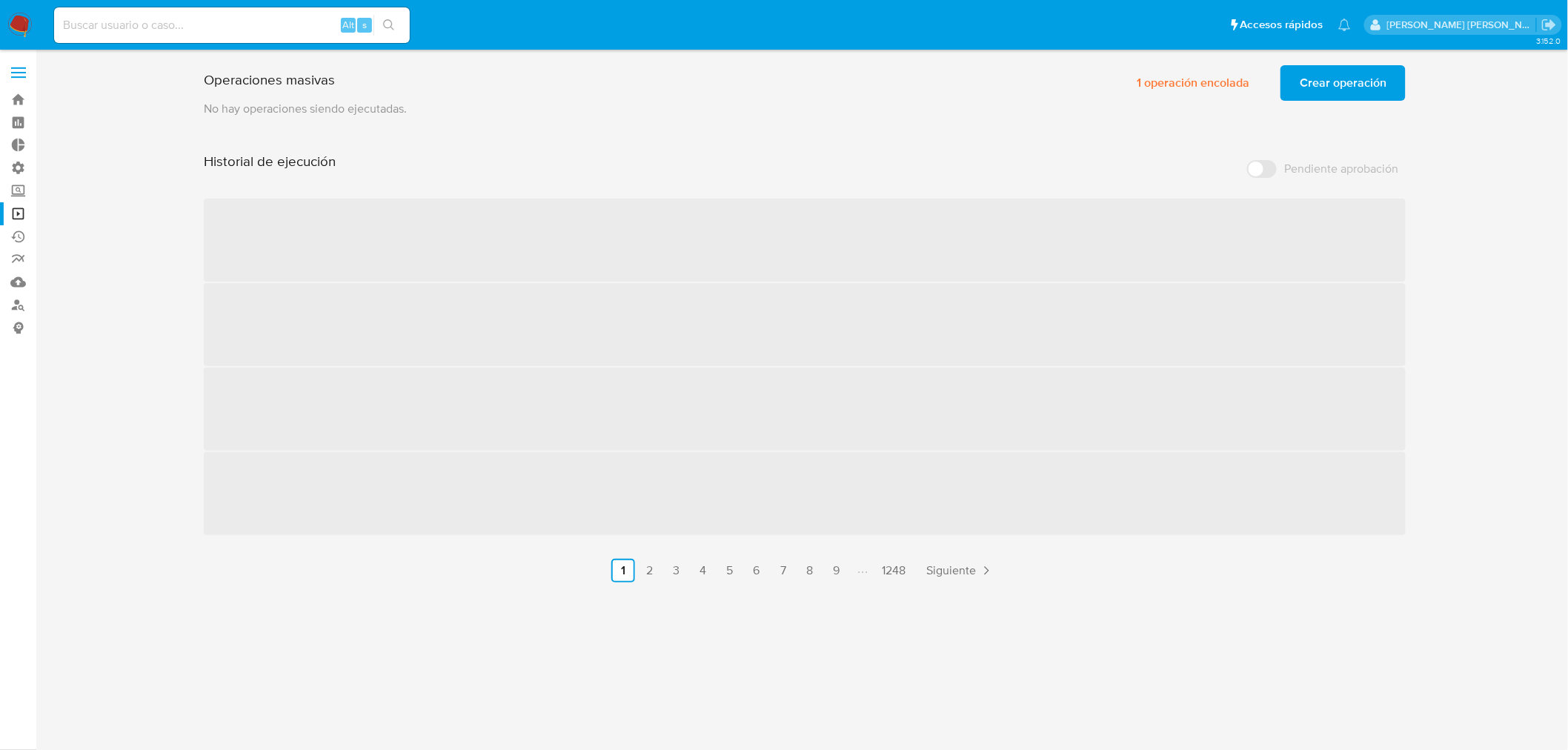
scroll to position [0, 0]
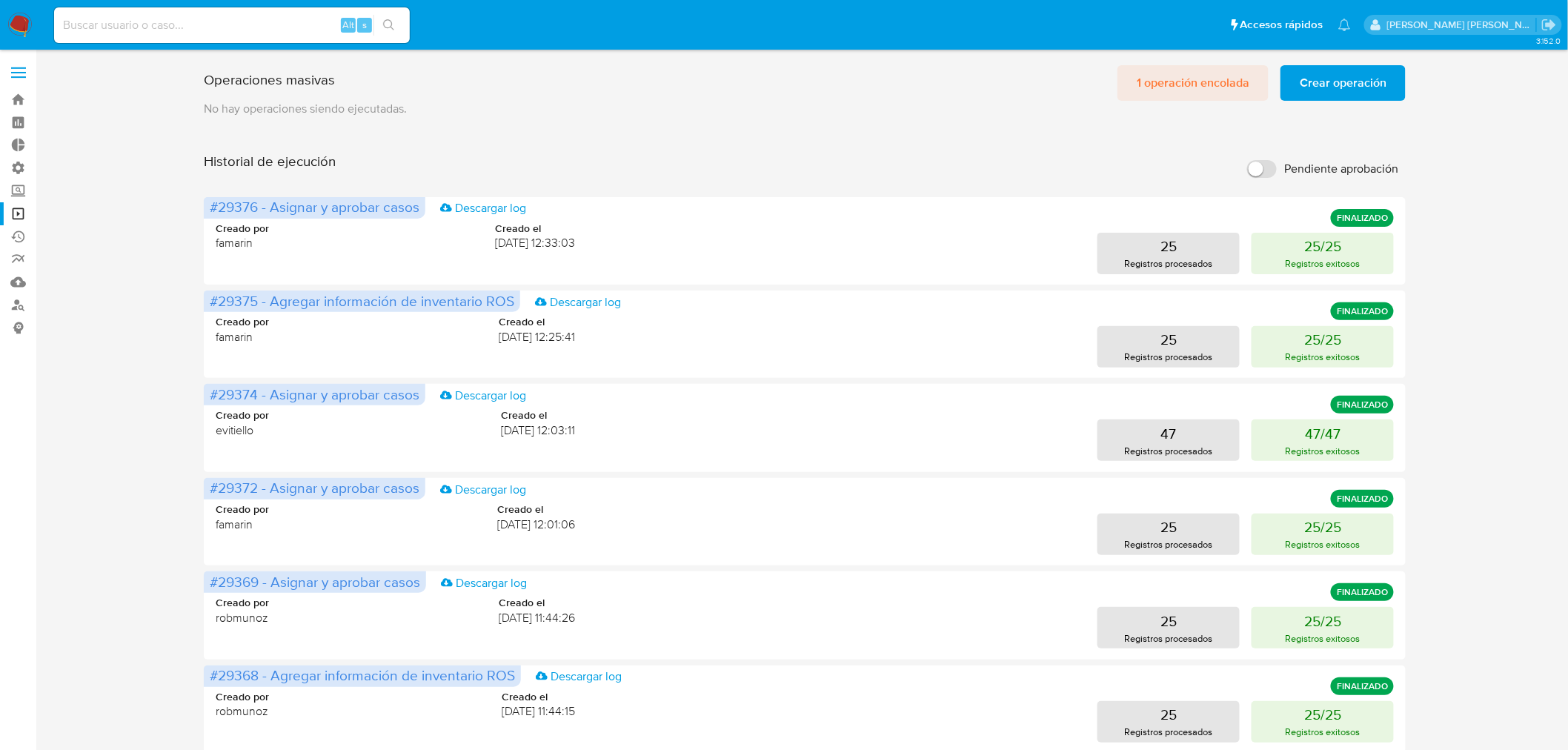
click at [1216, 78] on span "1 operación encolada" at bounding box center [1193, 83] width 113 height 33
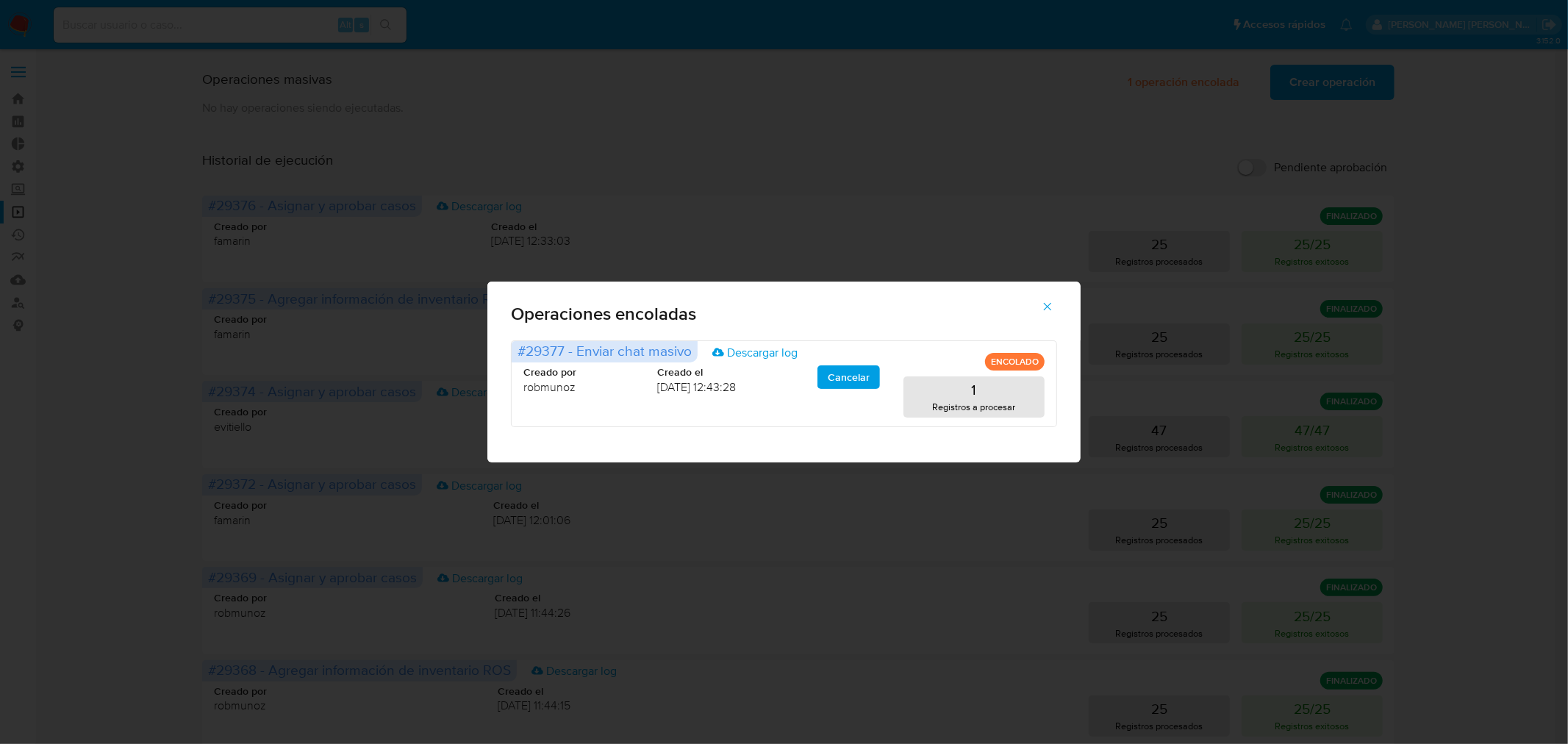
click at [1046, 305] on icon "button" at bounding box center [1047, 307] width 13 height 13
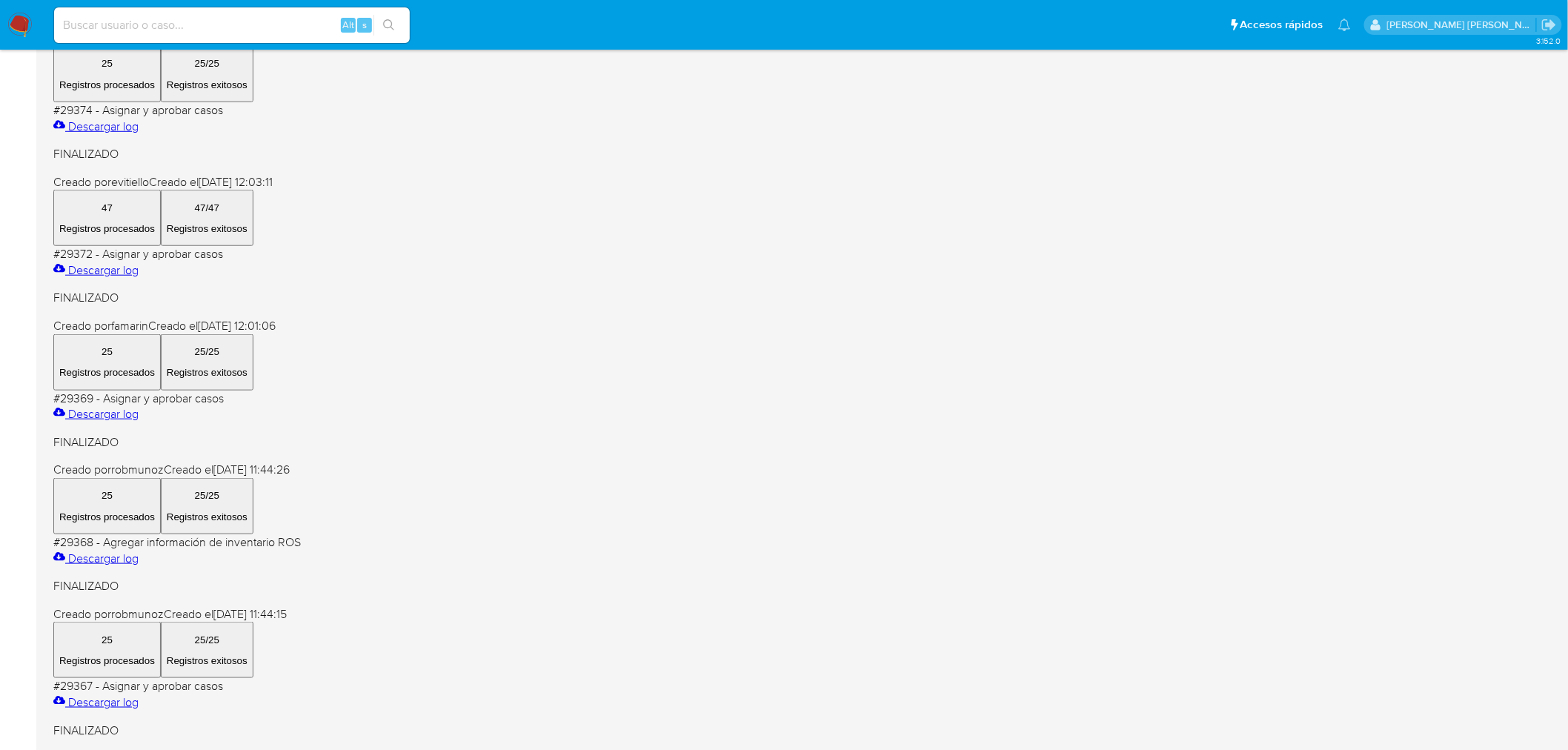
scroll to position [434, 0]
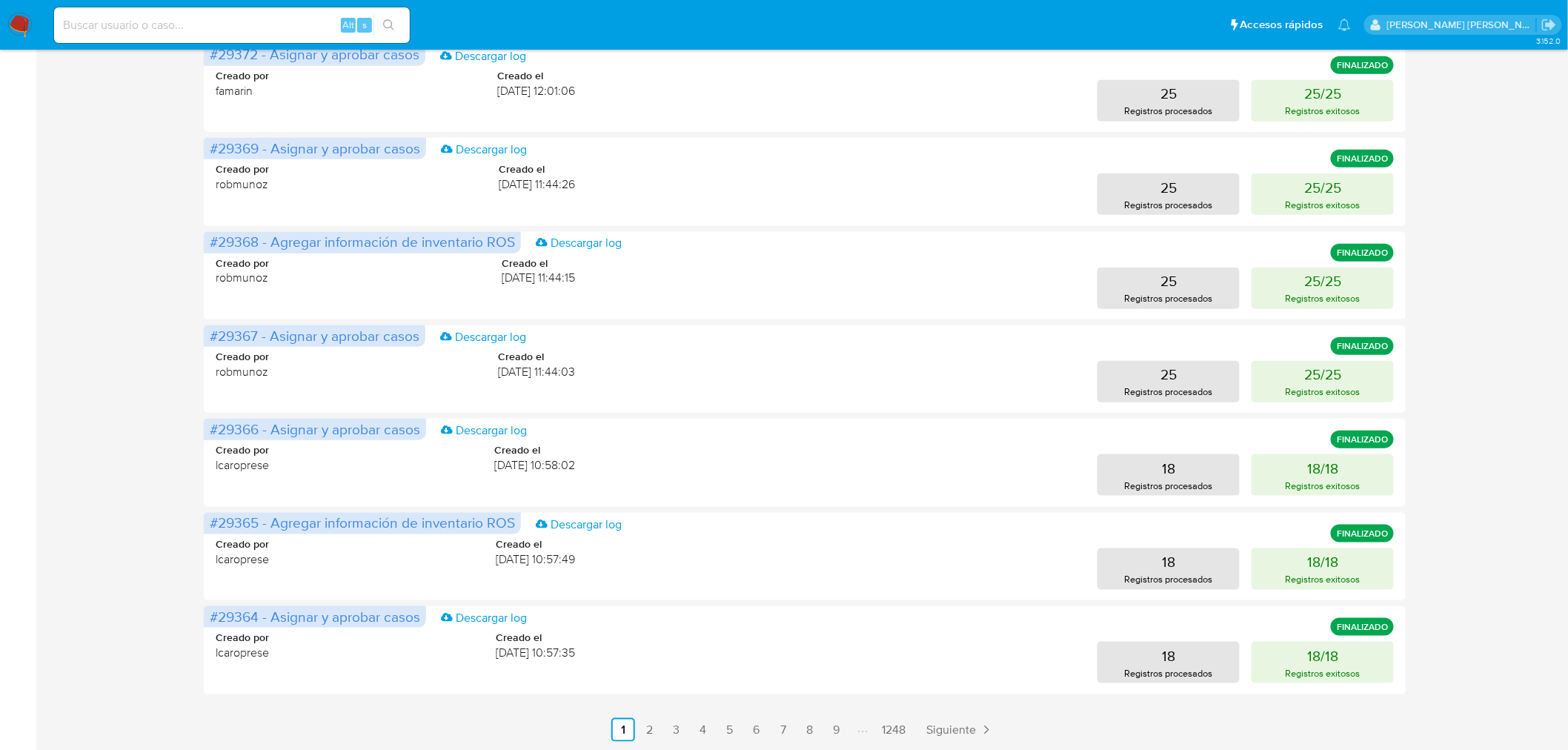
click at [756, 727] on link "6" at bounding box center [757, 730] width 23 height 23
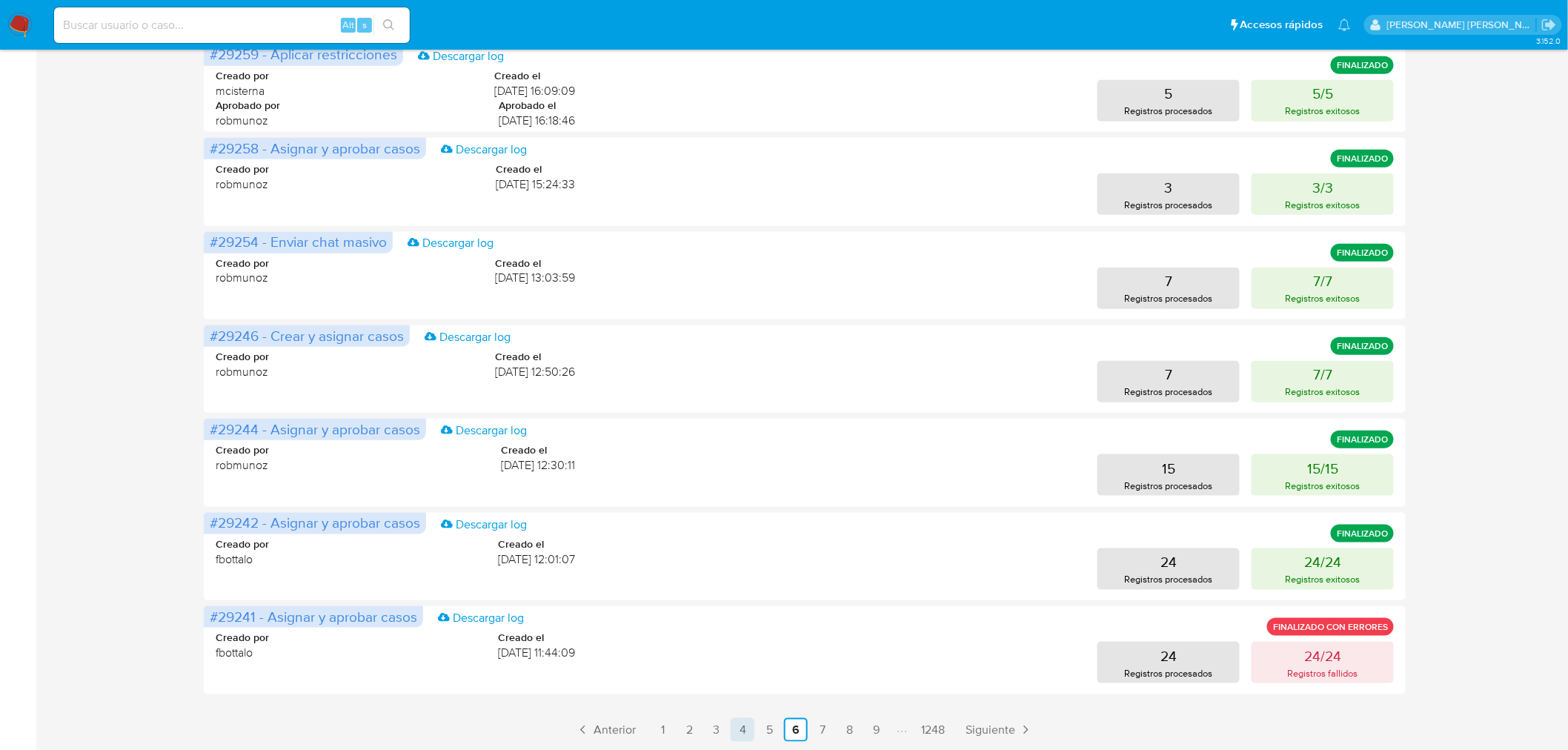
click at [747, 735] on link "4" at bounding box center [742, 730] width 23 height 23
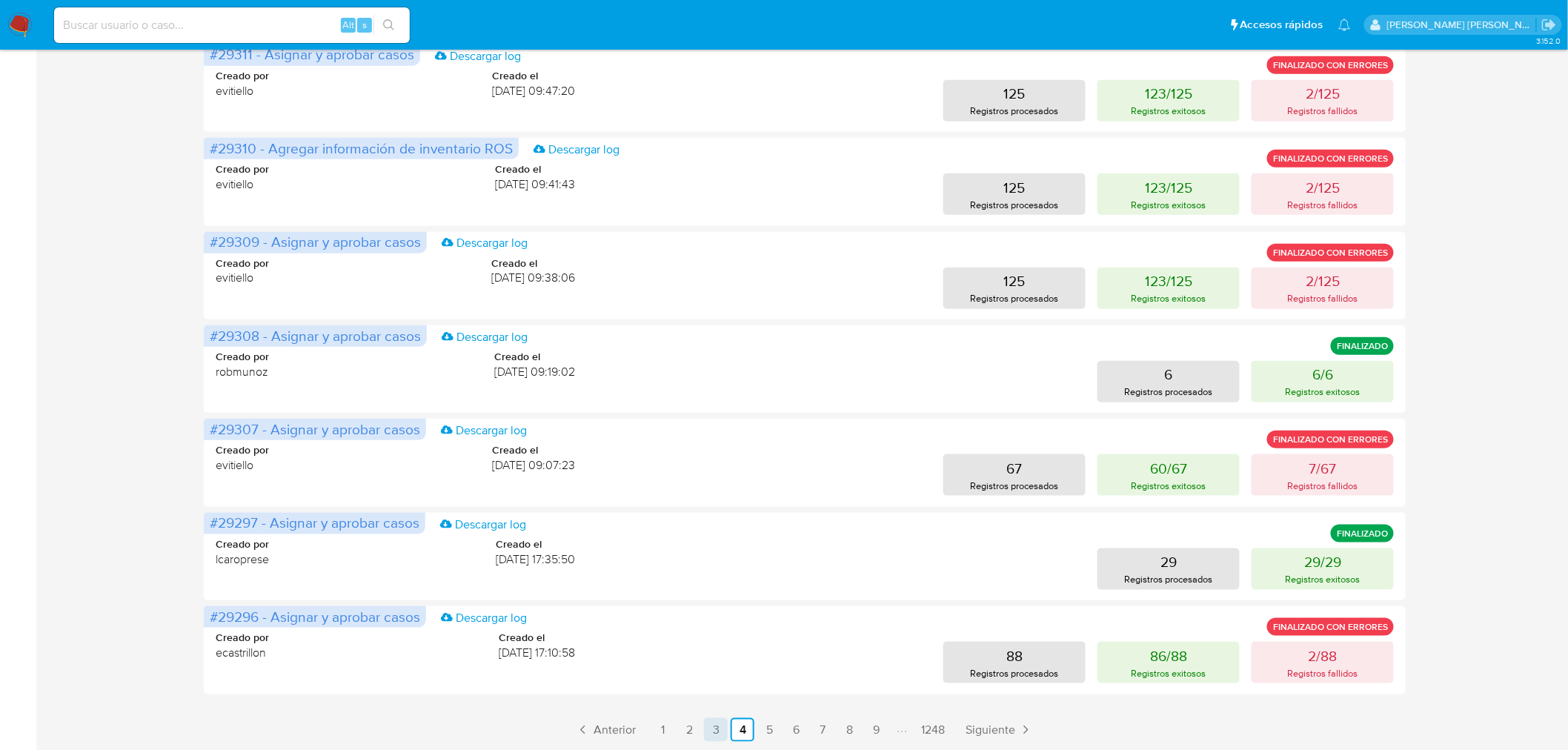
click at [723, 718] on link "3" at bounding box center [715, 730] width 23 height 23
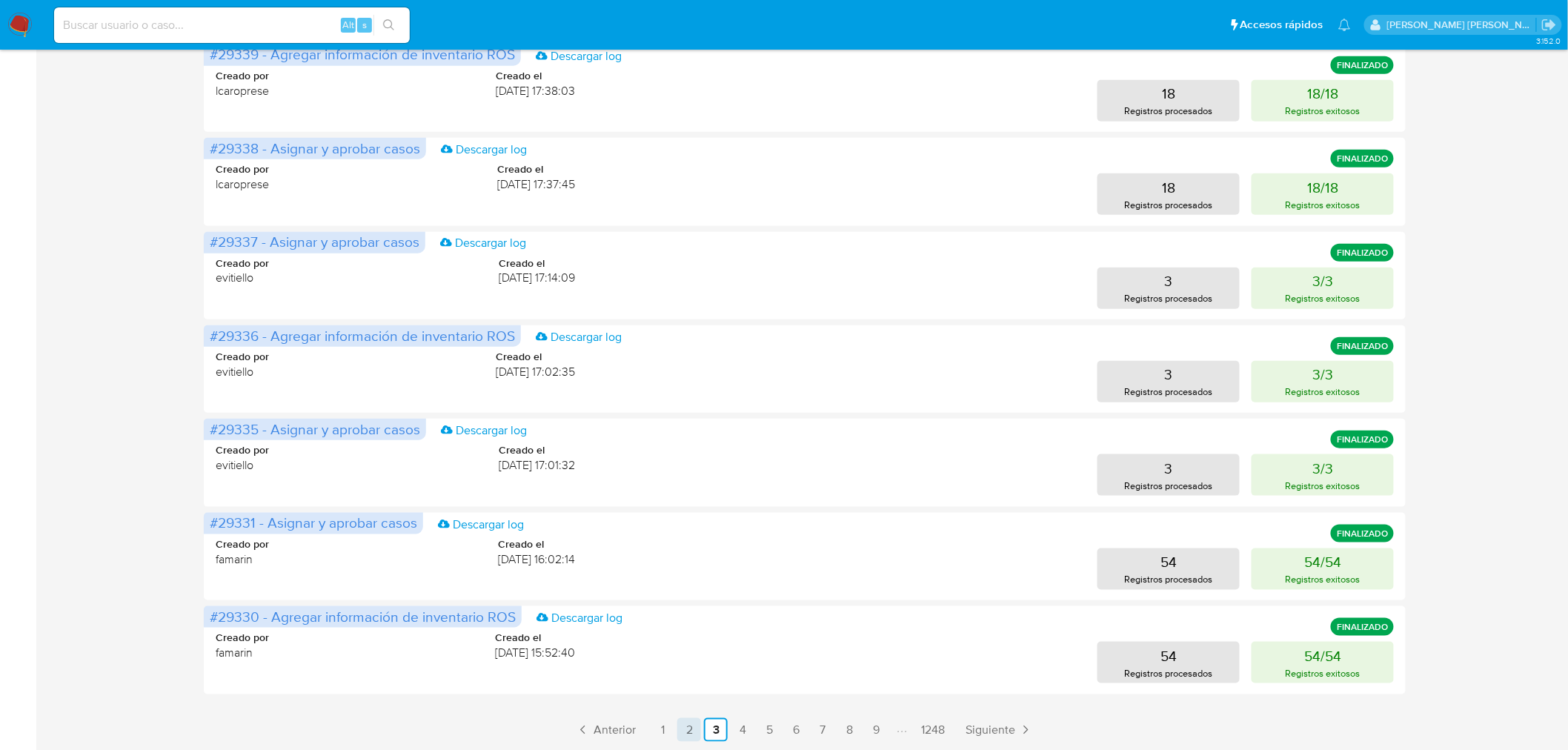
click at [693, 718] on link "2" at bounding box center [689, 730] width 23 height 23
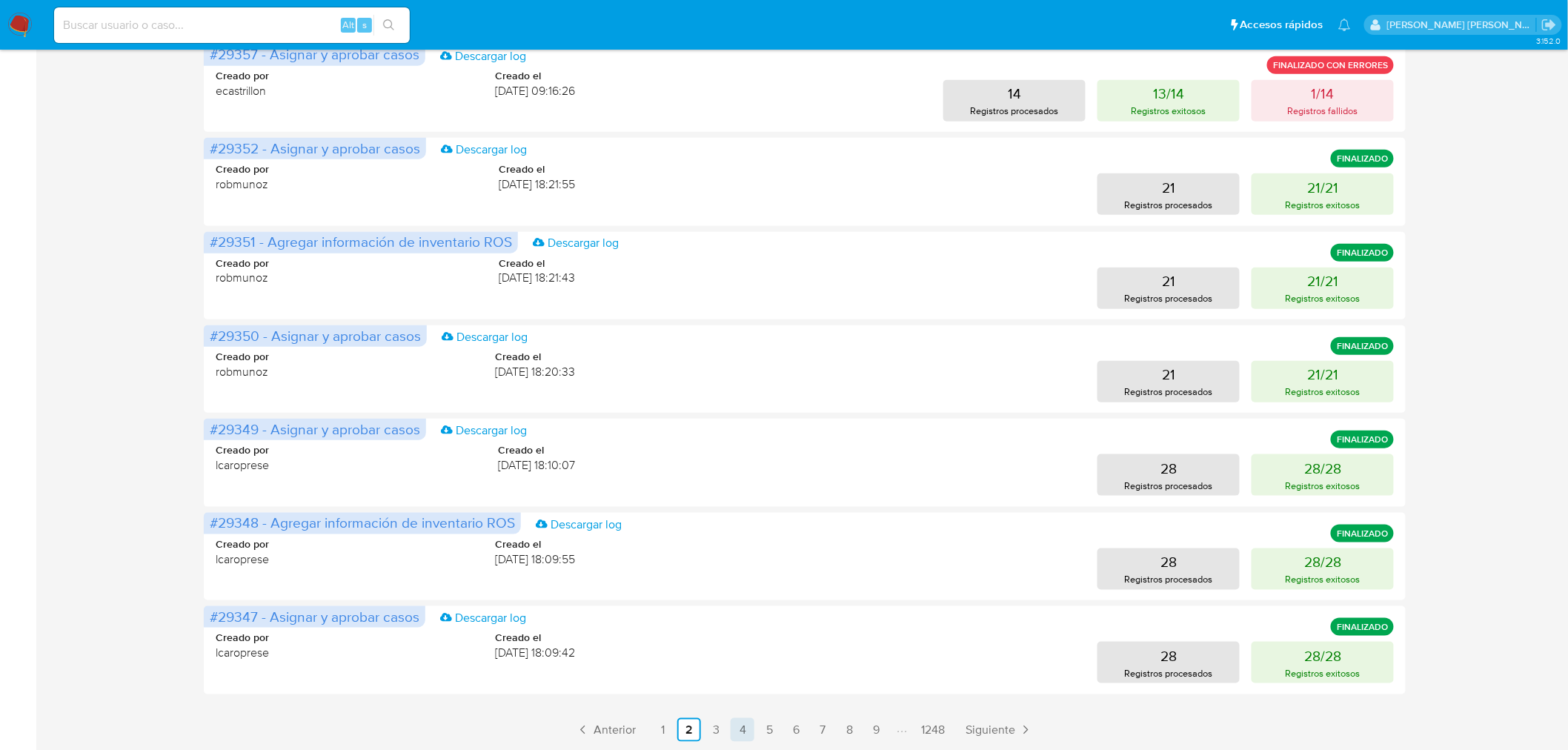
click at [750, 731] on link "4" at bounding box center [742, 730] width 23 height 23
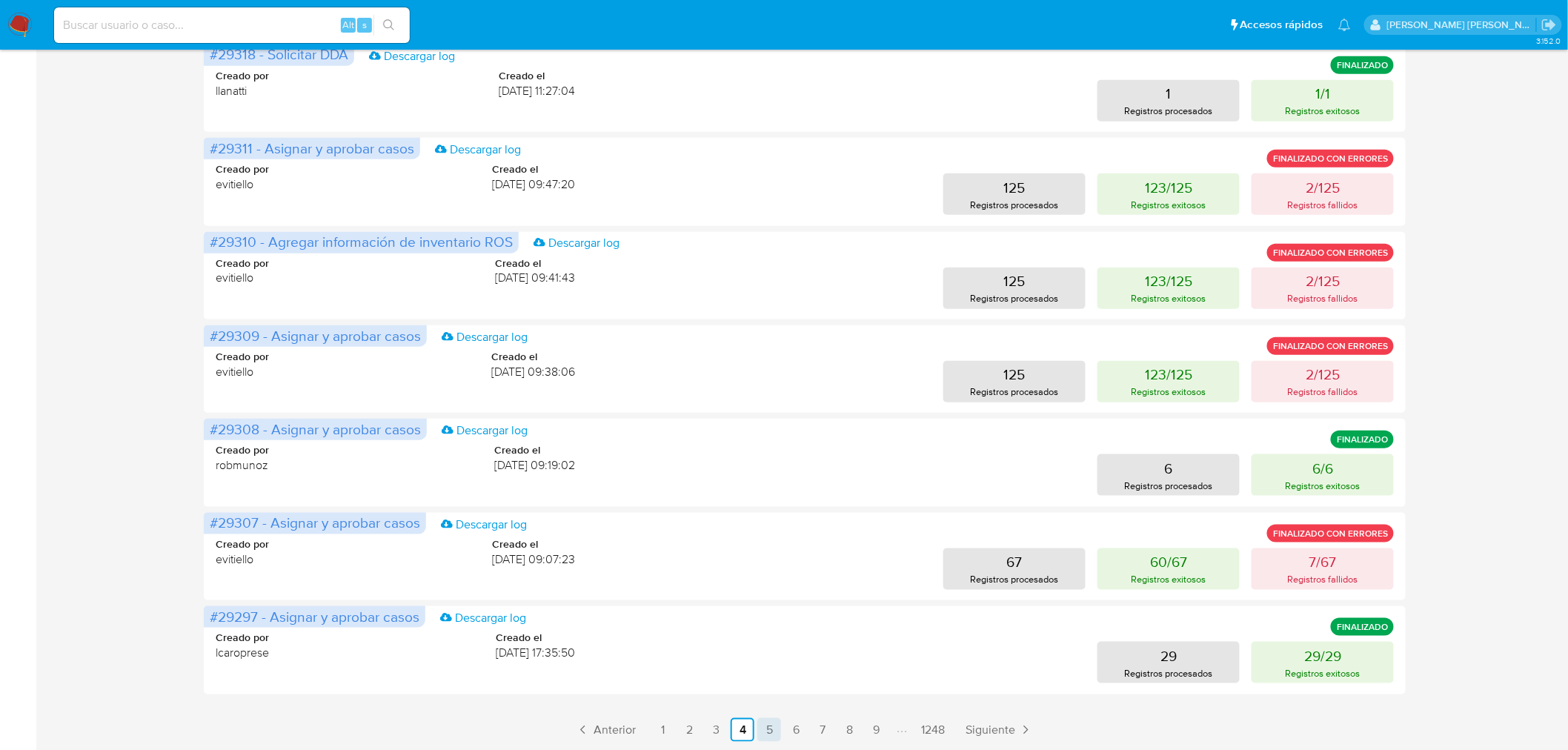
click at [764, 734] on link "5" at bounding box center [770, 730] width 23 height 23
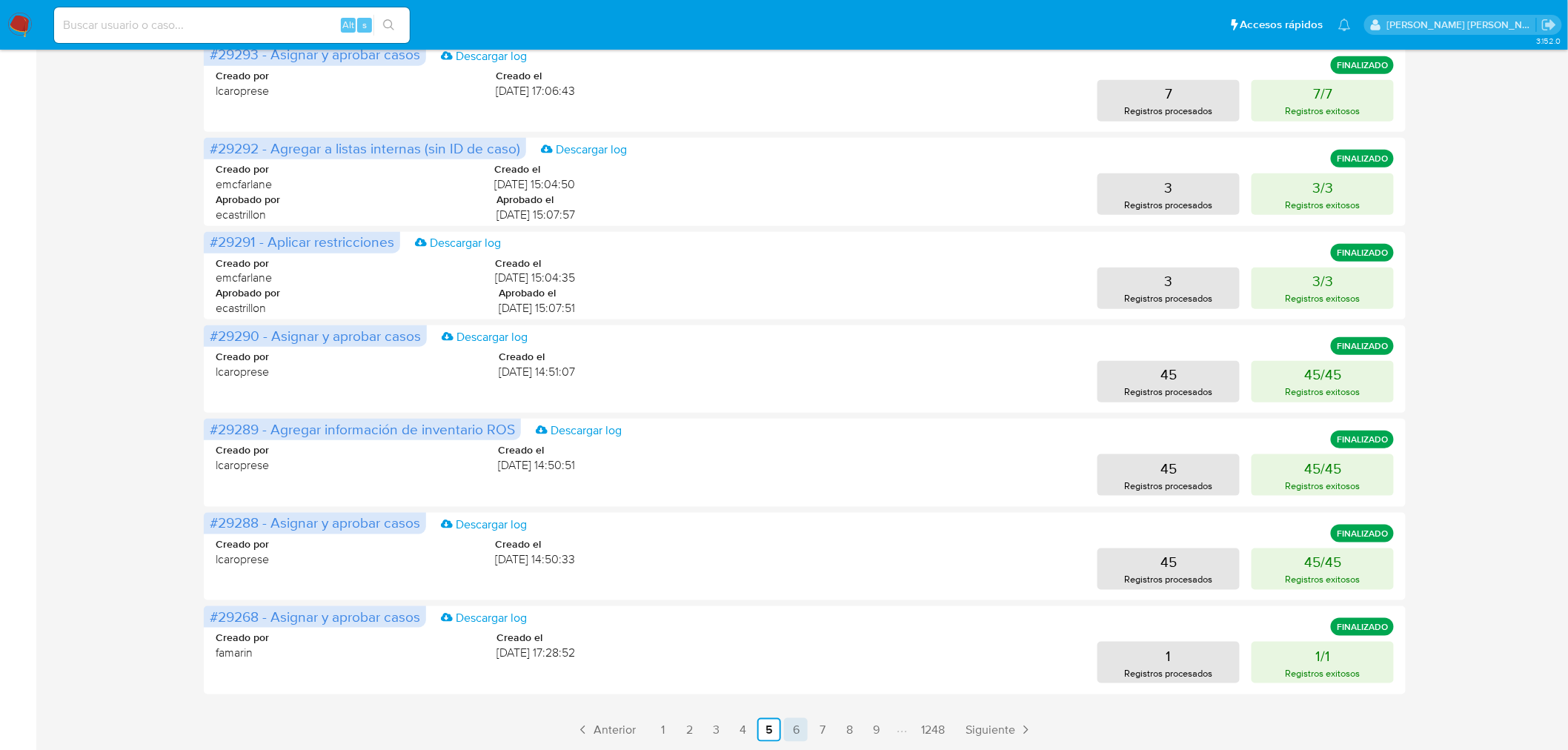
click at [789, 732] on link "6" at bounding box center [796, 730] width 23 height 23
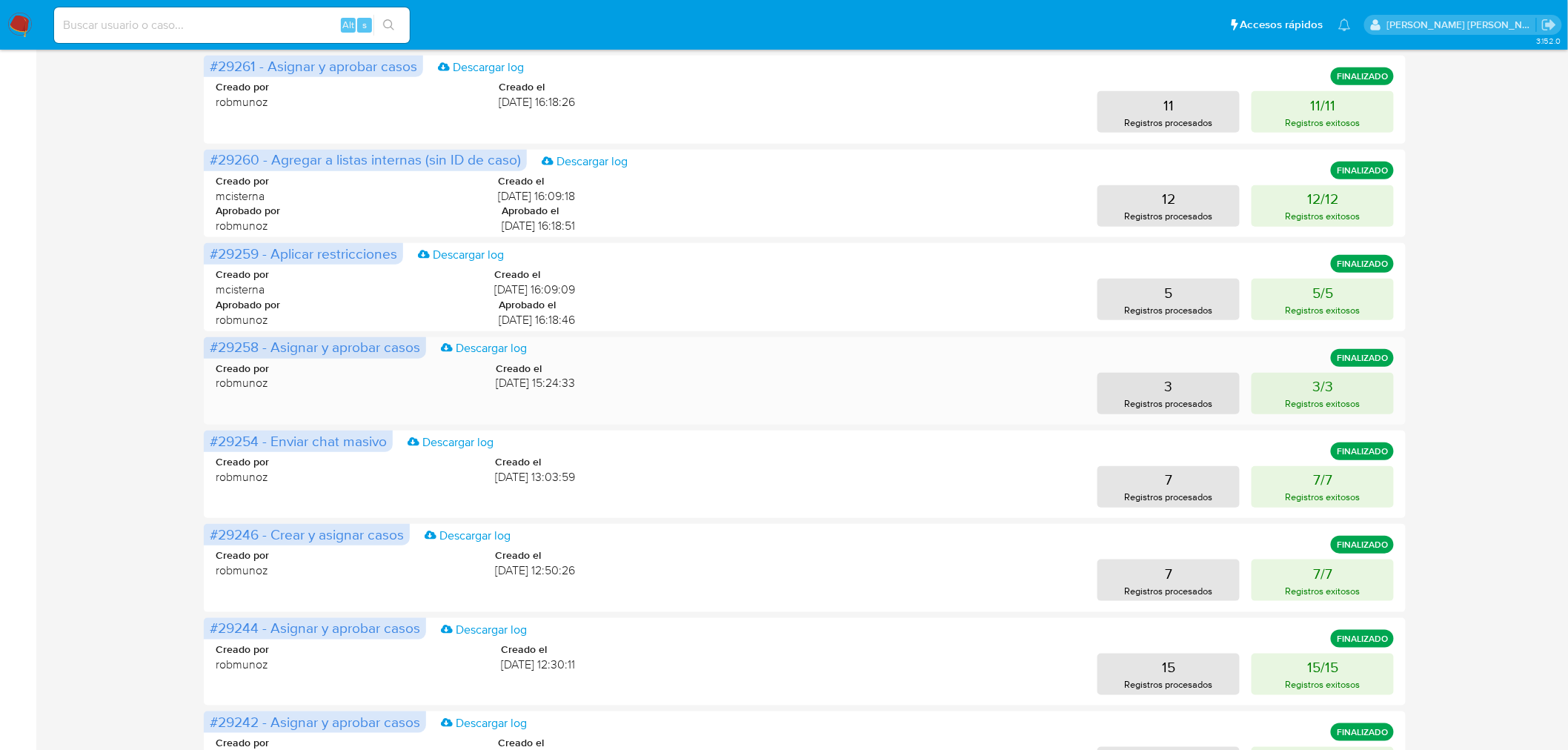
scroll to position [329, 0]
click at [1302, 578] on button "7/7 Registros exitosos" at bounding box center [1323, 580] width 143 height 42
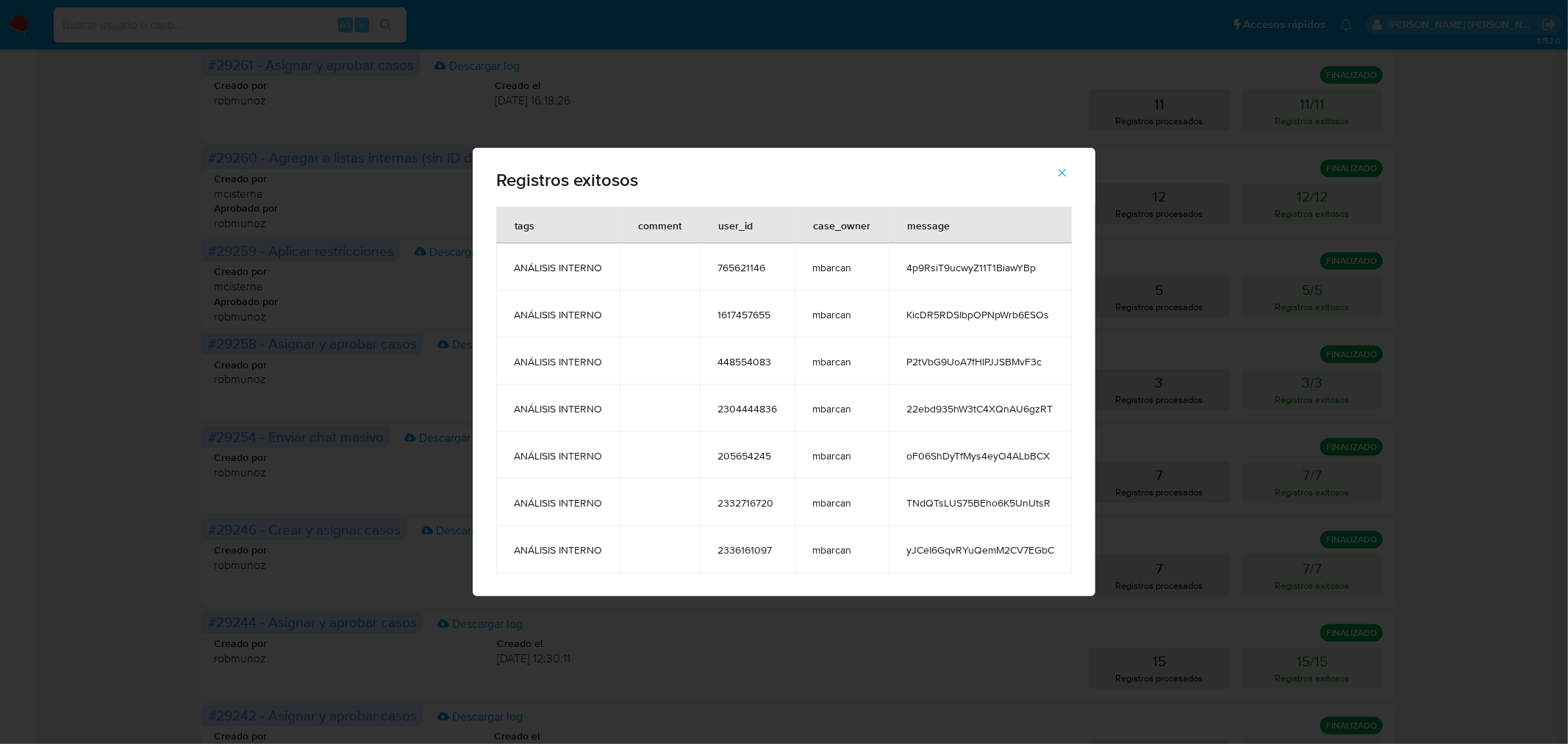
drag, startPoint x: 727, startPoint y: 264, endPoint x: 826, endPoint y: 278, distance: 100.0
click at [825, 280] on tr "ANÁLISIS INTERNO 765621146 mbarcan 4p9RsiT9ucwyZ11T1BiawYBp" at bounding box center [784, 267] width 575 height 48
click at [827, 275] on td "mbarcan" at bounding box center [841, 267] width 94 height 48
click at [841, 273] on td "mbarcan" at bounding box center [841, 267] width 94 height 48
click at [555, 270] on span "ANÁLISIS INTERNO" at bounding box center [558, 267] width 88 height 13
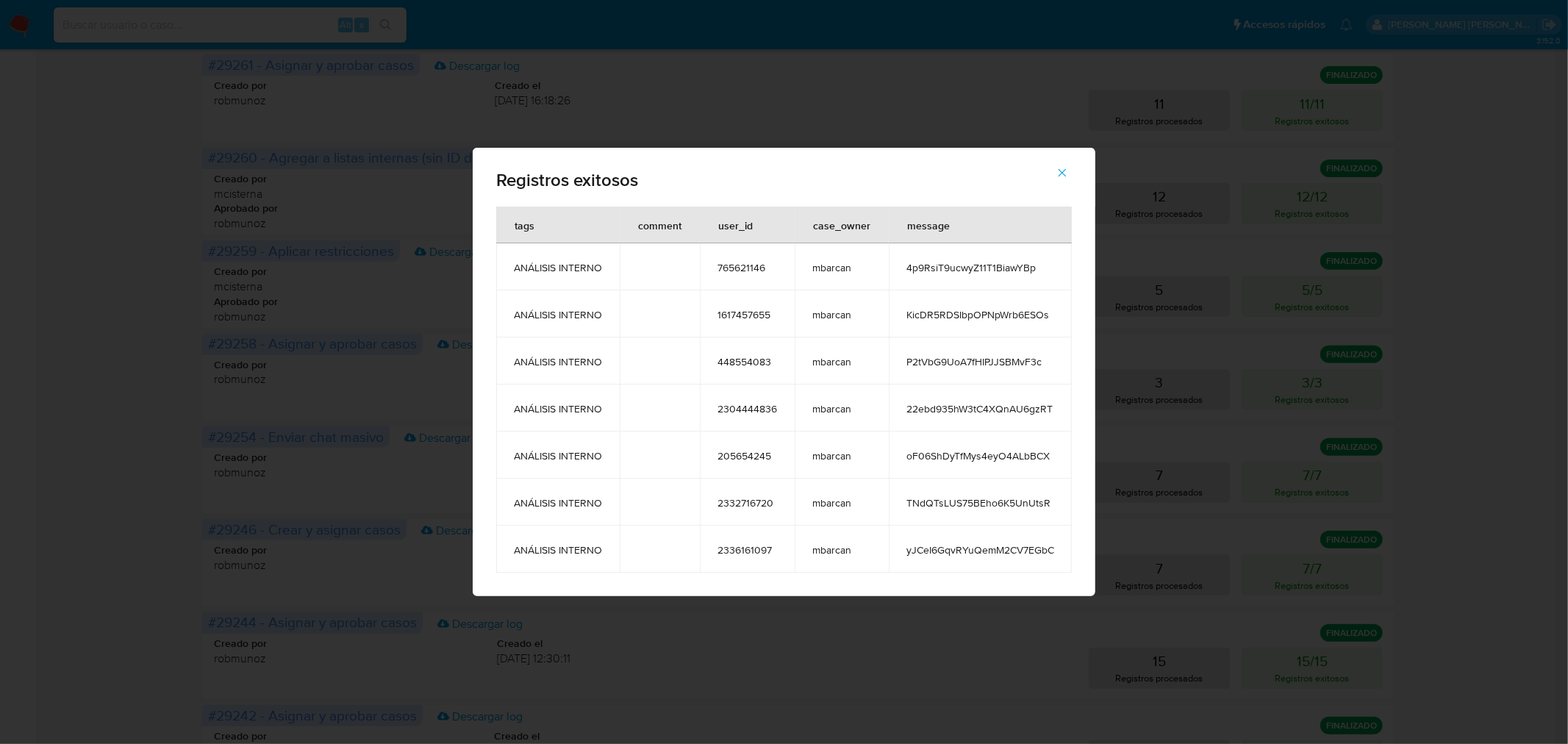
drag, startPoint x: 509, startPoint y: 271, endPoint x: 611, endPoint y: 264, distance: 102.2
click at [611, 264] on td "ANÁLISIS INTERNO" at bounding box center [558, 267] width 124 height 48
click at [611, 263] on td "ANÁLISIS INTERNO" at bounding box center [558, 267] width 124 height 48
click at [783, 261] on td "765621146" at bounding box center [747, 267] width 95 height 48
drag, startPoint x: 512, startPoint y: 265, endPoint x: 616, endPoint y: 256, distance: 104.4
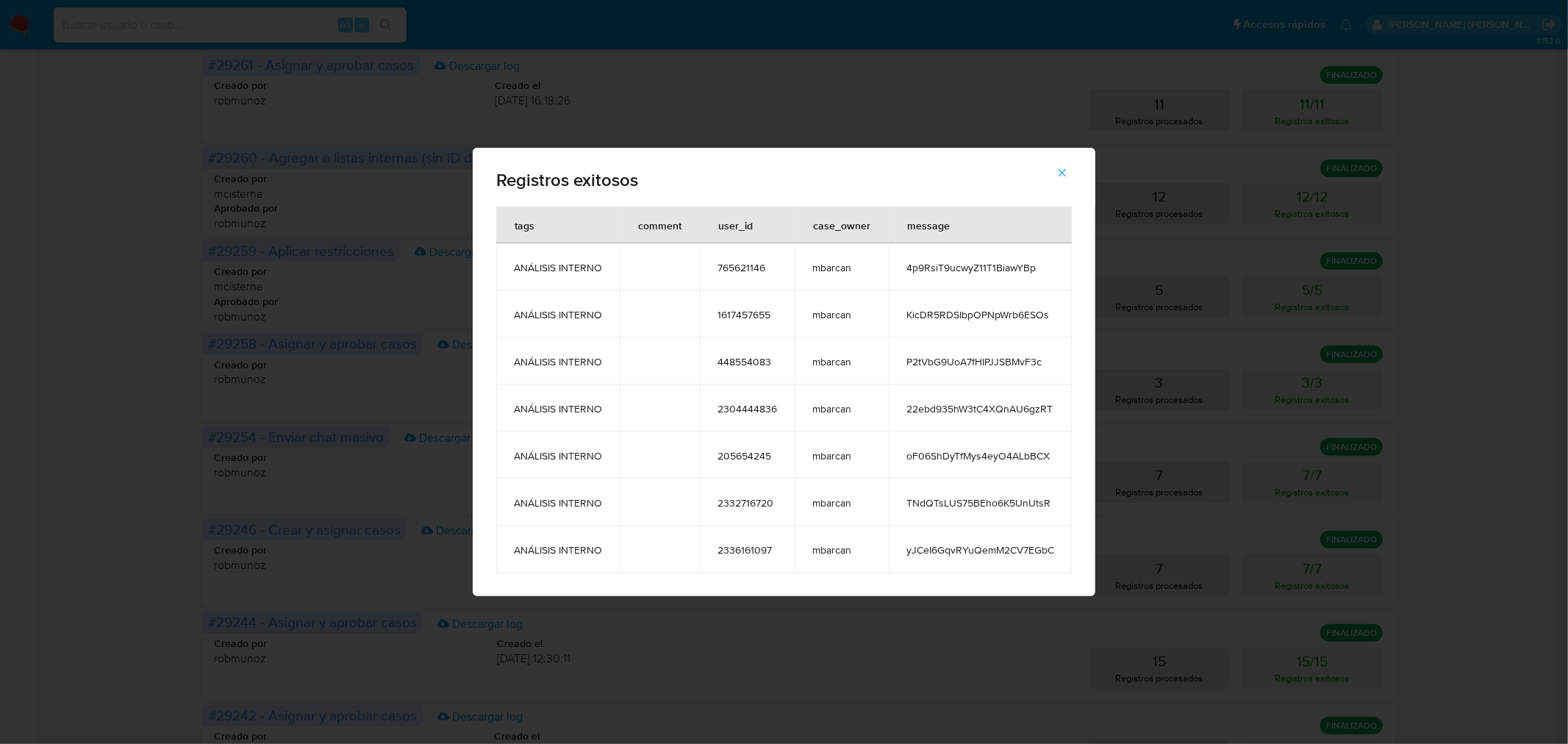
click at [616, 256] on td "ANÁLISIS INTERNO" at bounding box center [558, 267] width 124 height 48
click at [612, 259] on td "ANÁLISIS INTERNO" at bounding box center [558, 267] width 124 height 48
click at [745, 267] on span "765621146" at bounding box center [747, 267] width 59 height 13
click at [582, 263] on span "ANÁLISIS INTERNO" at bounding box center [558, 267] width 88 height 13
click at [833, 264] on span "mbarcan" at bounding box center [842, 267] width 59 height 13
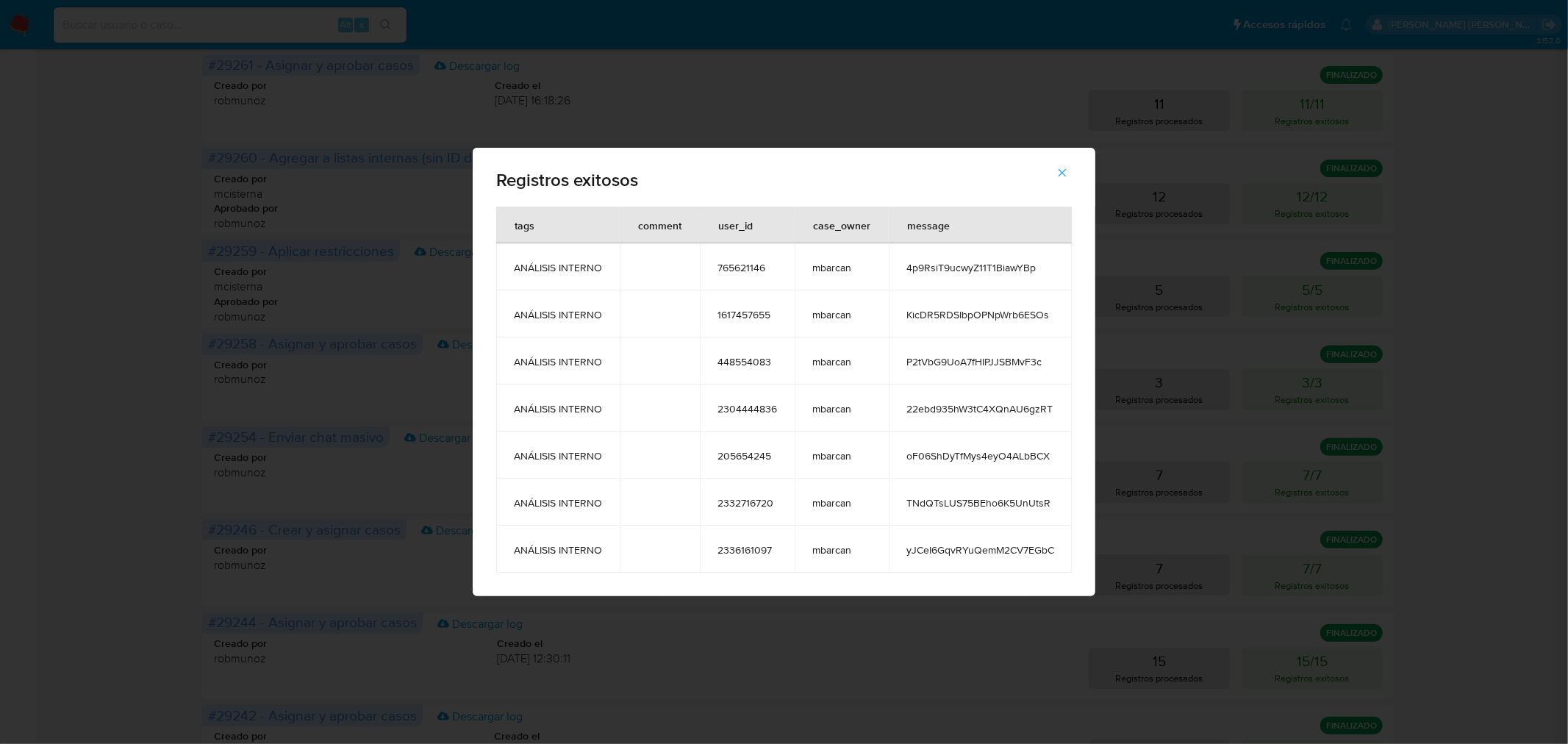
click at [833, 264] on span "mbarcan" at bounding box center [842, 267] width 59 height 13
click at [860, 268] on span "mbarcan" at bounding box center [842, 267] width 59 height 13
drag, startPoint x: 659, startPoint y: 184, endPoint x: 508, endPoint y: 190, distance: 151.1
click at [508, 189] on span "Registros exitosos" at bounding box center [784, 180] width 575 height 18
drag, startPoint x: 508, startPoint y: 190, endPoint x: 523, endPoint y: 213, distance: 27.5
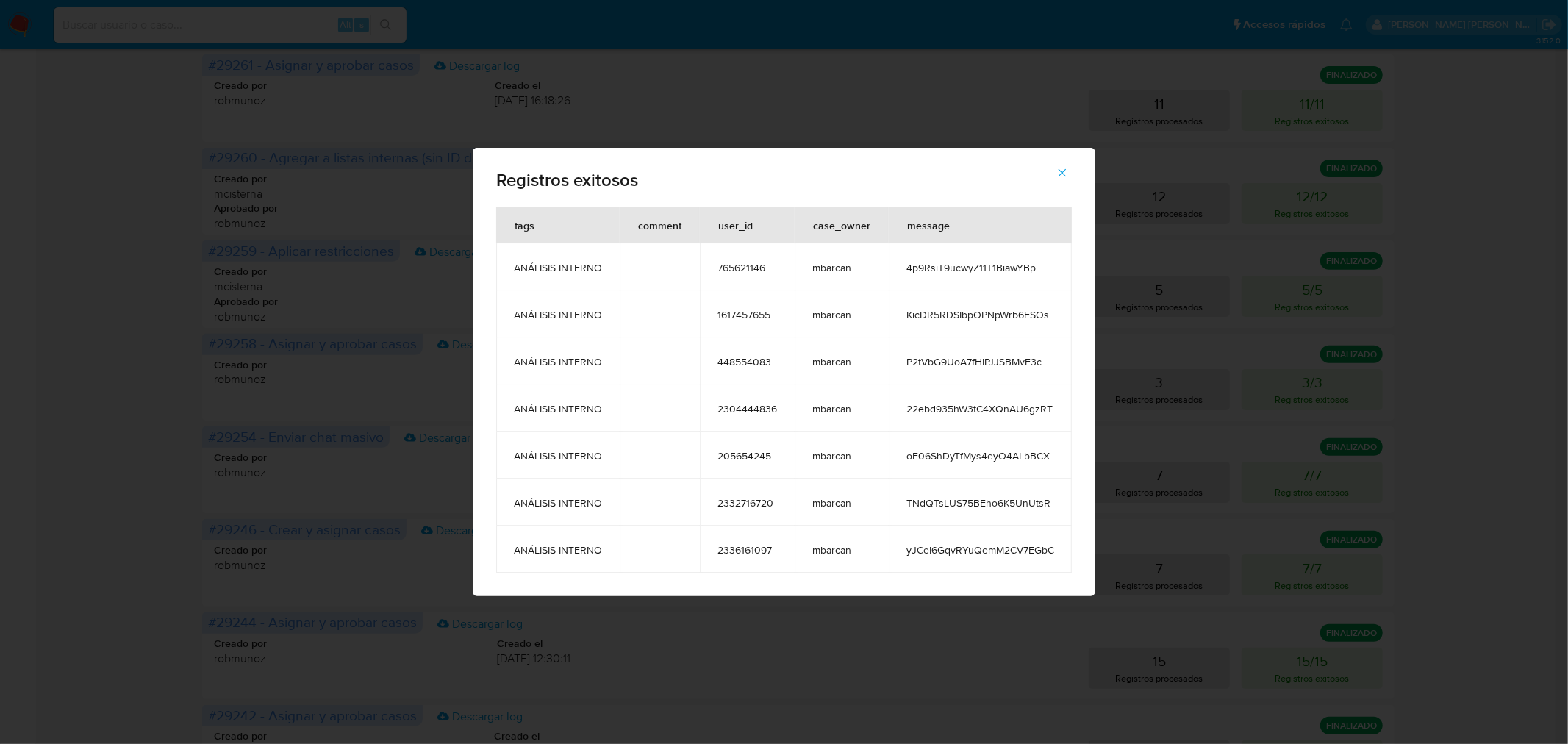
click at [507, 189] on span "Registros exitosos" at bounding box center [784, 180] width 575 height 18
click at [929, 264] on span "4p9RsiT9ucwyZ11T1BiawYBp" at bounding box center [980, 267] width 148 height 13
click at [916, 226] on div "message" at bounding box center [928, 224] width 78 height 35
drag, startPoint x: 908, startPoint y: 267, endPoint x: 1038, endPoint y: 307, distance: 136.0
click at [1038, 307] on tbody "ANÁLISIS INTERNO 765621146 mbarcan 4p9RsiT9ucwyZ11T1BiawYBp ANÁLISIS INTERNO 16…" at bounding box center [784, 409] width 575 height 330
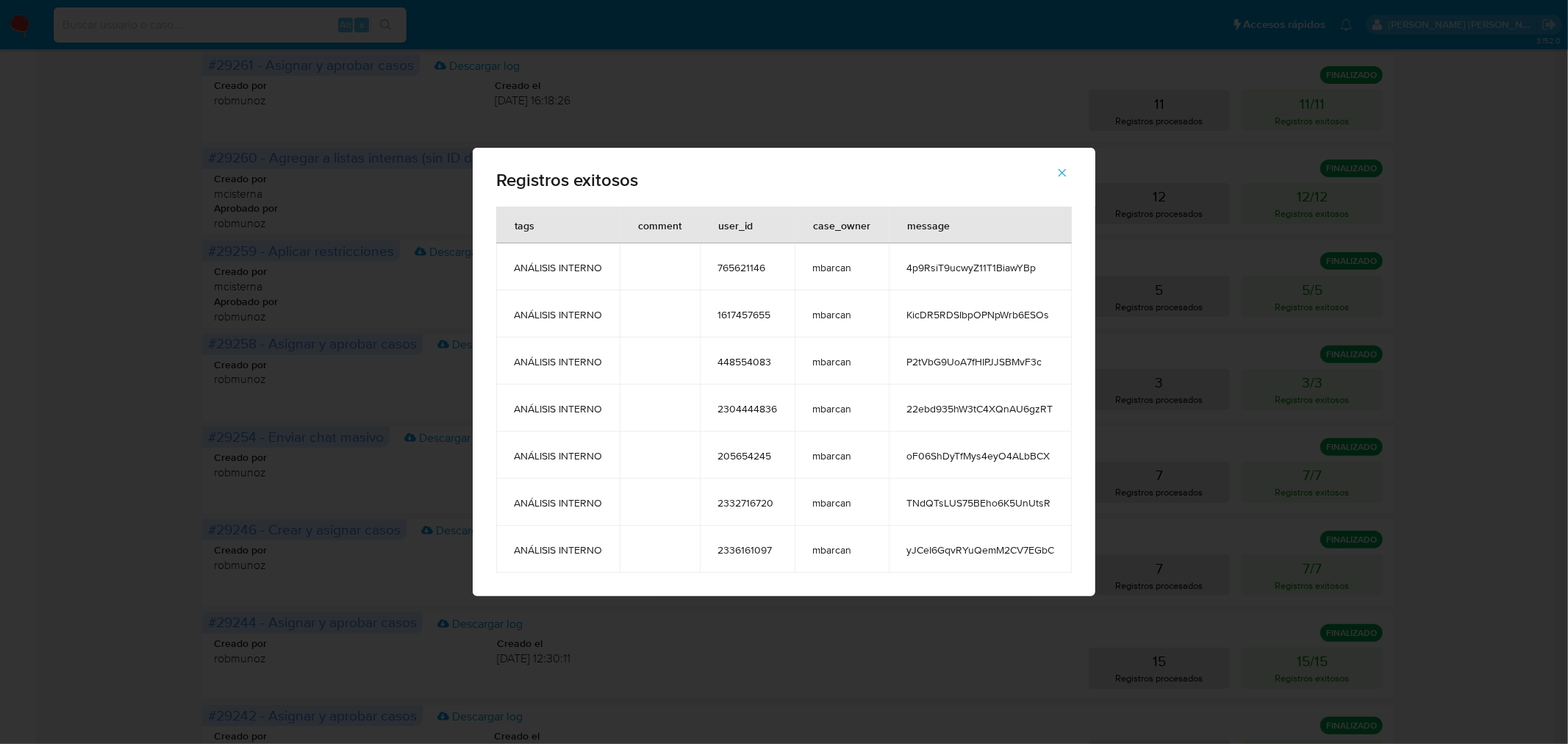
click at [1035, 301] on td "KicDR5RDSIbpOPNpWrb6ESOs" at bounding box center [980, 314] width 183 height 48
click at [1056, 178] on icon "button" at bounding box center [1062, 172] width 13 height 13
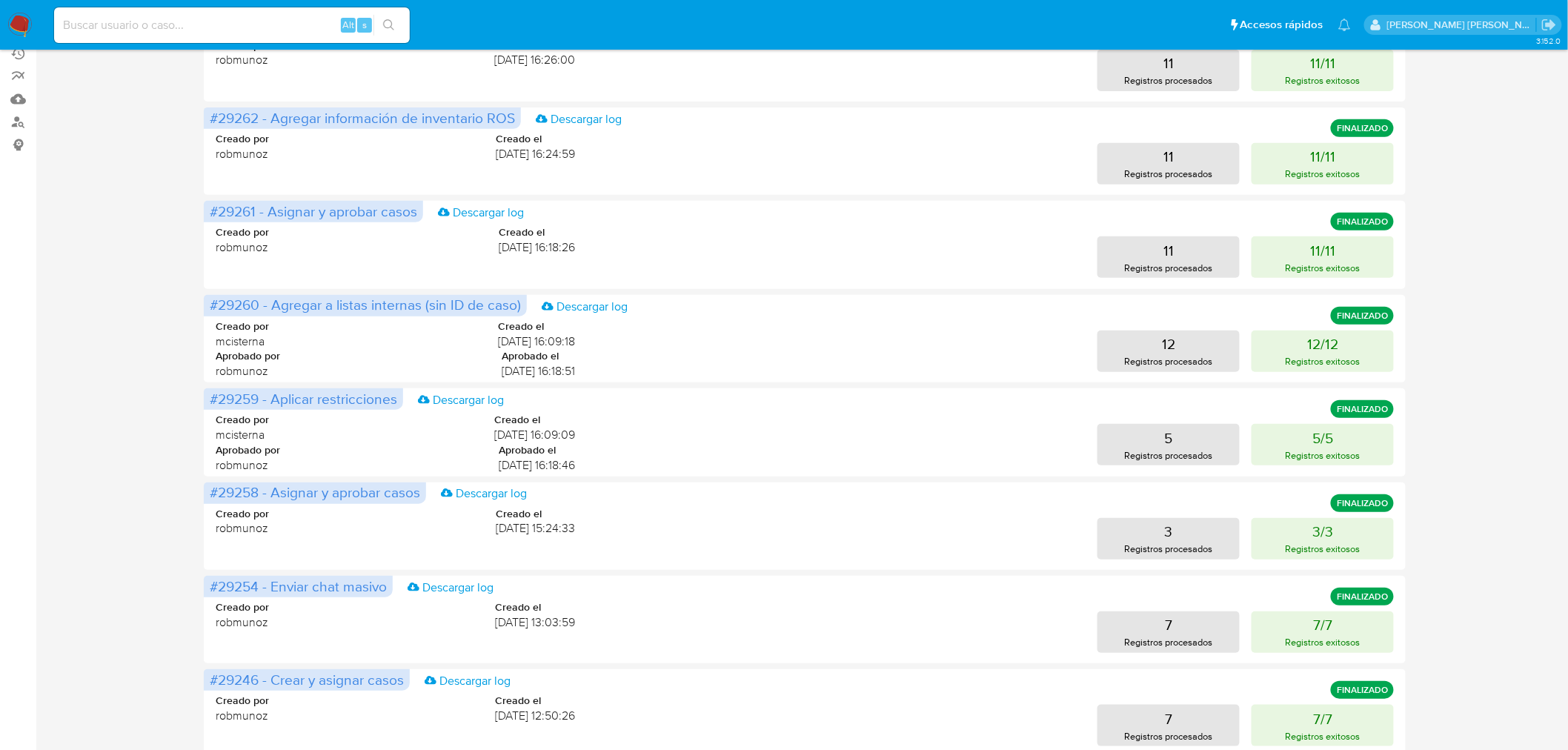
scroll to position [0, 0]
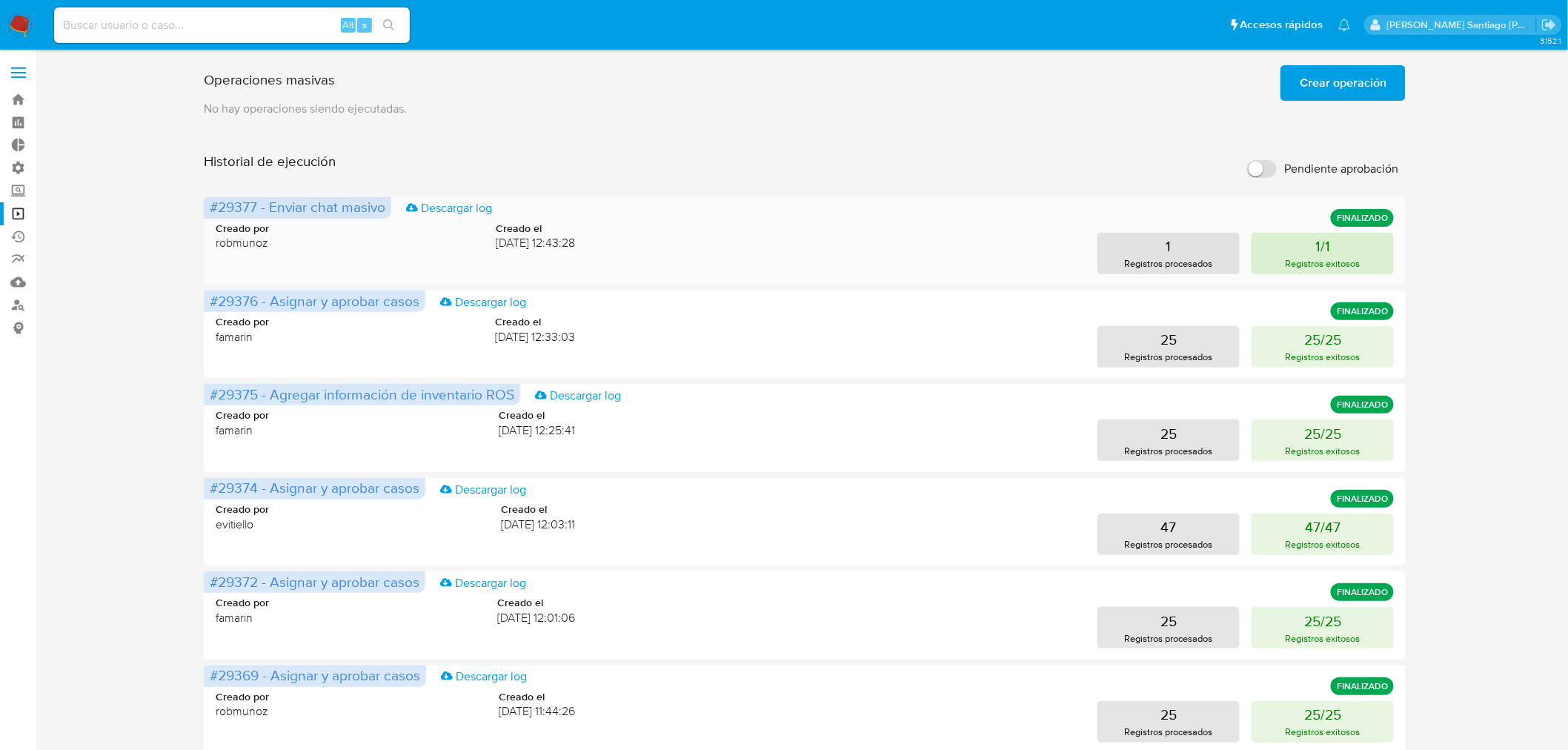
click at [1310, 246] on button "1/1 Registros exitosos" at bounding box center [1323, 254] width 143 height 42
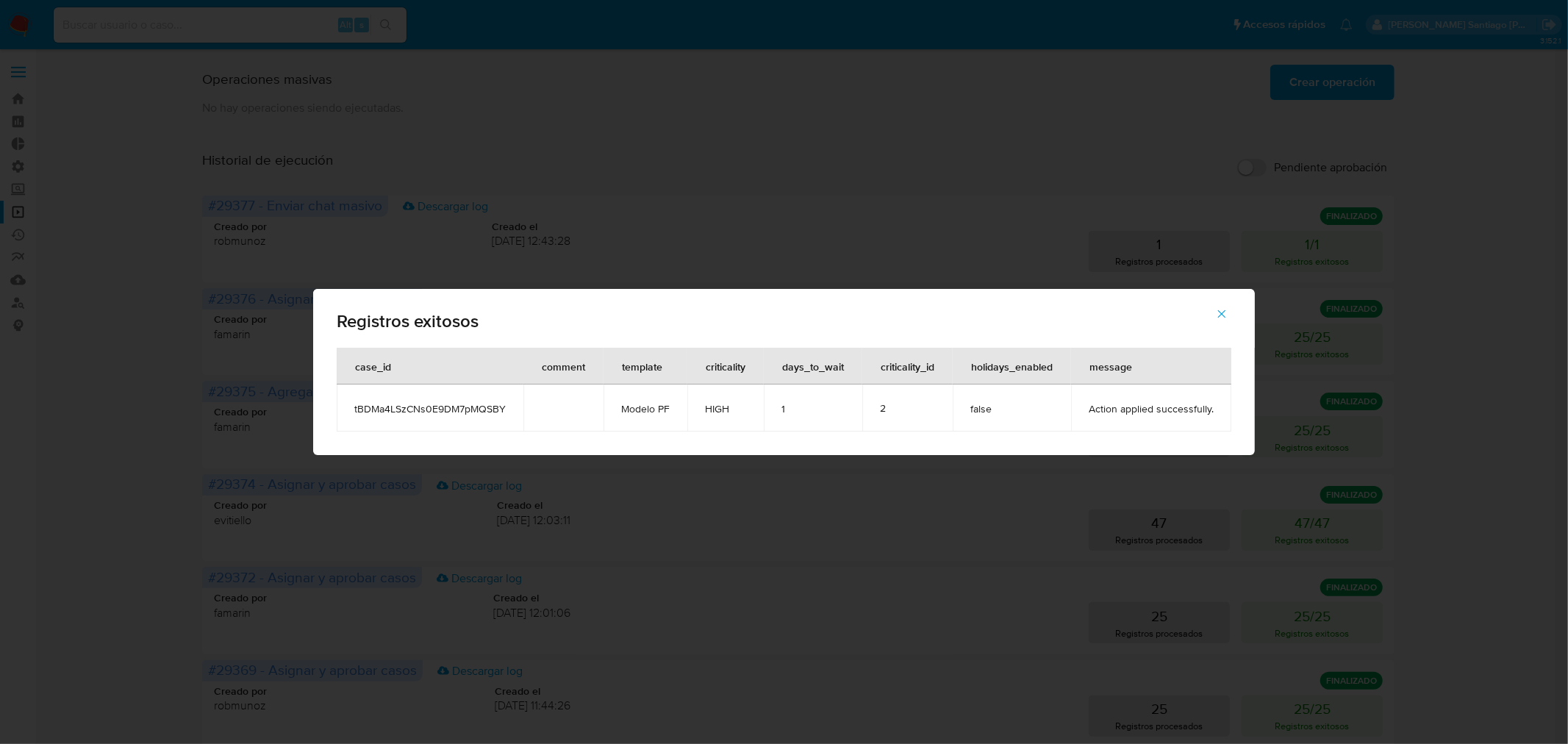
click at [1467, 287] on div "Registros exitosos case_id comment template criticality days_to_wait criticalit…" at bounding box center [784, 372] width 1568 height 744
click at [1431, 289] on div "Registros exitosos case_id comment template criticality days_to_wait criticalit…" at bounding box center [784, 372] width 1568 height 744
click at [1229, 314] on button "button" at bounding box center [1221, 314] width 51 height 35
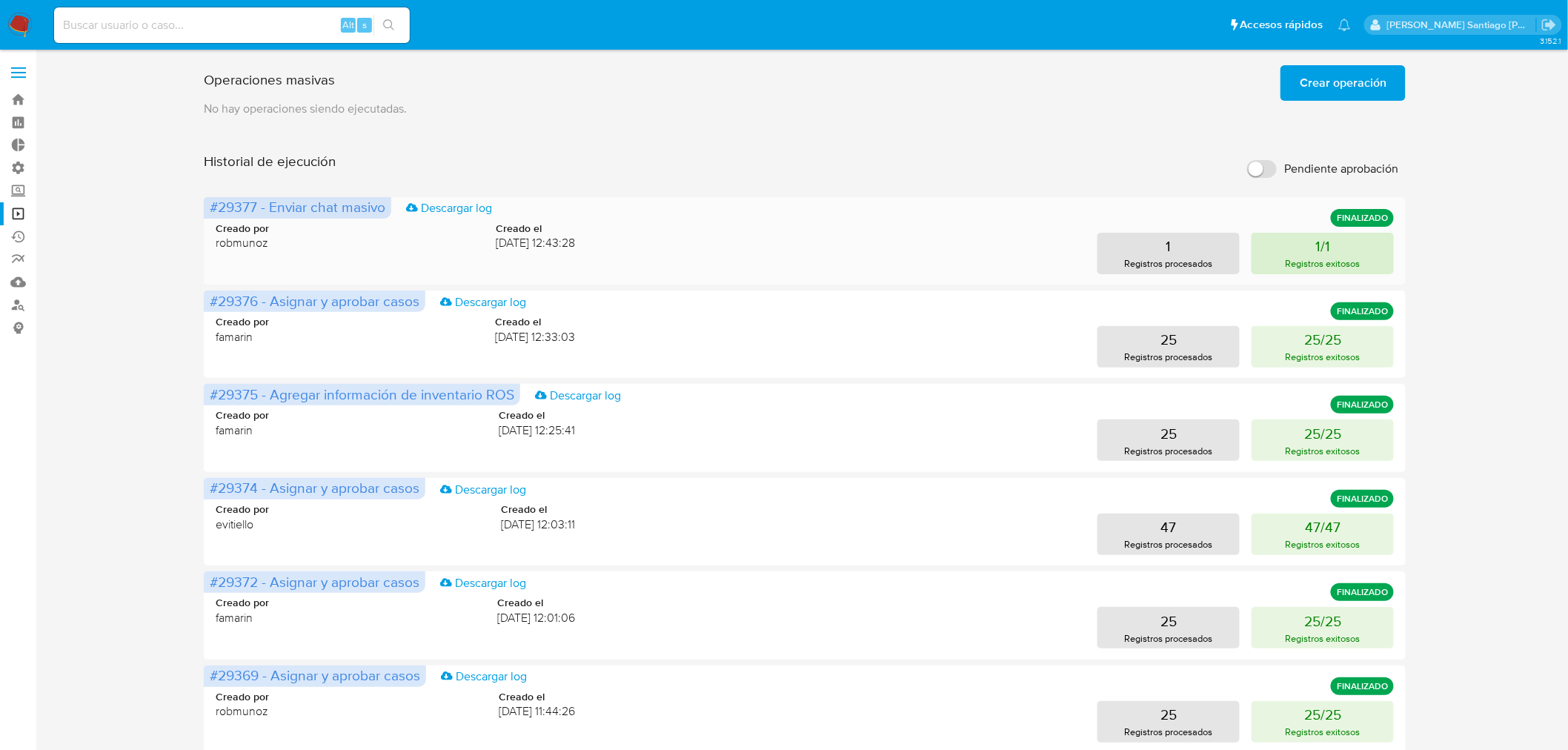
click at [1268, 247] on button "1/1 Registros exitosos" at bounding box center [1323, 254] width 143 height 42
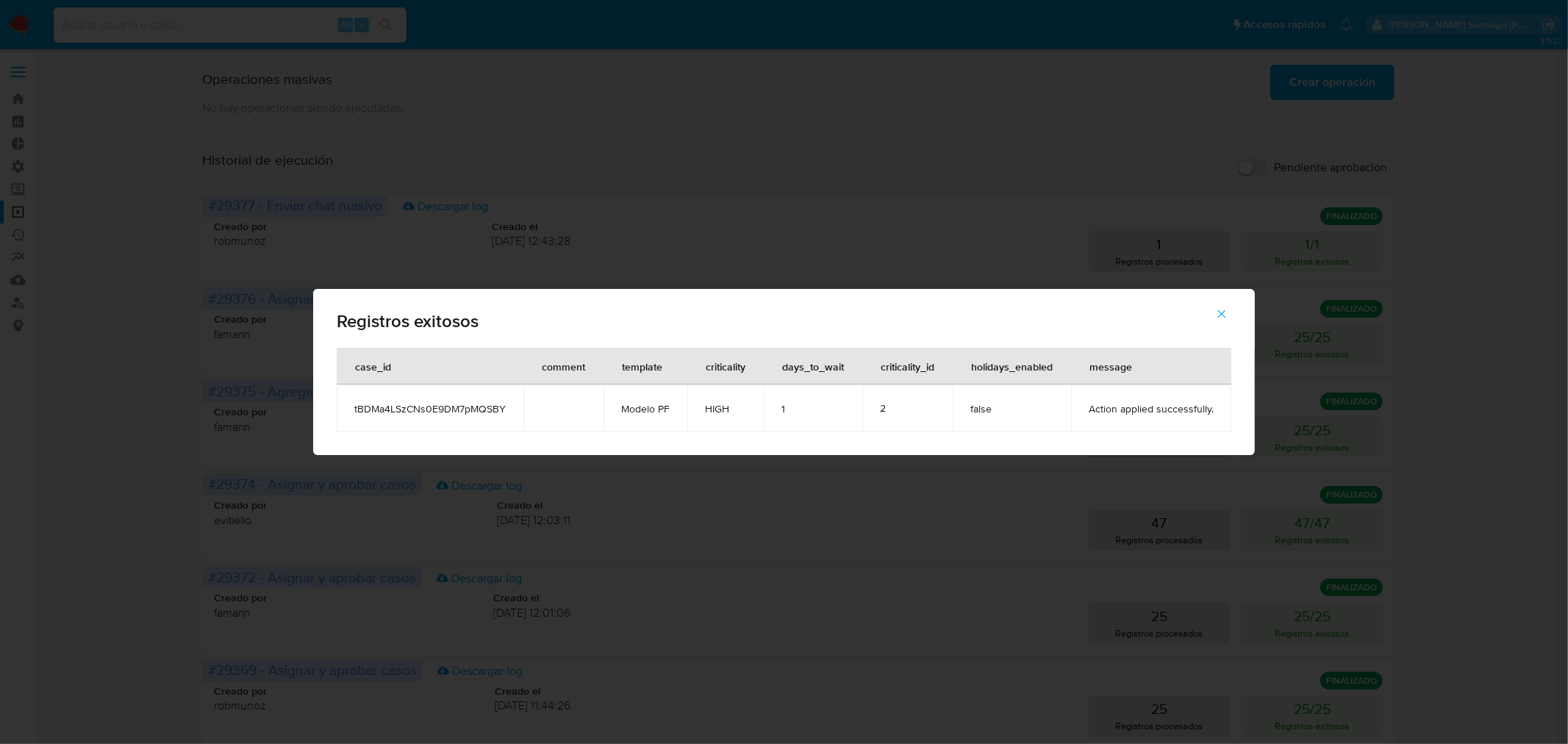
click at [460, 411] on span "tBDMa4LSzCNs0E9DM7pMQSBY" at bounding box center [429, 409] width 151 height 13
click at [460, 411] on span "tBDMa4LSzCNs0E9DM7pMQSBY" at bounding box center [429, 409] width 151 height 13
click at [129, 214] on div "Registros exitosos case_id comment template criticality days_to_wait criticalit…" at bounding box center [784, 372] width 1568 height 744
click at [189, 31] on div "Registros exitosos case_id comment template criticality days_to_wait criticalit…" at bounding box center [784, 372] width 1568 height 744
click at [1225, 313] on icon "button" at bounding box center [1221, 314] width 13 height 13
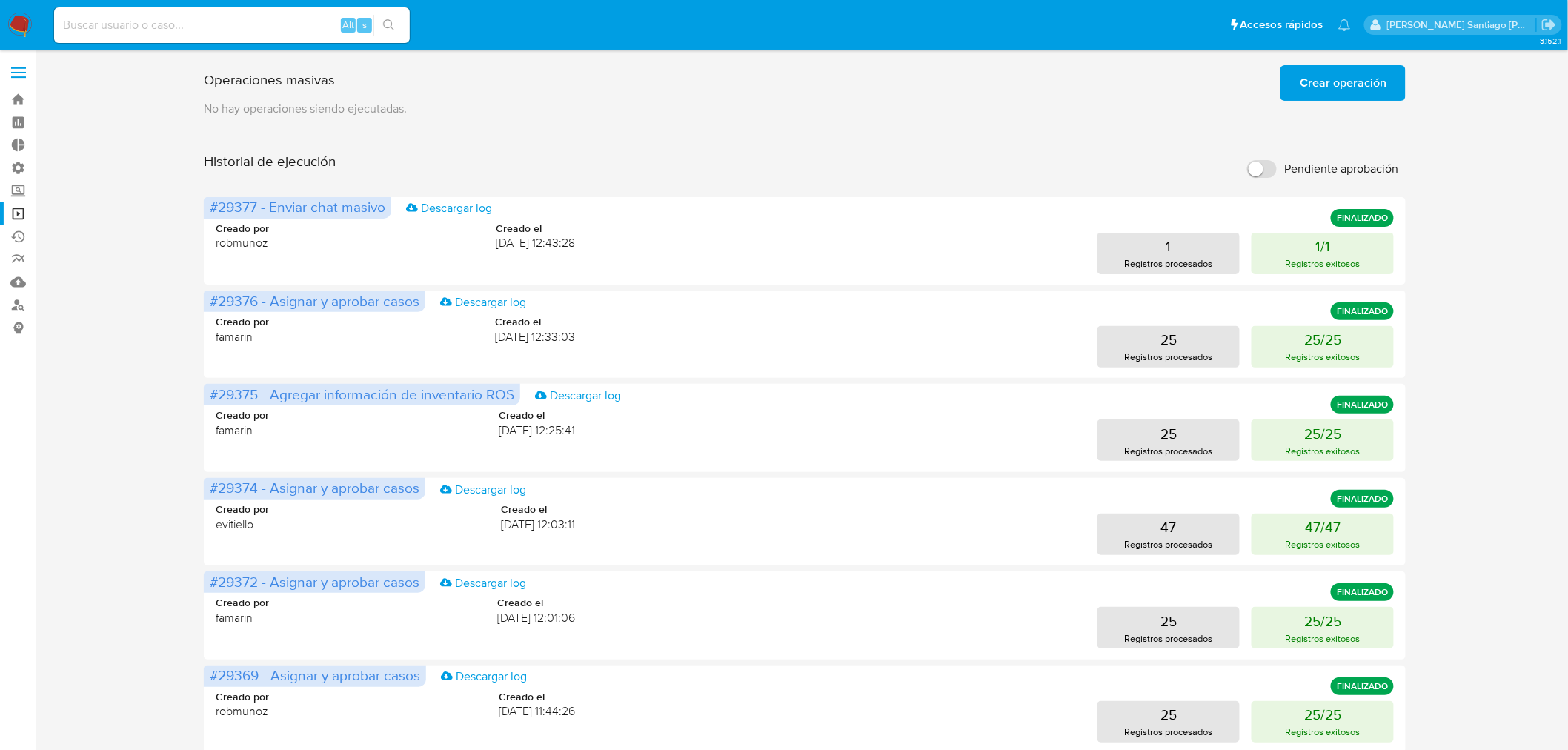
click at [331, 24] on input at bounding box center [232, 24] width 356 height 19
paste input "tBDMa4LSzCNs0E9DM7pMQSBY"
type input "tBDMa4LSzCNs0E9DM7pMQSBY"
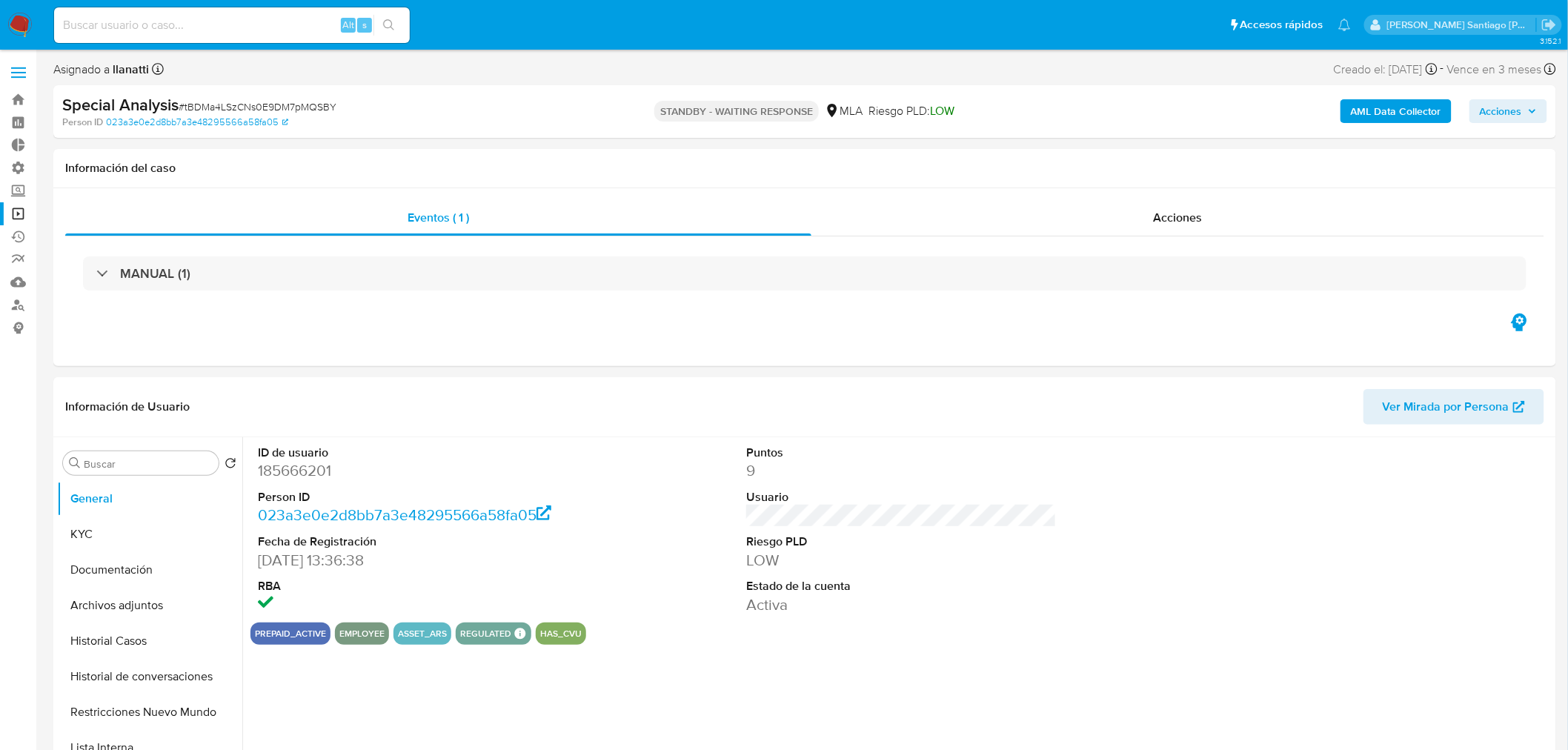
select select "10"
drag, startPoint x: 661, startPoint y: 108, endPoint x: 811, endPoint y: 102, distance: 150.1
click at [811, 102] on p "STANDBY - WAITING RESPONSE" at bounding box center [737, 111] width 164 height 21
click at [818, 149] on div "Información del caso" at bounding box center [805, 168] width 1503 height 39
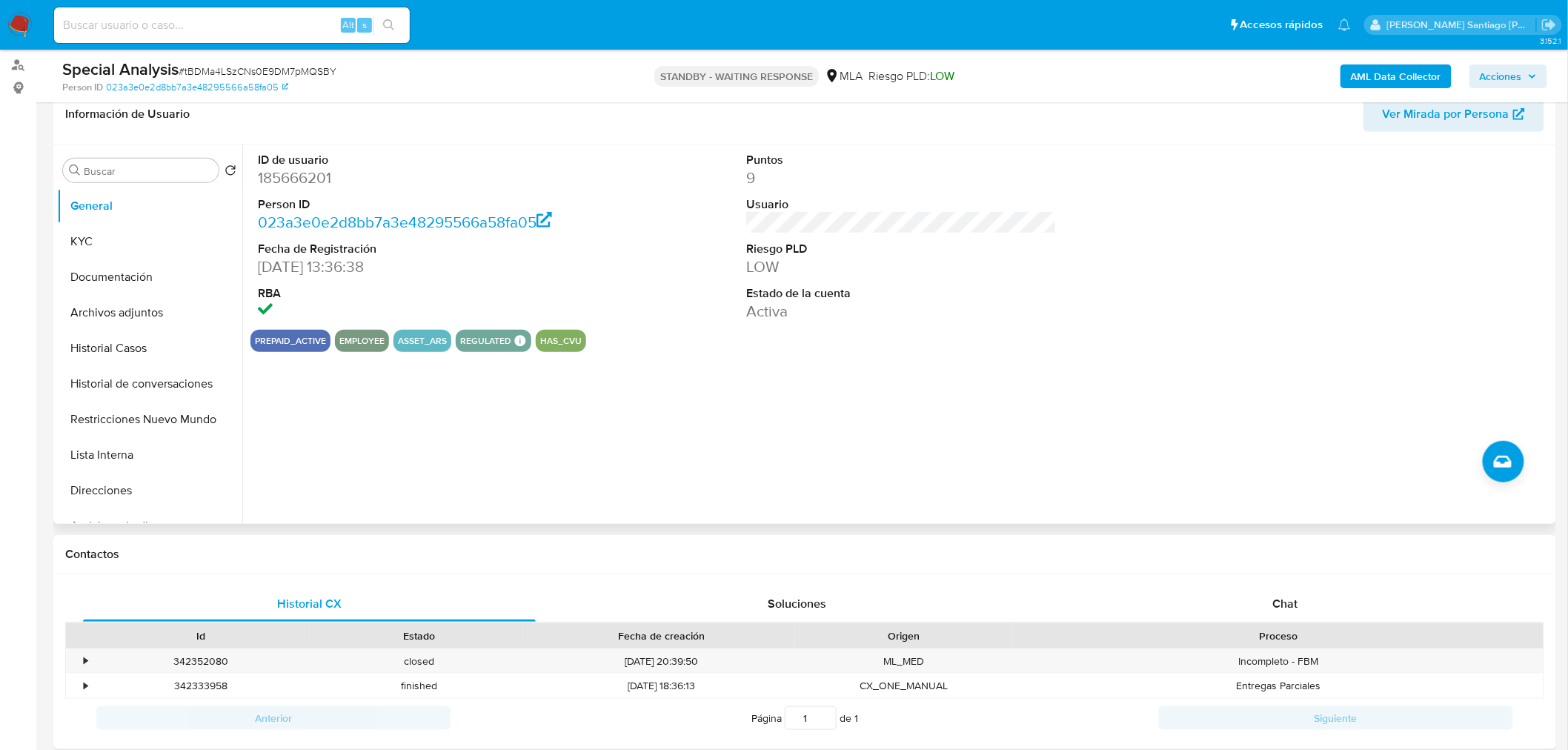
scroll to position [493, 0]
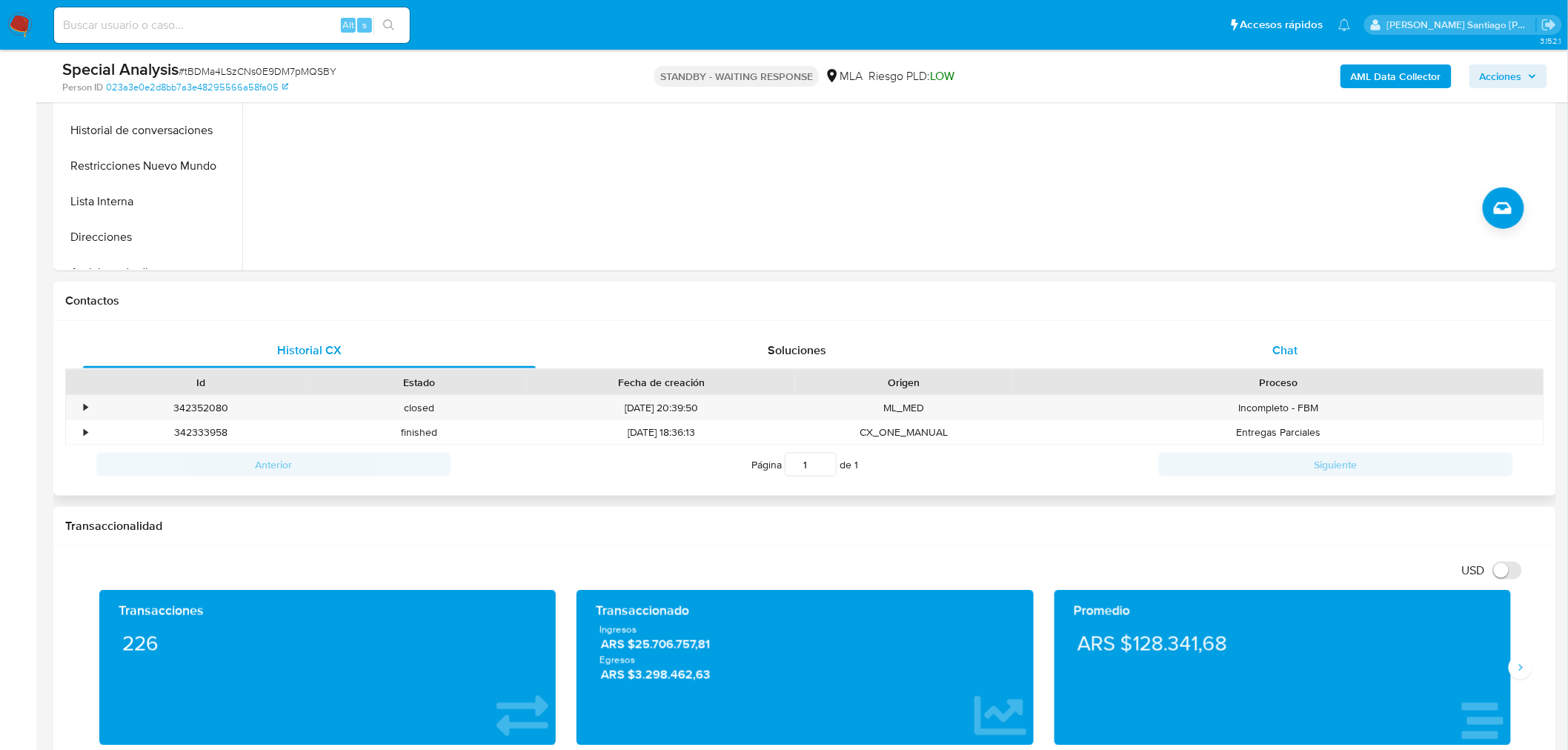
click at [1283, 342] on span "Chat" at bounding box center [1286, 350] width 25 height 17
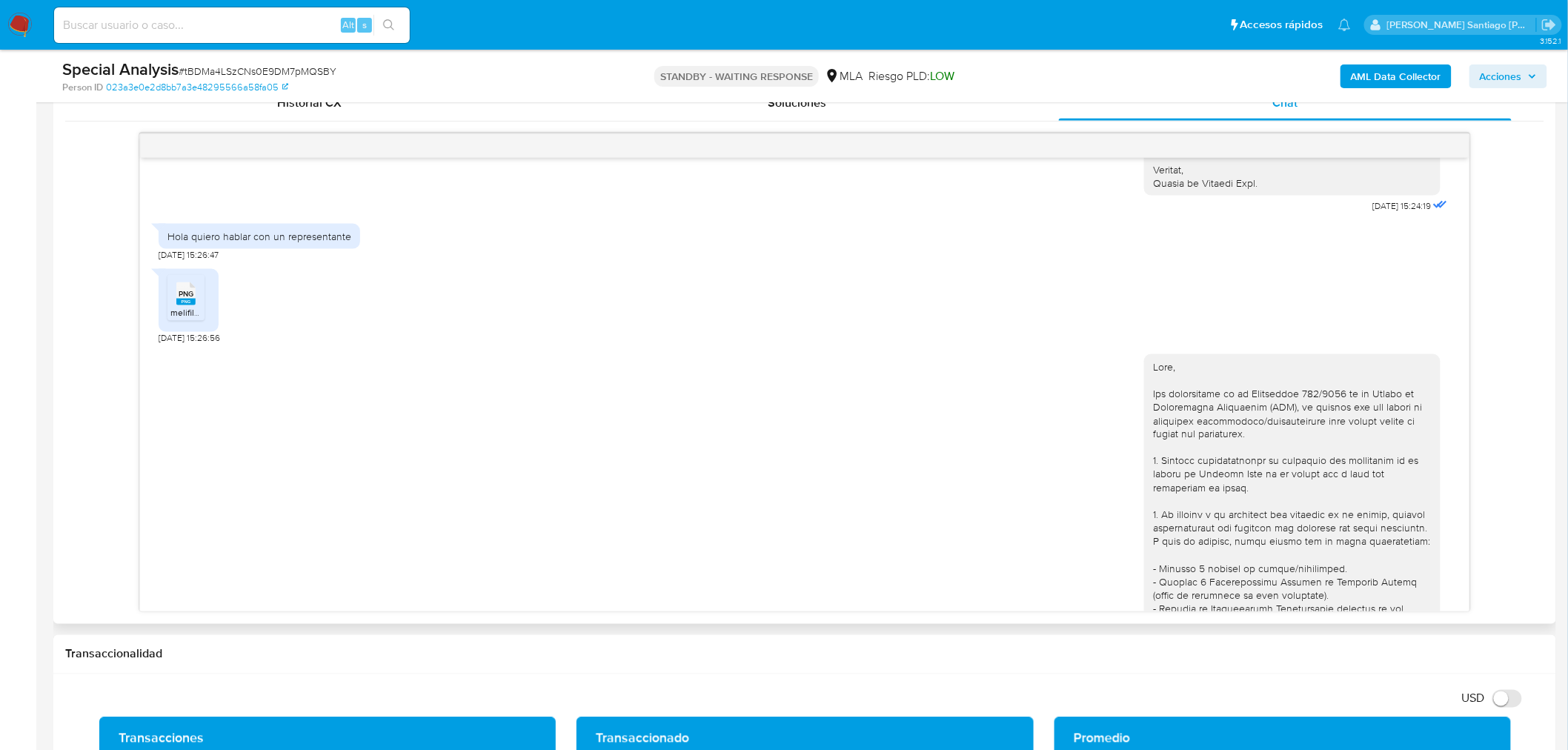
scroll to position [614, 0]
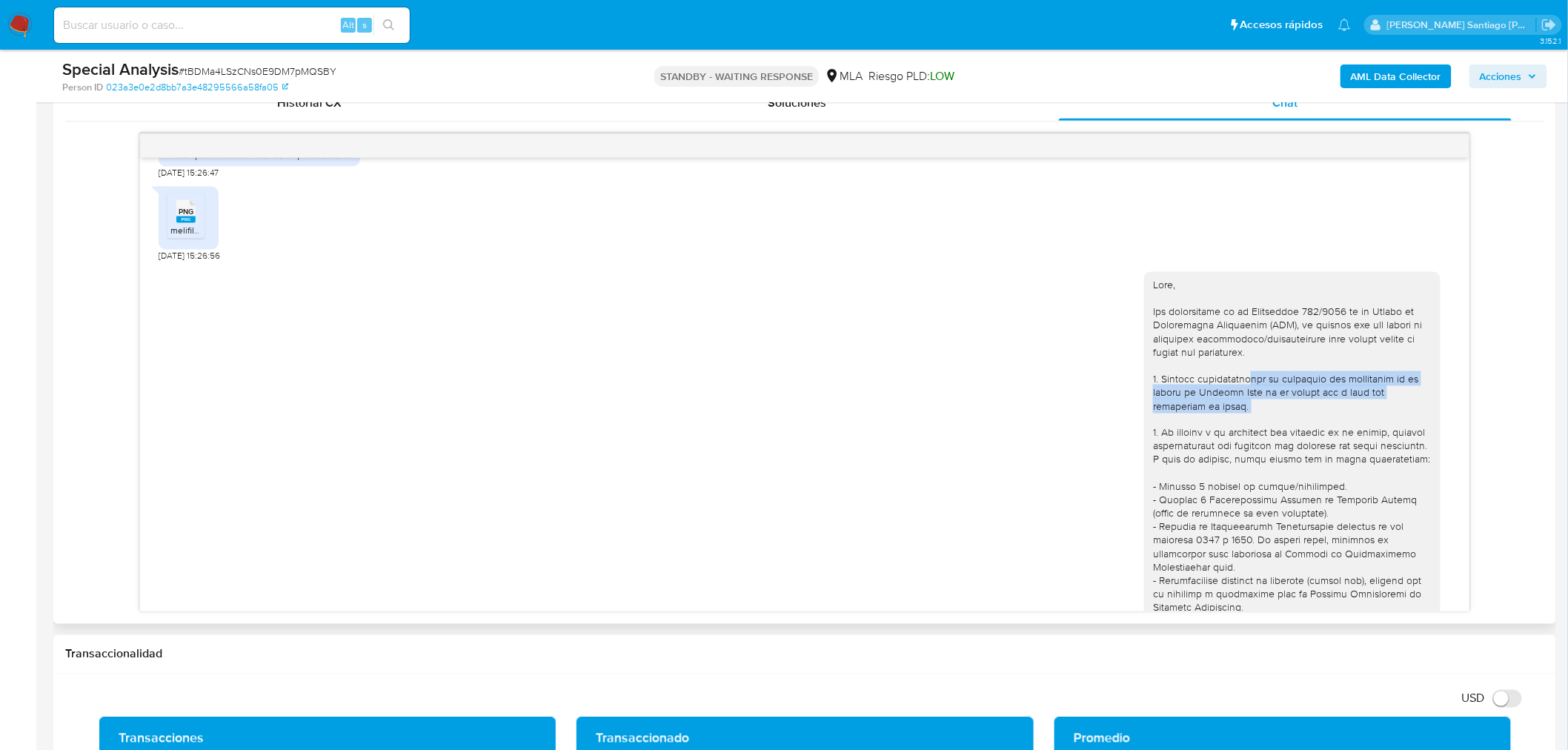
drag, startPoint x: 1251, startPoint y: 390, endPoint x: 1271, endPoint y: 416, distance: 32.8
click at [1271, 416] on div at bounding box center [1293, 662] width 279 height 769
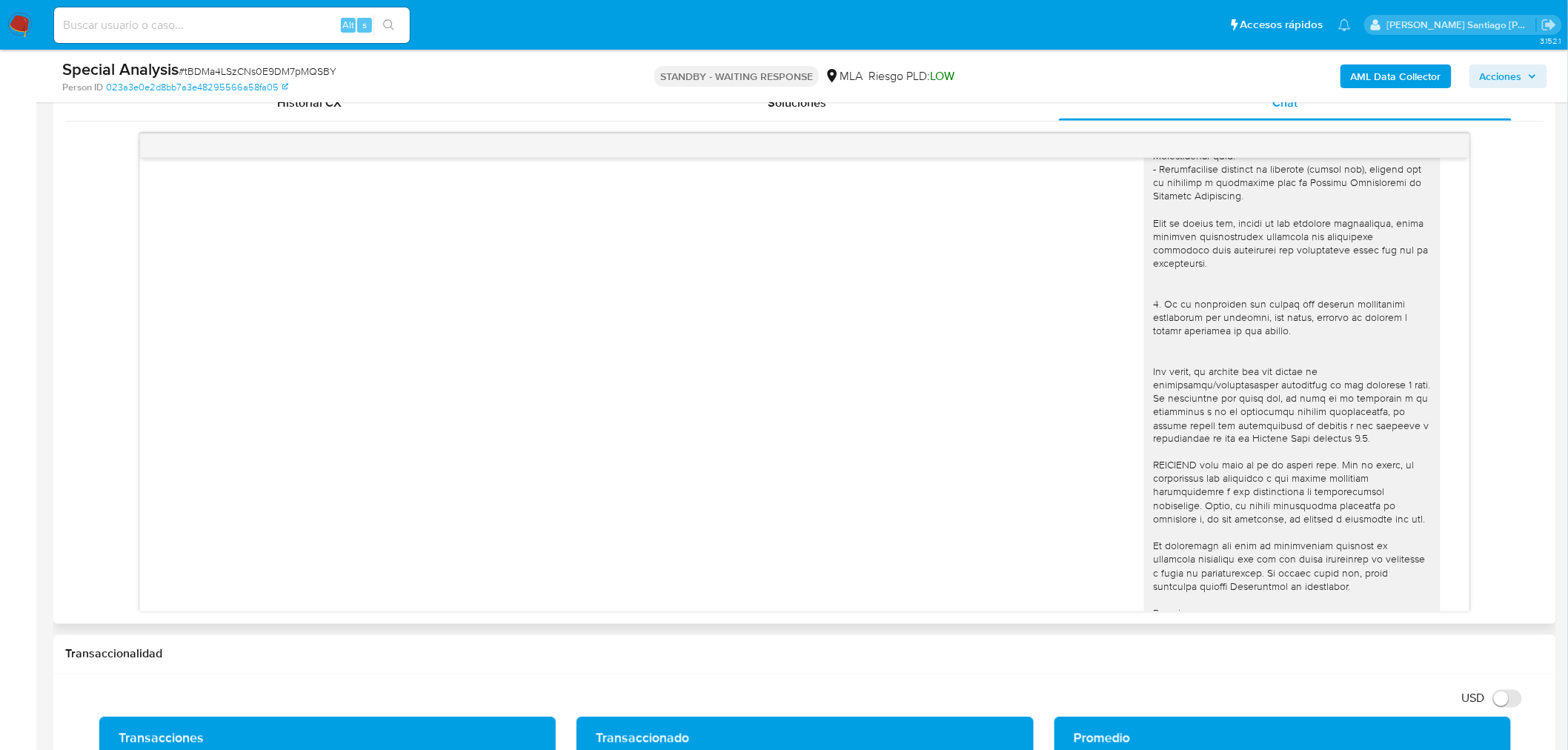
scroll to position [1108, 0]
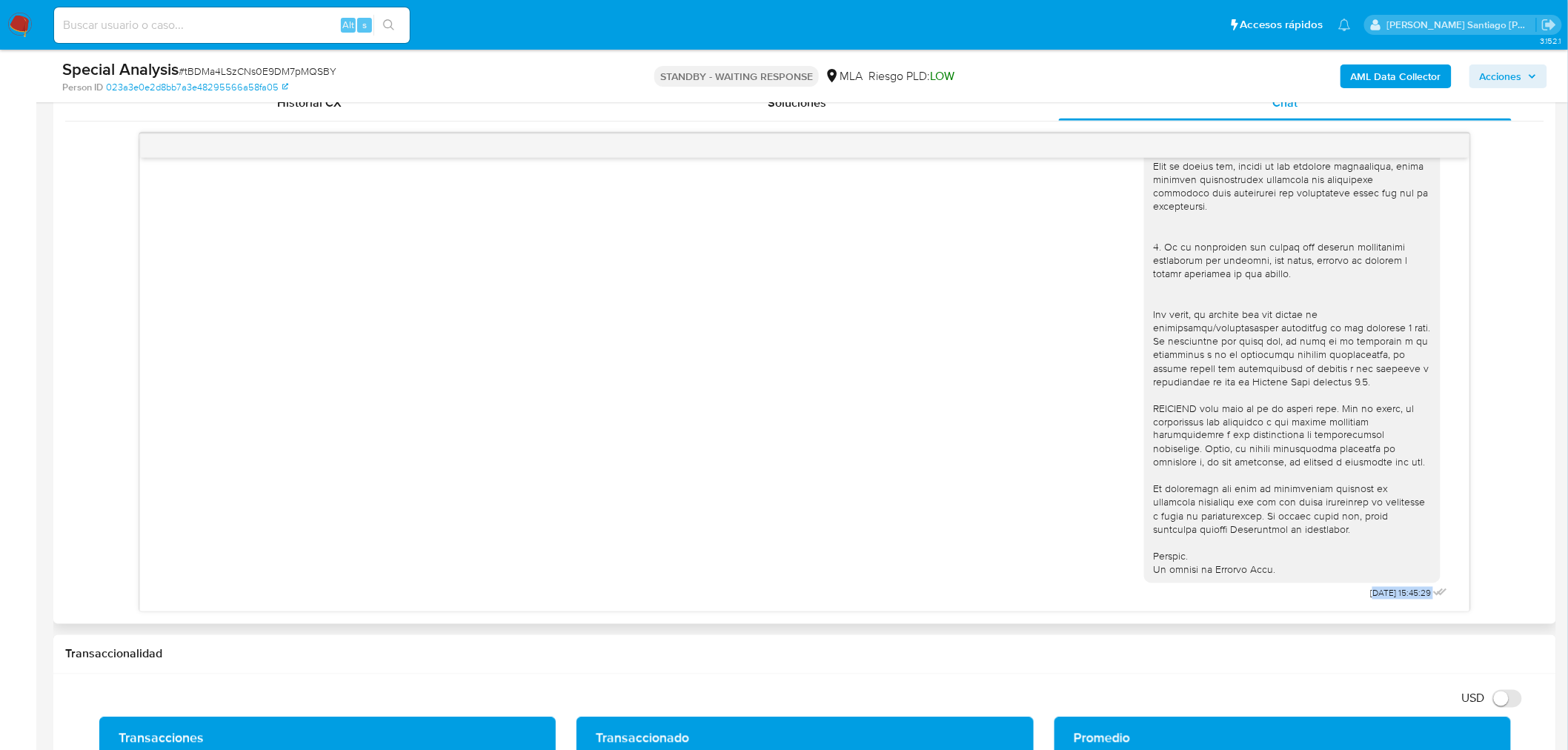
drag, startPoint x: 1446, startPoint y: 595, endPoint x: 1342, endPoint y: 598, distance: 104.0
click at [1342, 598] on div "13/08/2025 15:24:19 Hola quiero hablar con un representante 13/08/2025 15:26:47…" at bounding box center [805, 385] width 1330 height 454
click at [1330, 593] on div "13/08/2025 15:45:29" at bounding box center [1298, 198] width 307 height 811
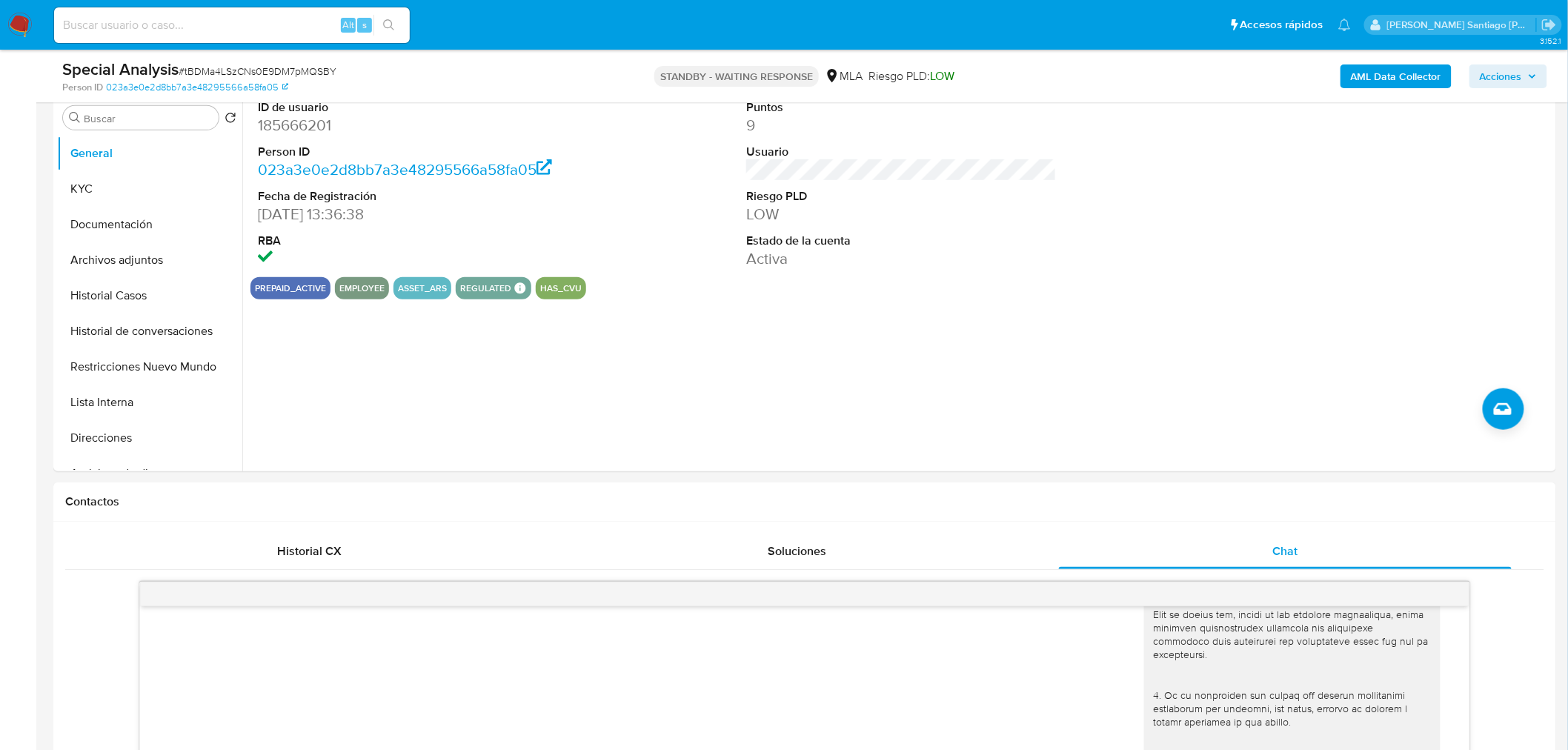
scroll to position [82, 0]
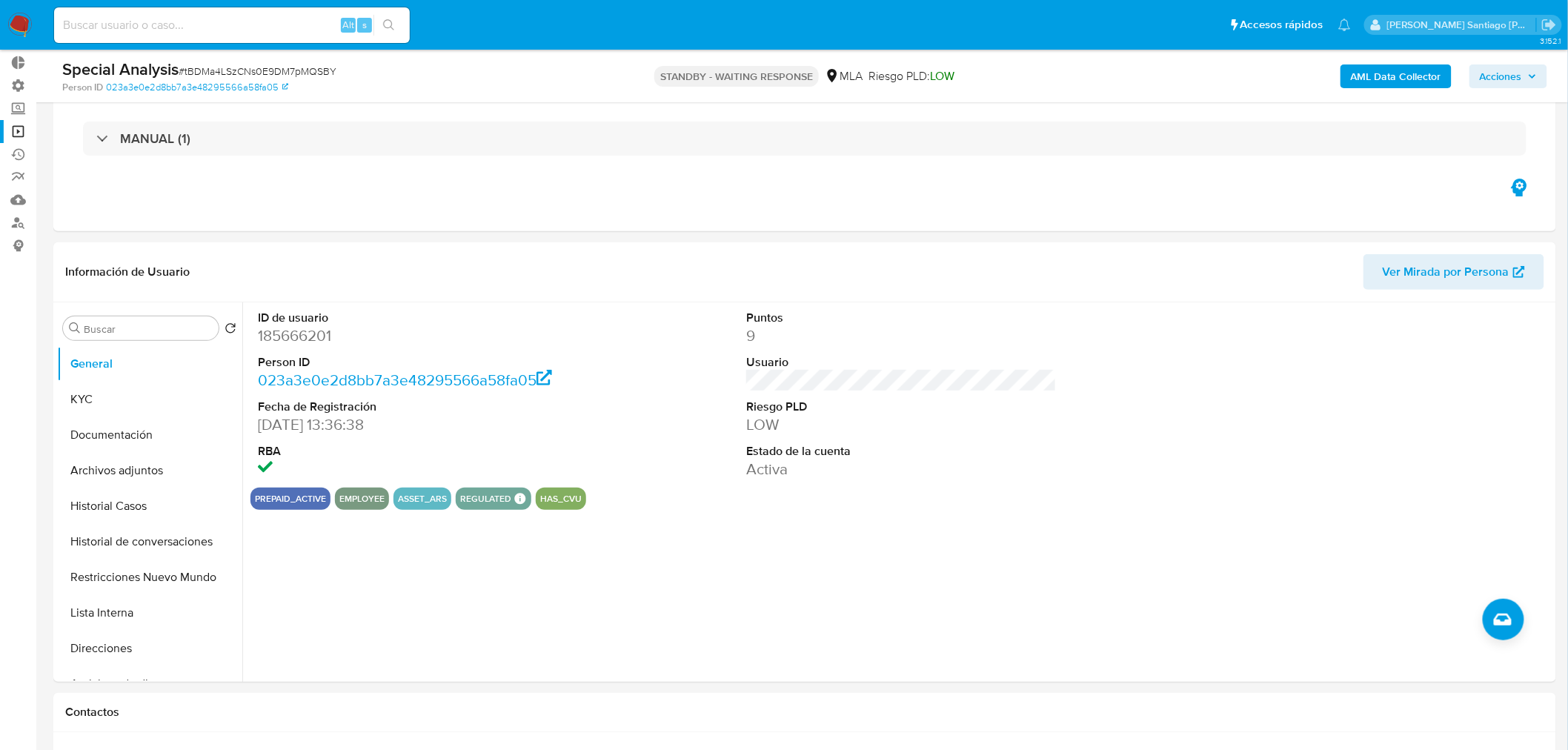
click at [249, 65] on span "# tBDMa4LSzCNs0E9DM7pMQSBY" at bounding box center [257, 71] width 158 height 14
click at [249, 67] on span "# tBDMa4LSzCNs0E9DM7pMQSBY" at bounding box center [257, 71] width 158 height 14
copy span "tBDMa4LSzCNs0E9DM7pMQSBY"
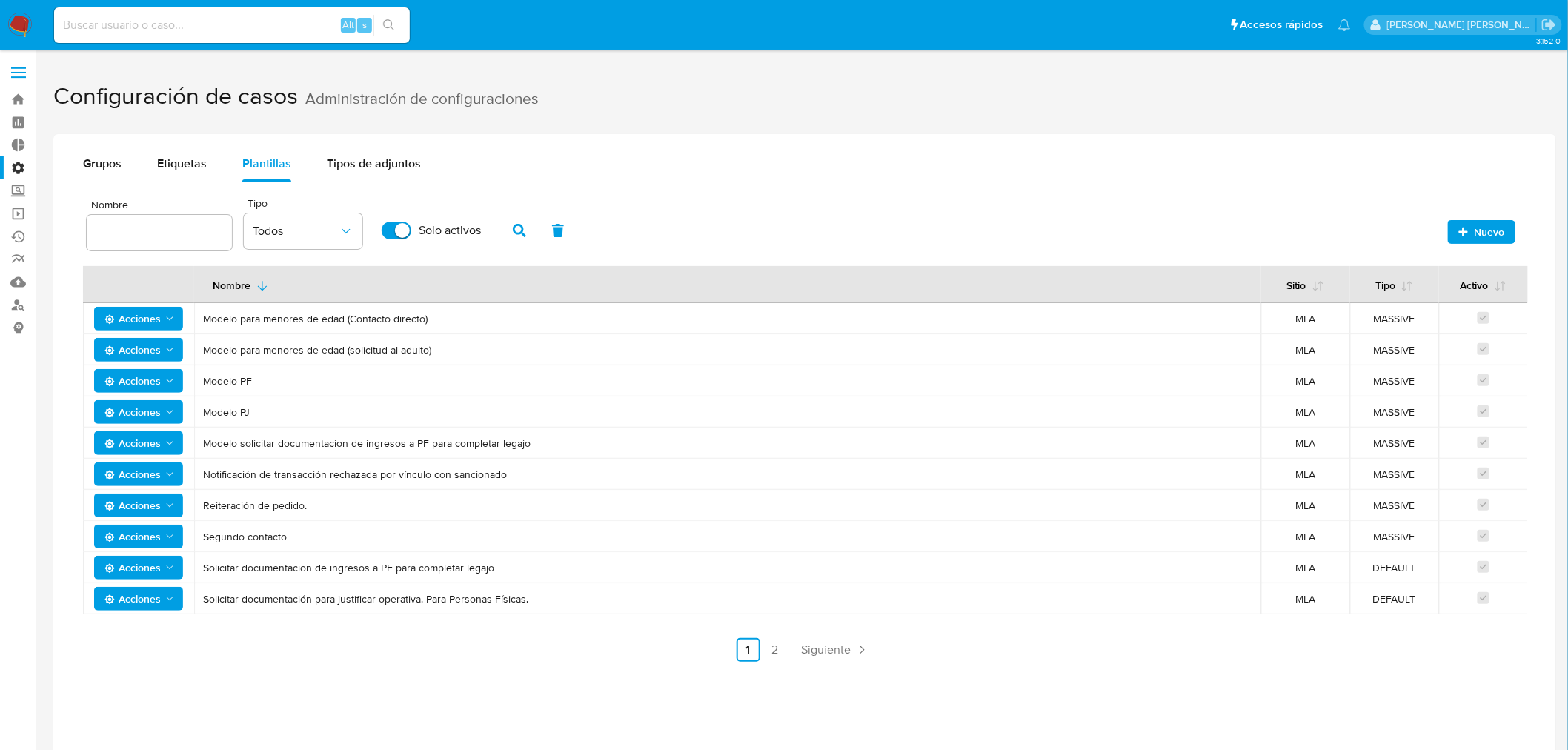
click at [21, 24] on img at bounding box center [20, 25] width 25 height 25
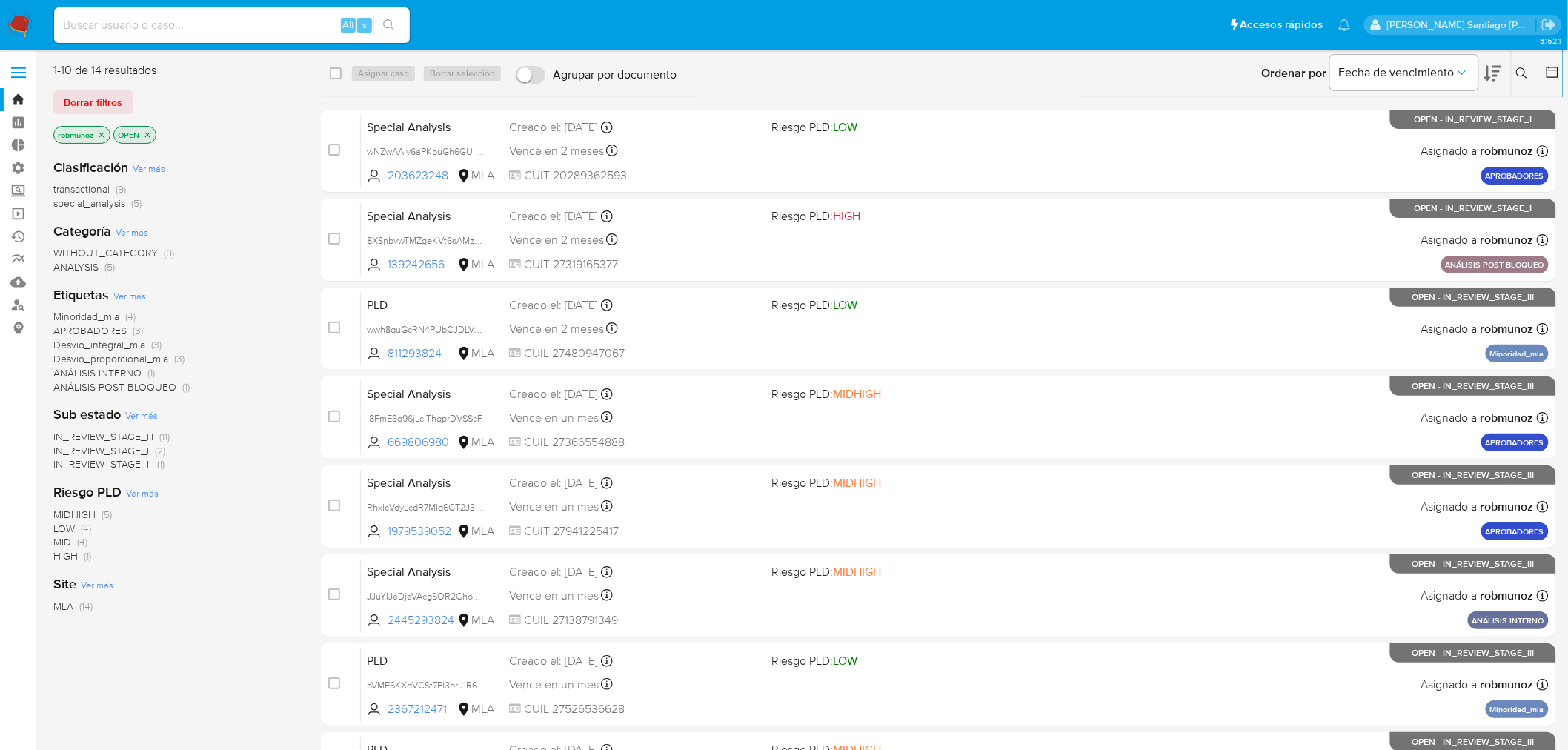
click at [1530, 77] on button at bounding box center [1524, 73] width 24 height 18
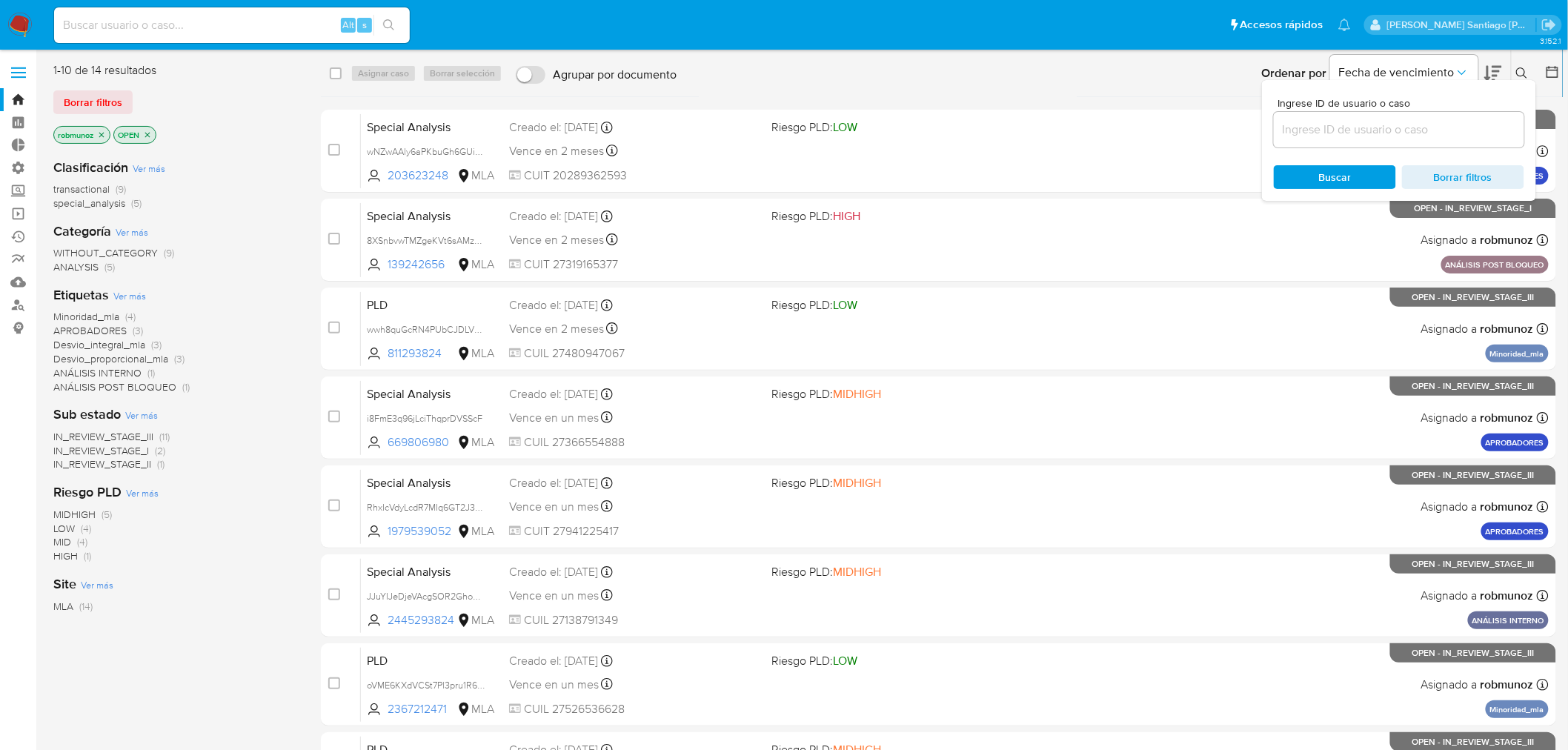
click at [1472, 128] on input at bounding box center [1398, 129] width 250 height 19
type input "tBDMa4LSzCNs0E9DM7pMQSBY"
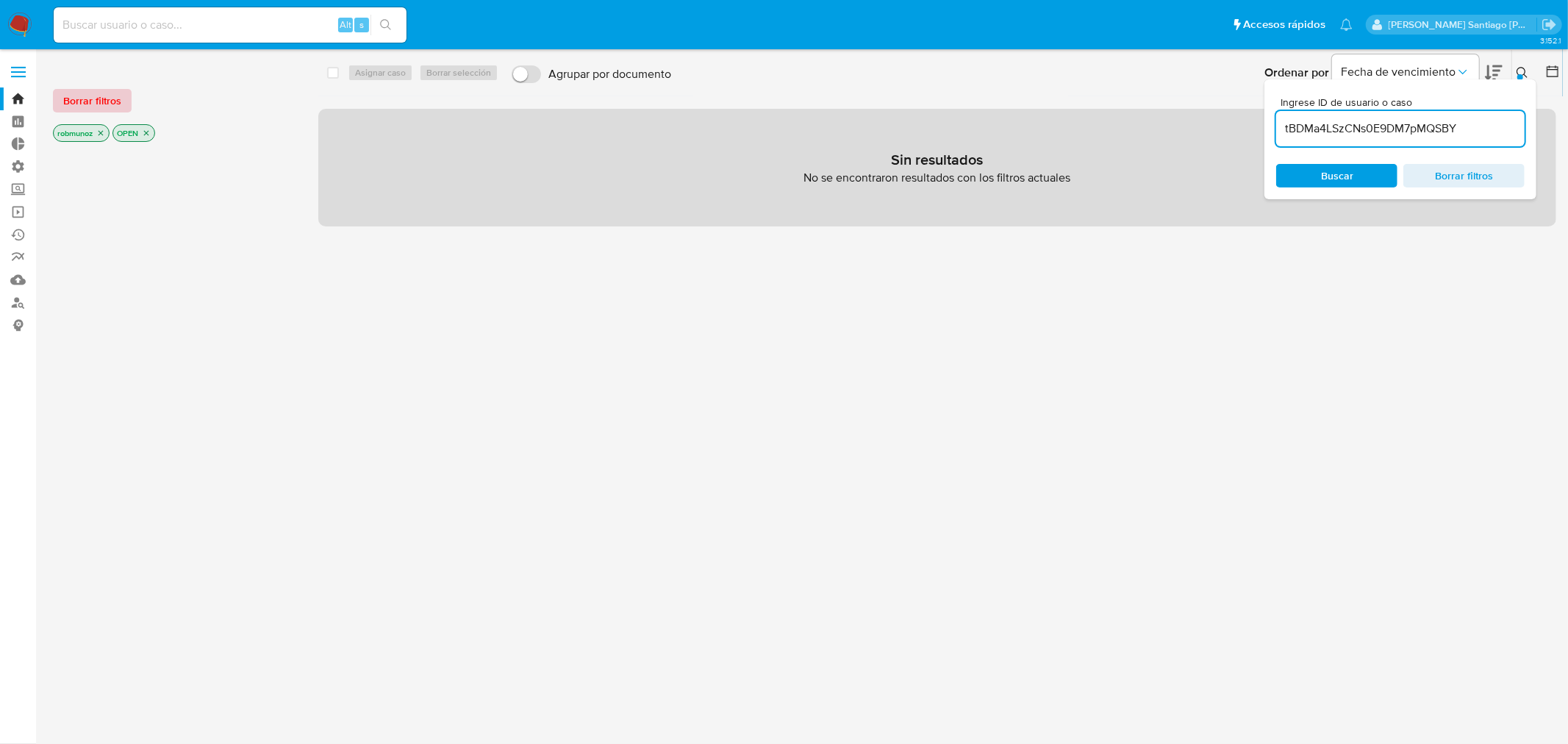
click at [108, 93] on span "Borrar filtros" at bounding box center [92, 100] width 58 height 21
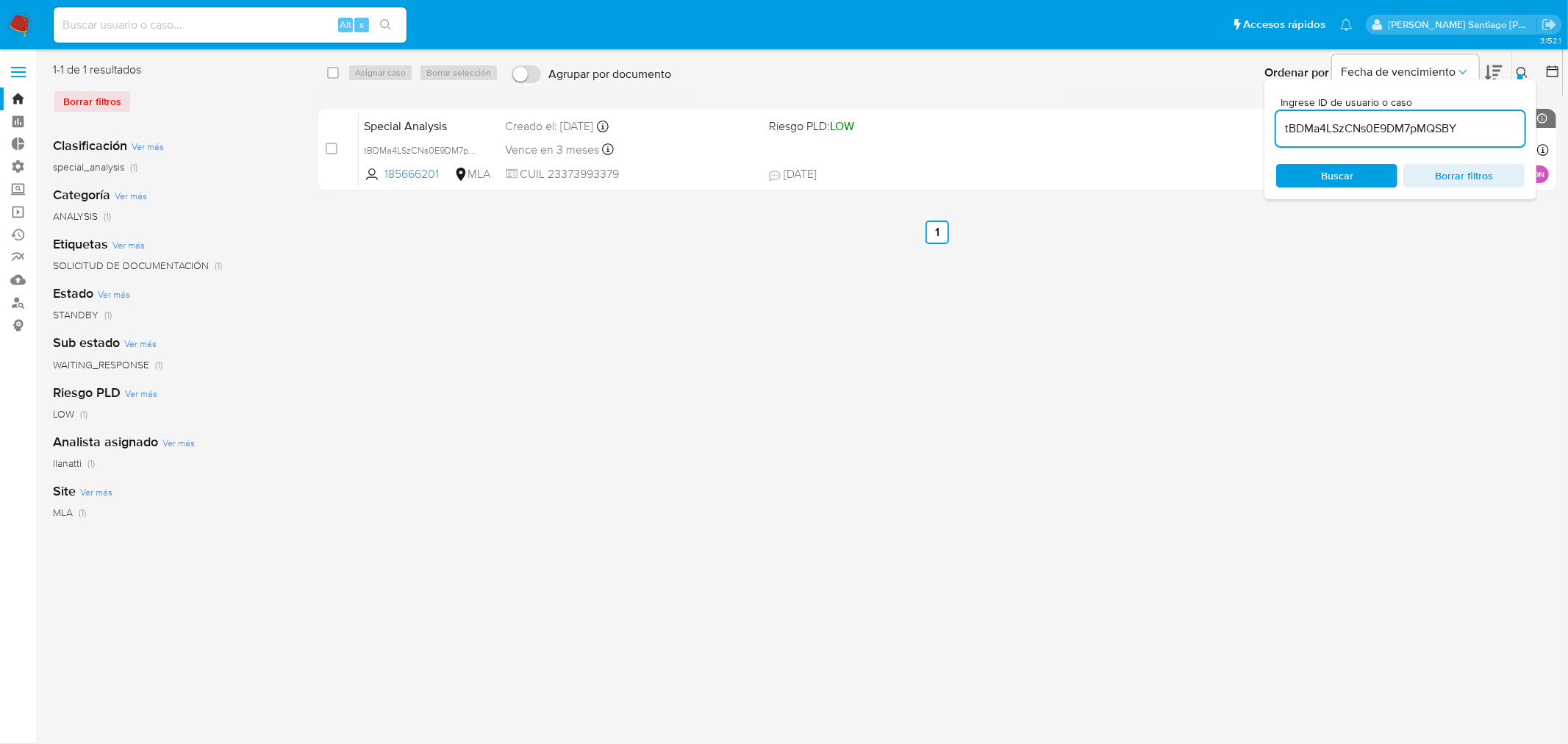
click at [1523, 68] on icon at bounding box center [1522, 73] width 12 height 12
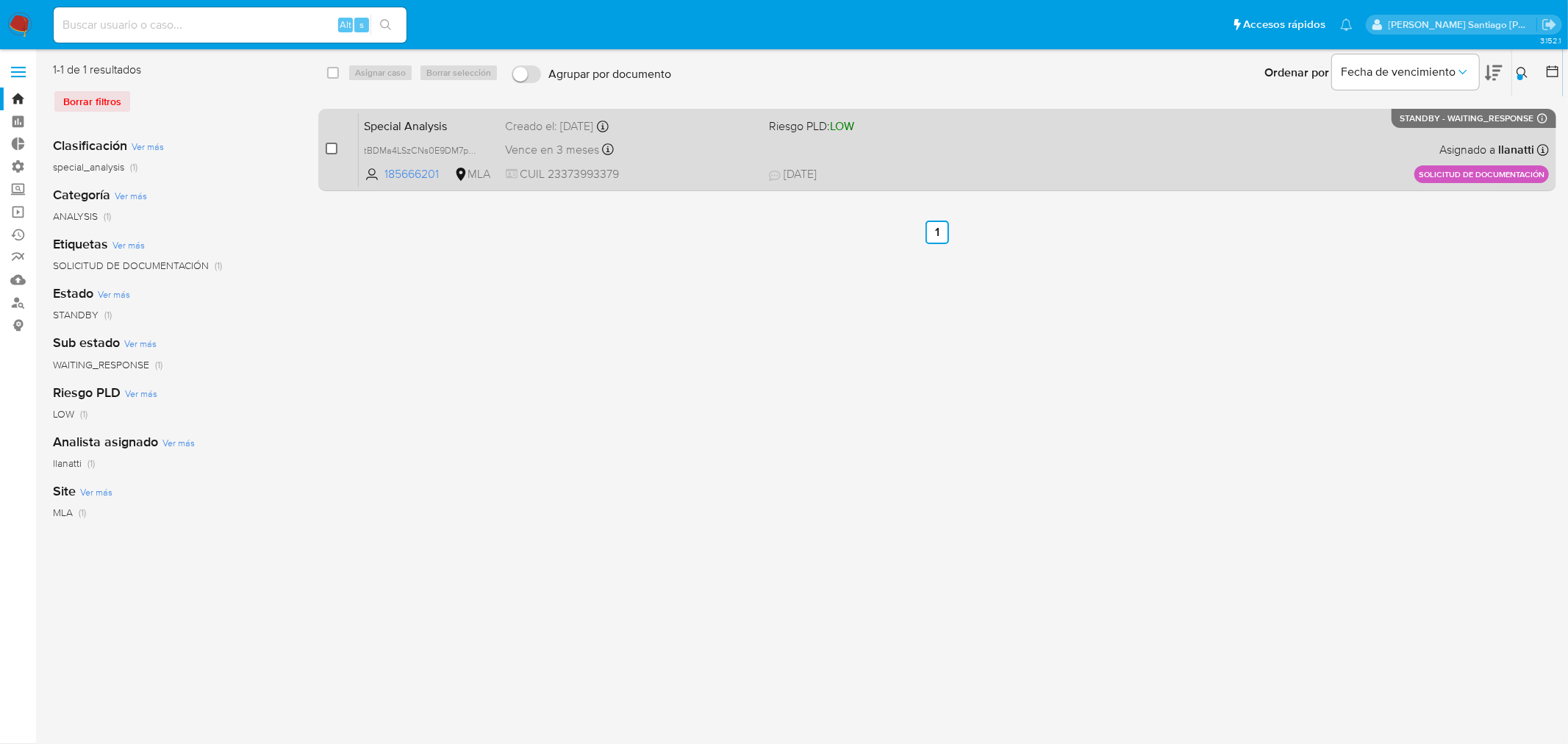
click at [330, 143] on input "checkbox" at bounding box center [331, 148] width 12 height 12
checkbox input "true"
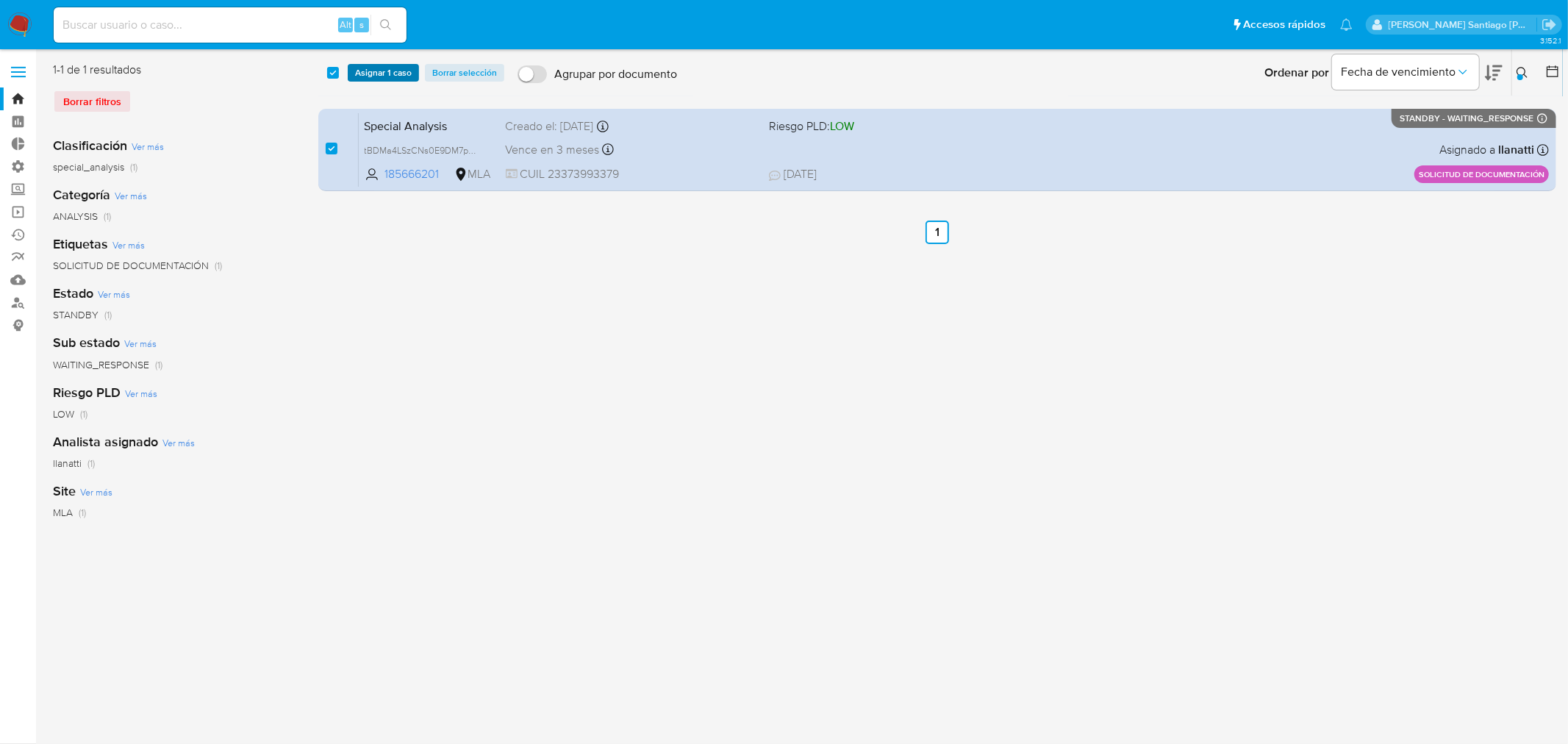
click at [399, 71] on span "Asignar 1 caso" at bounding box center [383, 73] width 56 height 14
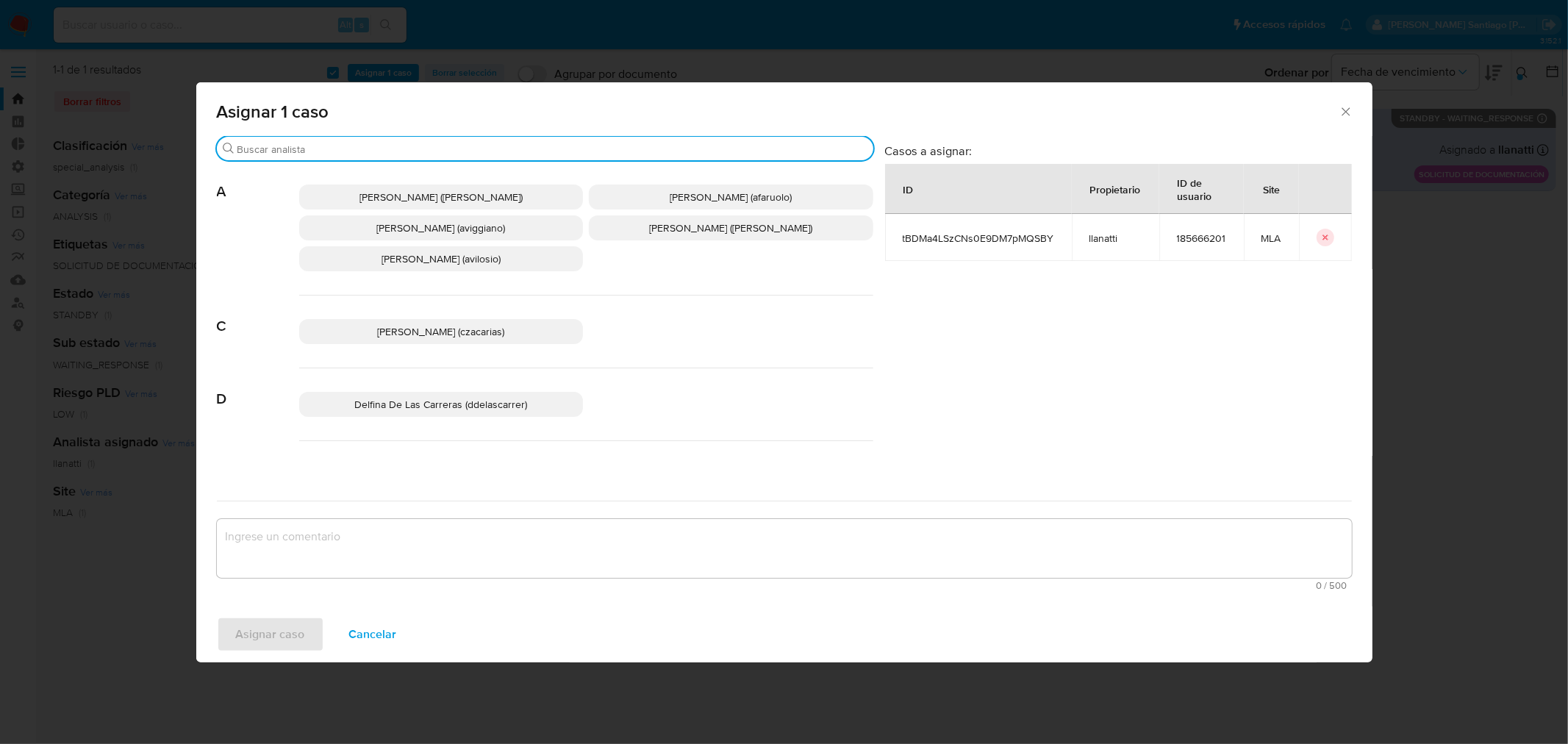
click at [633, 145] on input "Buscar" at bounding box center [552, 149] width 630 height 13
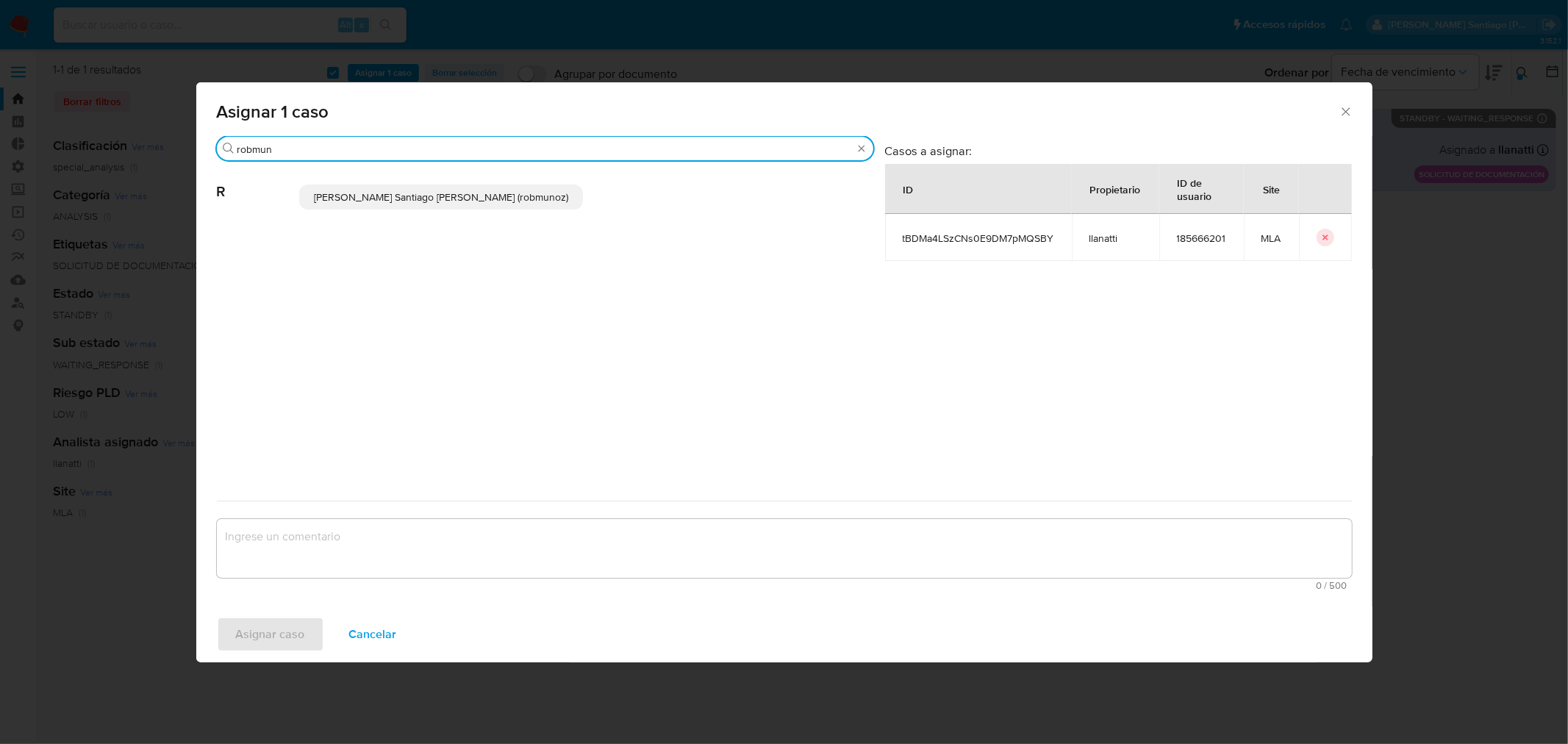
type input "robmun"
drag, startPoint x: 556, startPoint y: 178, endPoint x: 549, endPoint y: 193, distance: 16.6
click at [555, 182] on div "[PERSON_NAME] Santiago [PERSON_NAME] (robmunoz)" at bounding box center [586, 197] width 574 height 72
drag, startPoint x: 549, startPoint y: 193, endPoint x: 549, endPoint y: 206, distance: 13.0
click at [549, 192] on p "[PERSON_NAME] Santiago [PERSON_NAME] (robmunoz)" at bounding box center [442, 197] width 285 height 25
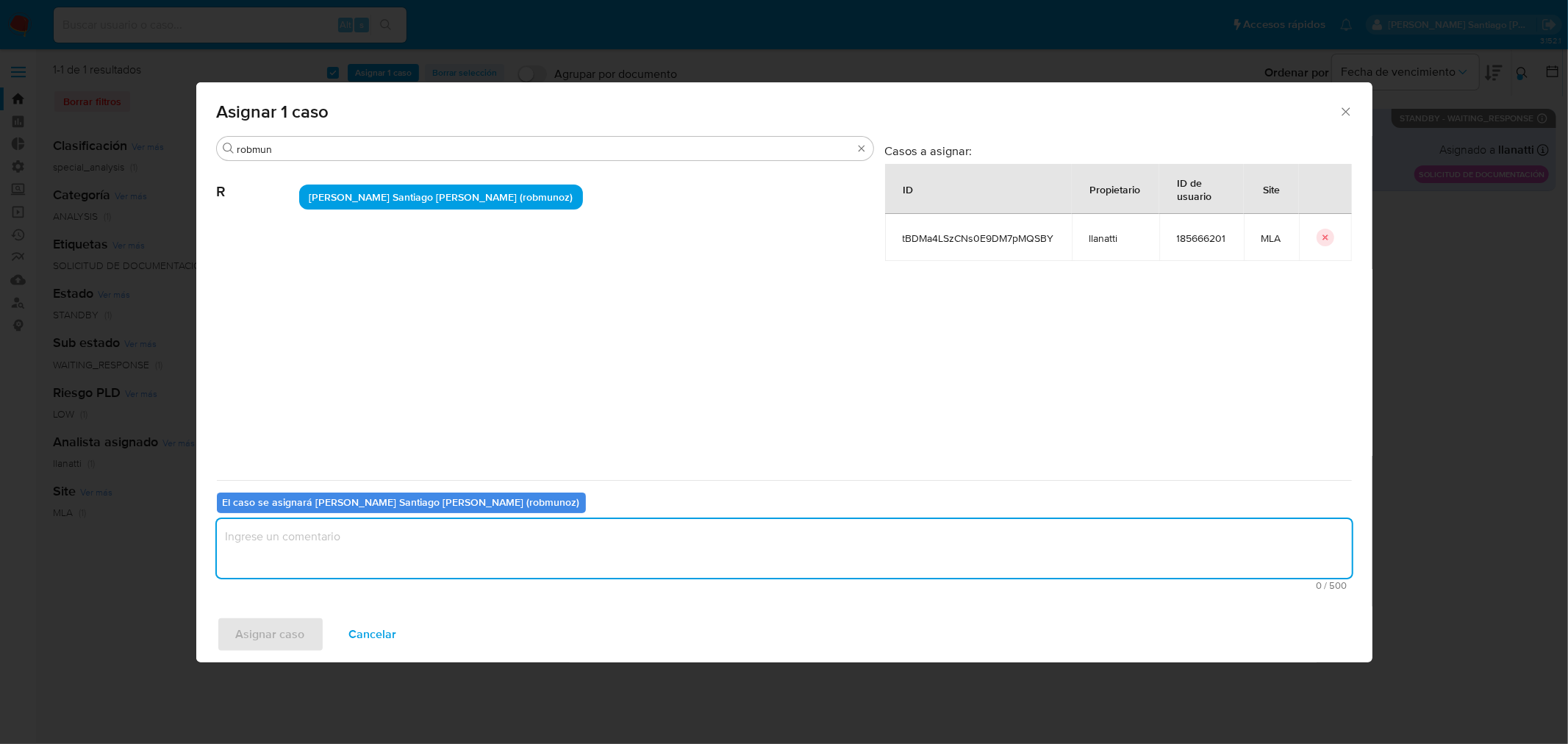
click at [498, 555] on textarea "assign-modal" at bounding box center [784, 549] width 1135 height 59
click at [289, 634] on span "Asignar caso" at bounding box center [270, 635] width 69 height 32
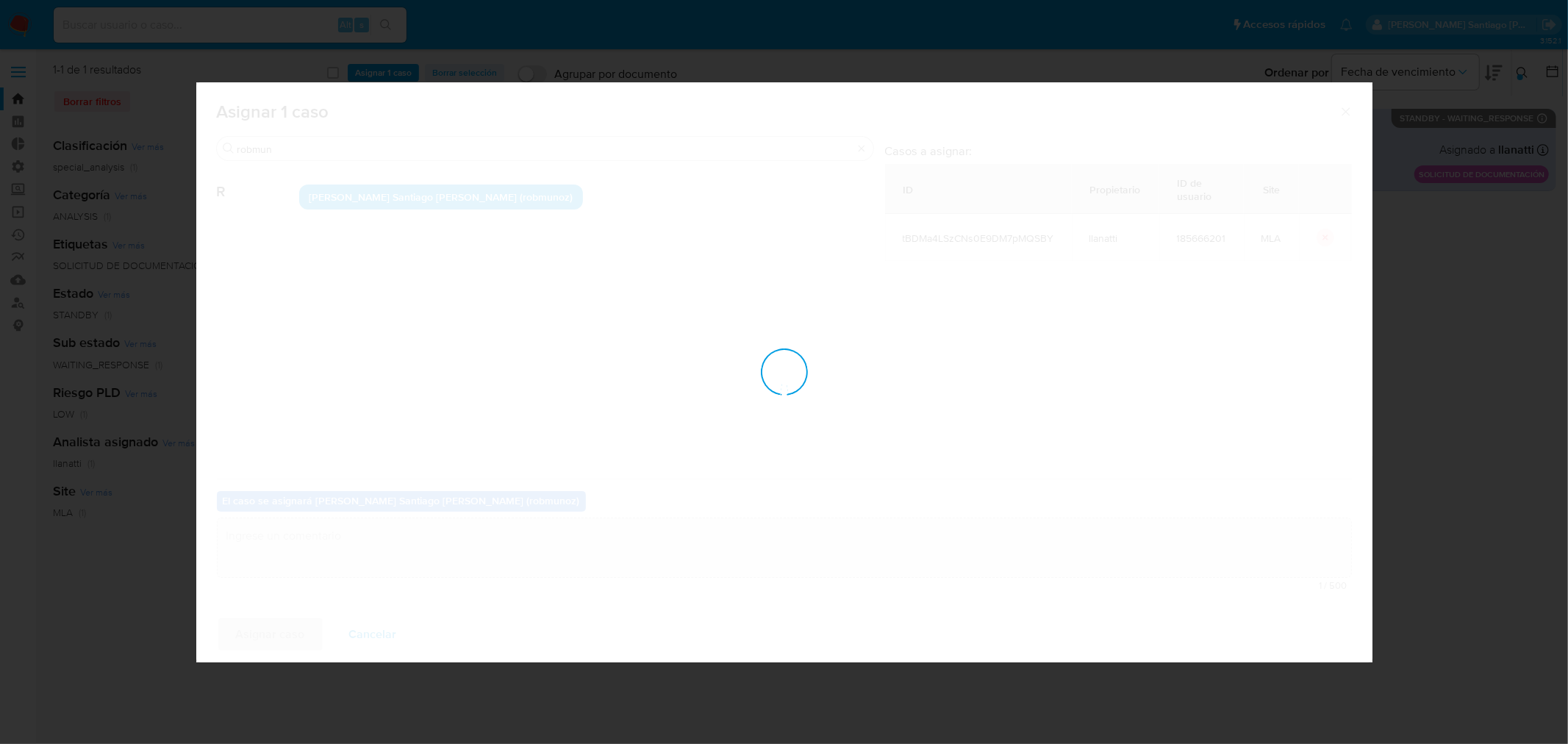
checkbox input "false"
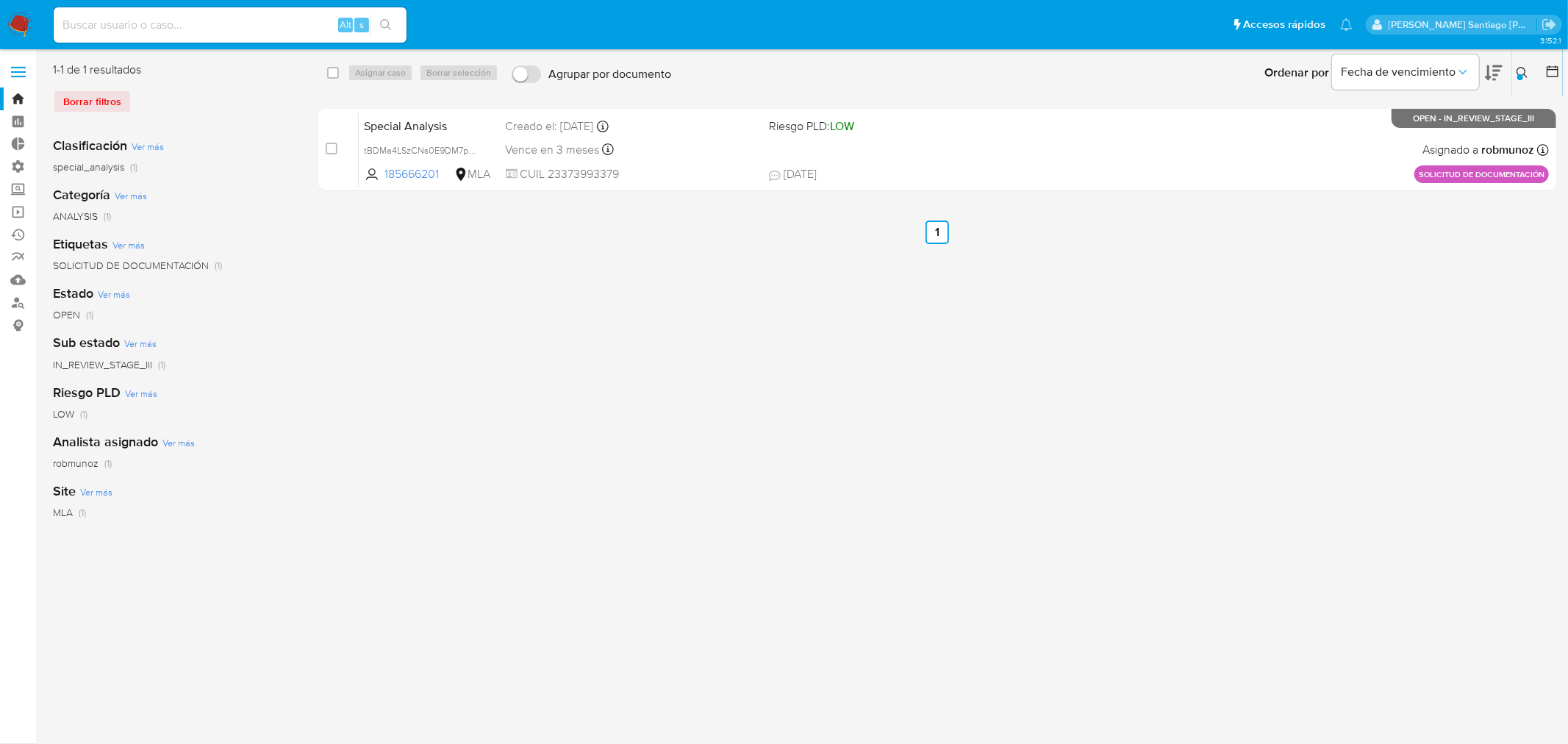
click at [143, 30] on input at bounding box center [230, 24] width 353 height 19
paste input "yyCBqqkDmF861wQkj3xkXarX"
type input "yyCBqqkDmF861wQkj3xkXarX"
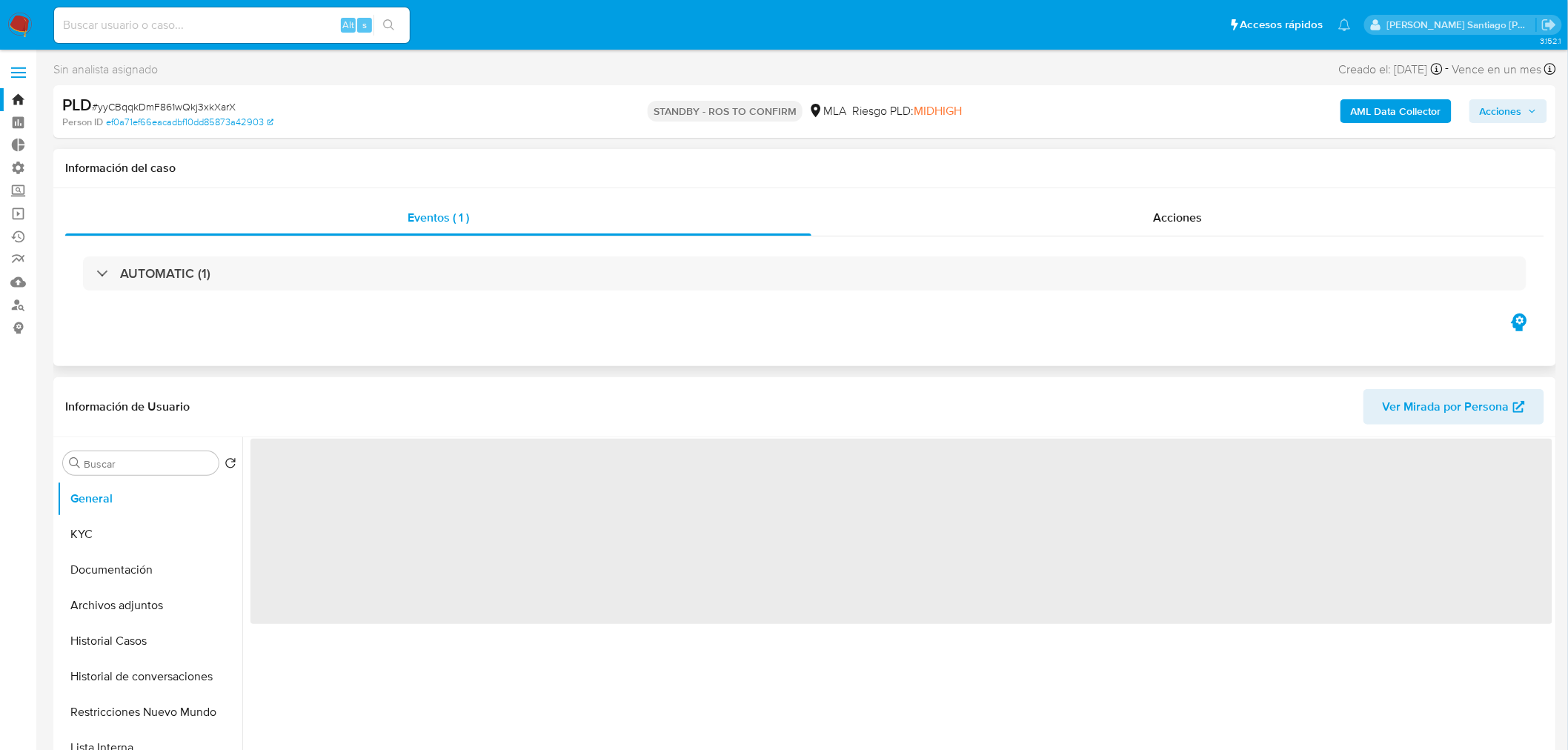
drag, startPoint x: 1166, startPoint y: 182, endPoint x: 1166, endPoint y: 192, distance: 10.0
click at [1166, 188] on div "Información del caso Eventos ( 1 ) Acciones AUTOMATIC (1)" at bounding box center [805, 258] width 1503 height 217
click at [1173, 210] on span "Acciones" at bounding box center [1178, 217] width 49 height 17
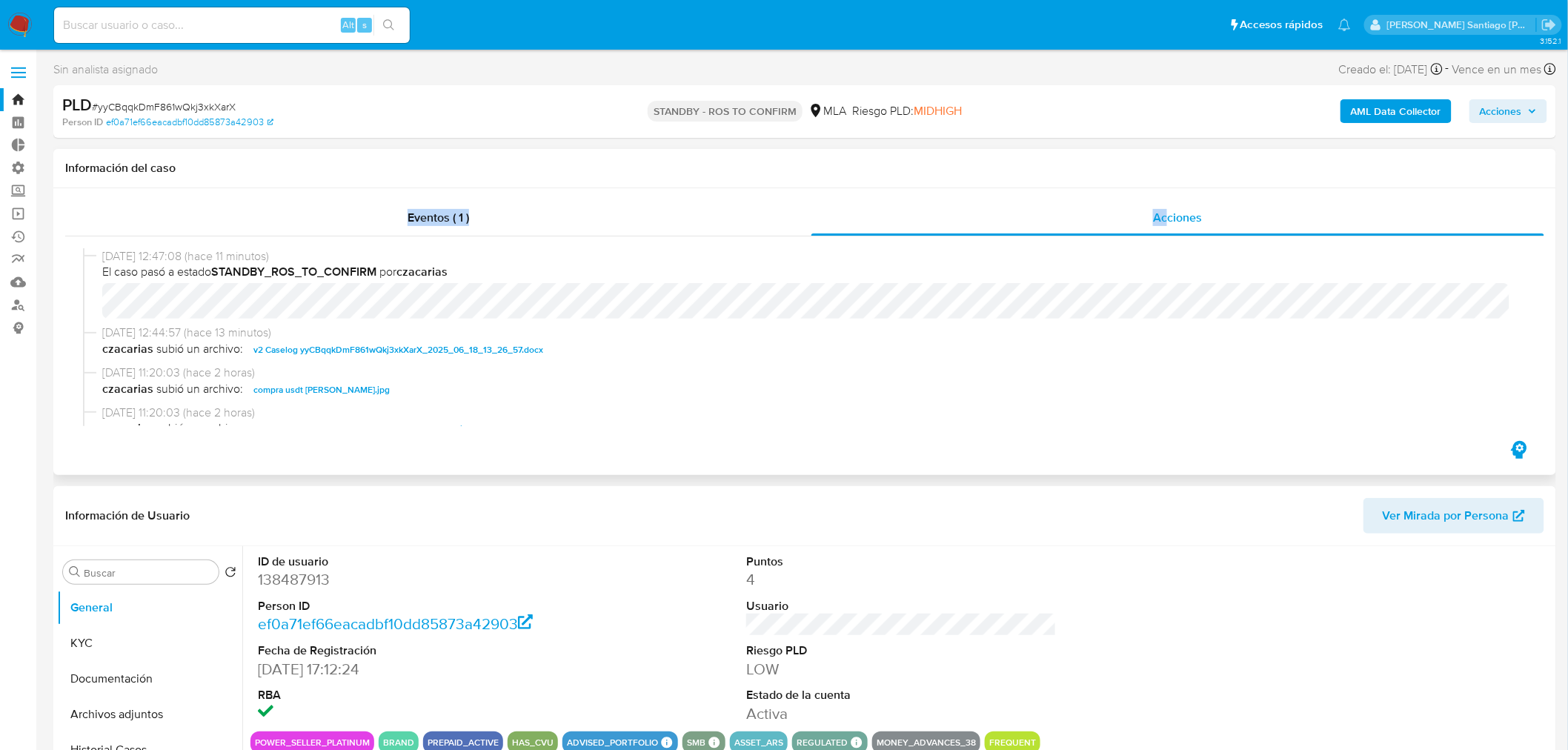
select select "10"
click at [425, 345] on span "v2 Caselog yyCBqqkDmF861wQkj3xkXarX_2025_06_18_13_26_57.docx" at bounding box center [398, 350] width 290 height 18
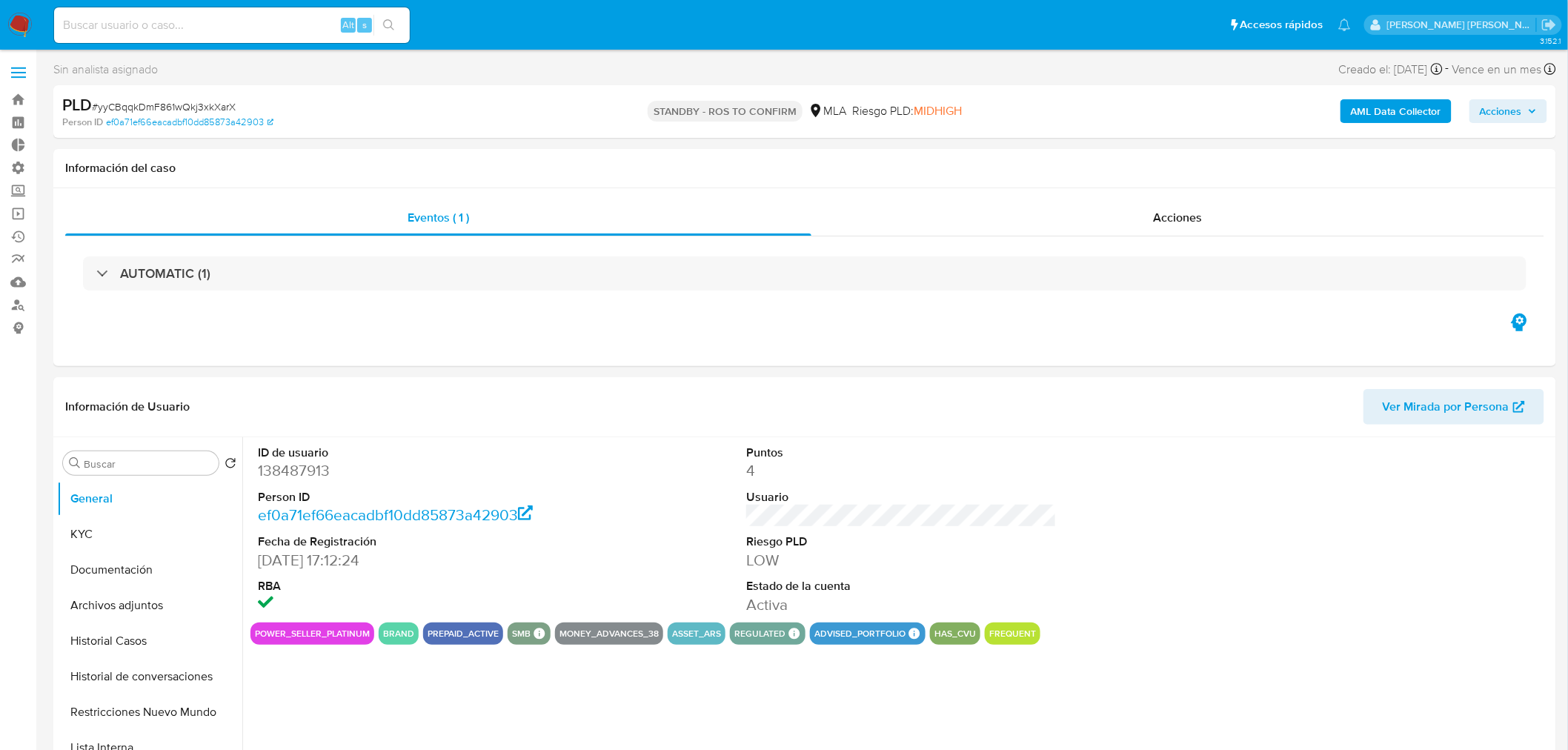
select select "10"
click at [225, 101] on span "# yyCBqqkDmF861wQkj3xkXarX" at bounding box center [163, 107] width 144 height 14
